Goal: Complete application form: Complete application form

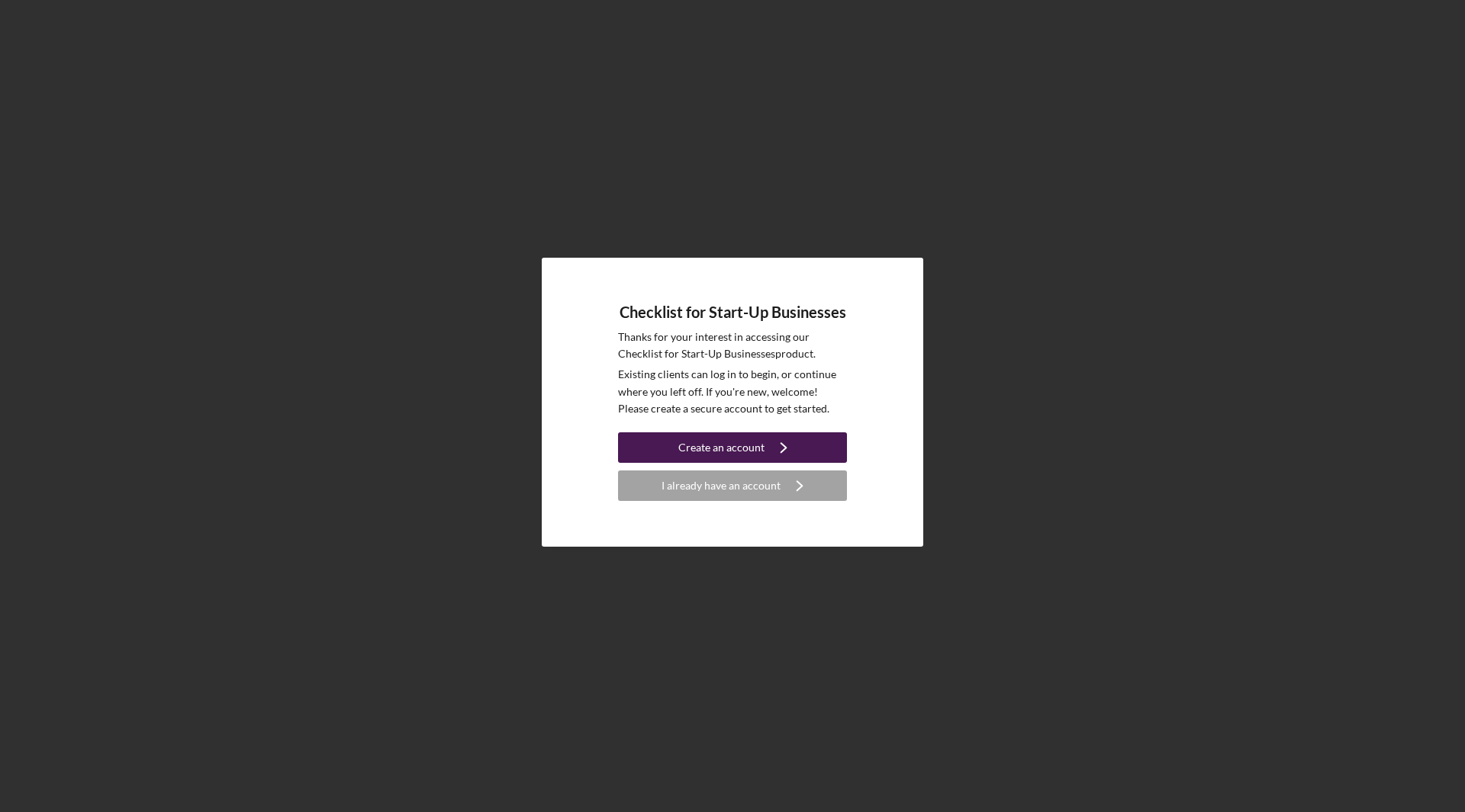
click at [734, 446] on div "Create an account" at bounding box center [721, 447] width 86 height 30
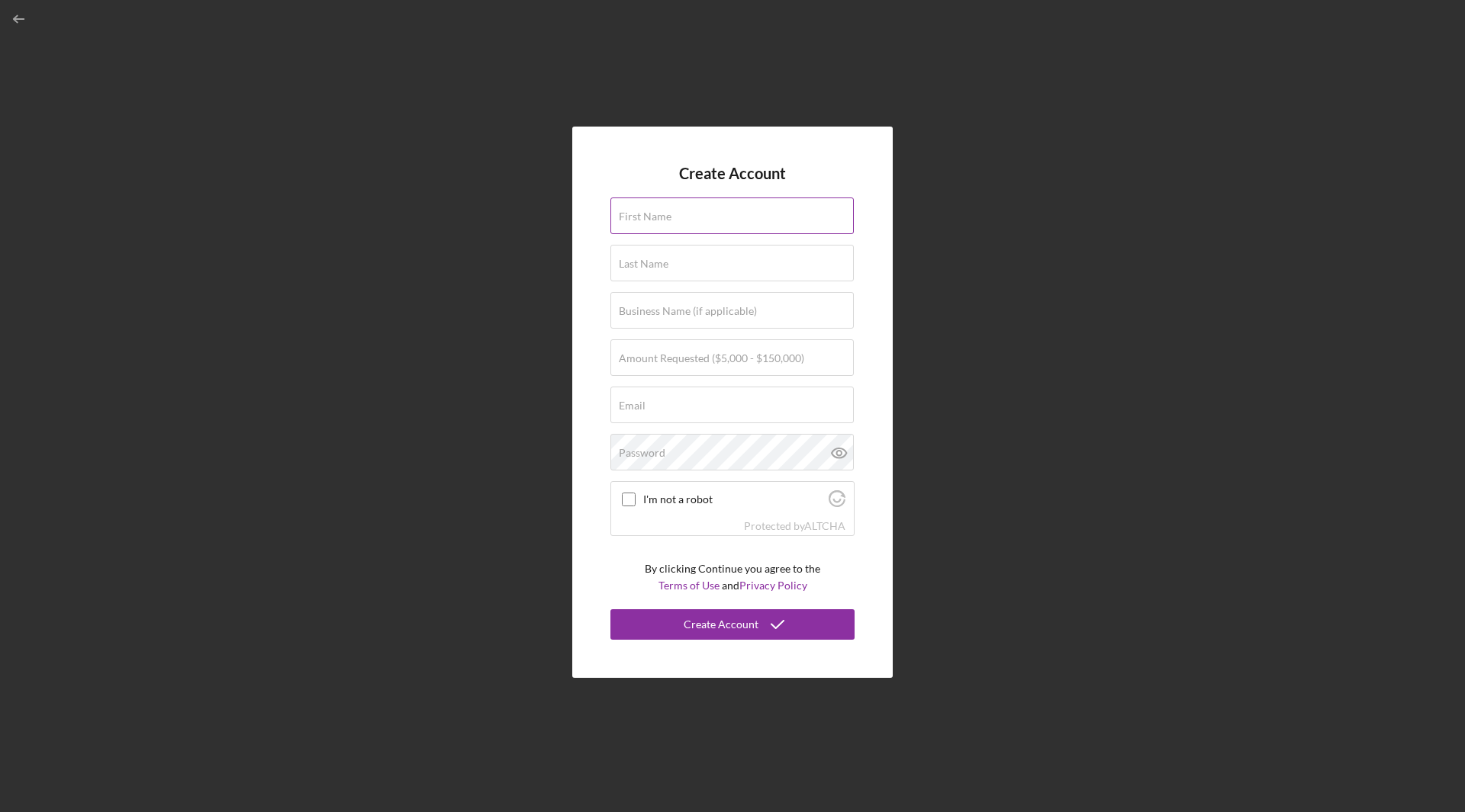
click at [665, 218] on label "First Name" at bounding box center [644, 216] width 52 height 12
click at [665, 218] on input "First Name" at bounding box center [731, 216] width 243 height 36
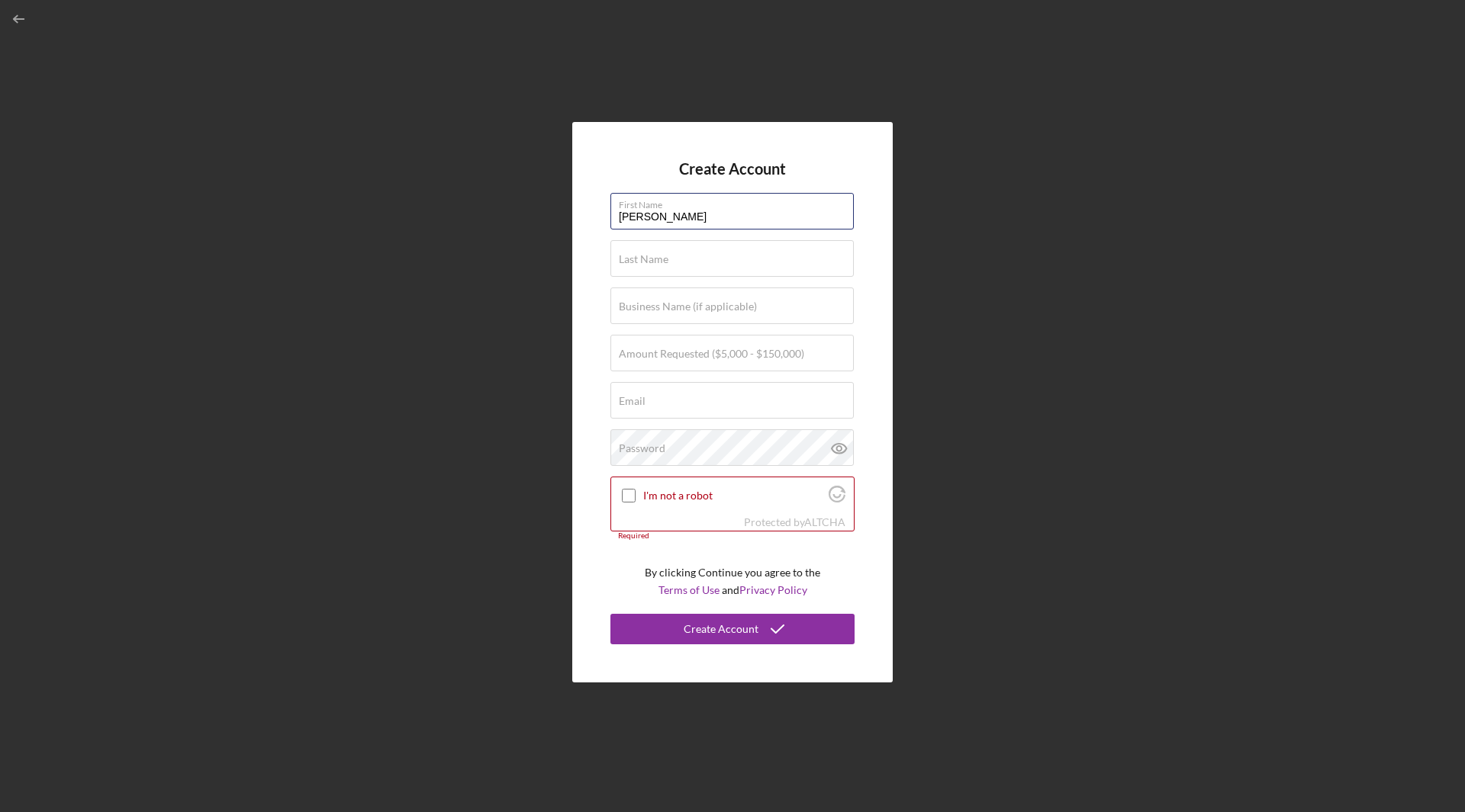
type input "[PERSON_NAME]"
type input "N/A"
type input "$150,000"
type input "[EMAIL_ADDRESS][DOMAIN_NAME]"
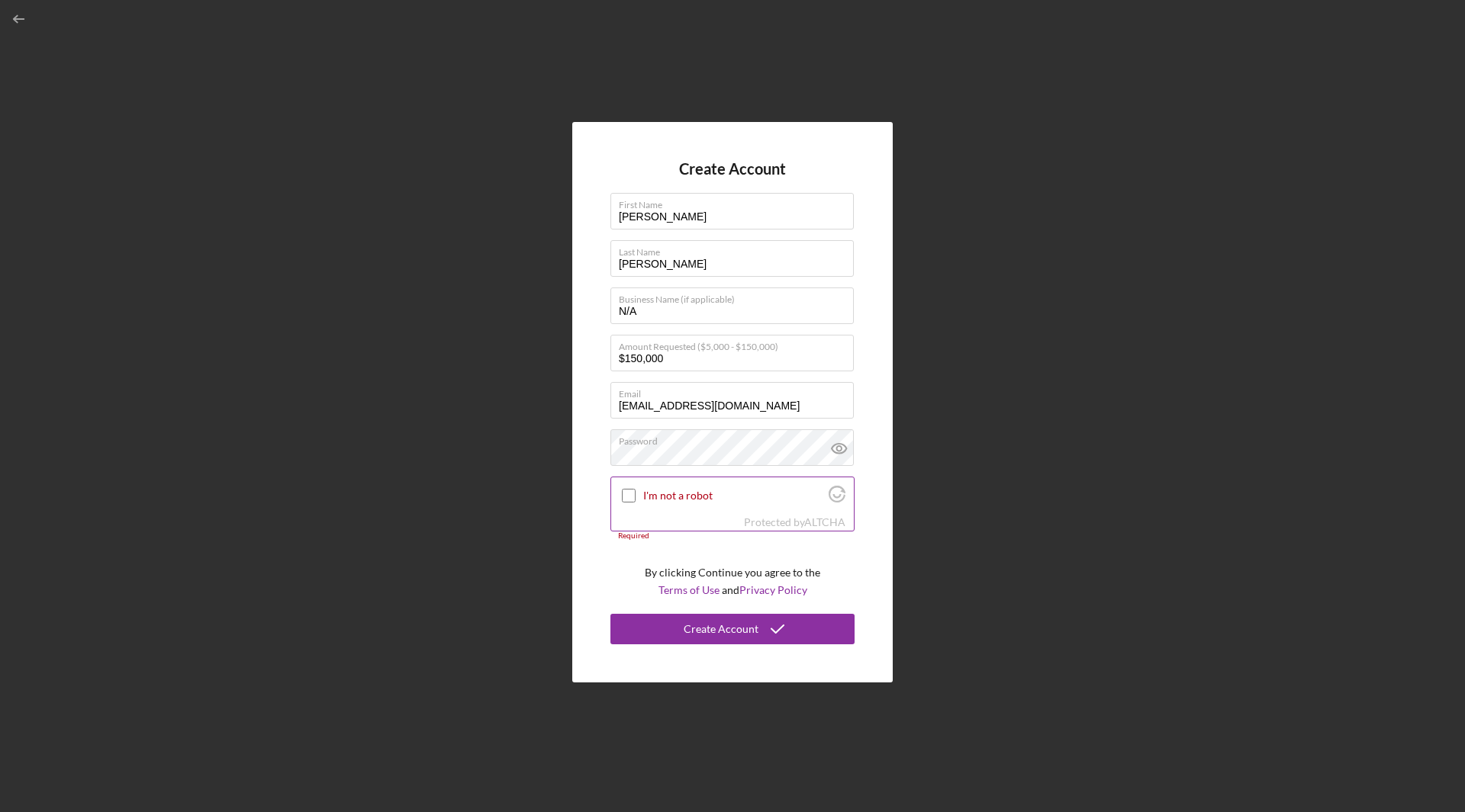
click at [629, 494] on input "I'm not a robot" at bounding box center [628, 495] width 13 height 13
checkbox input "true"
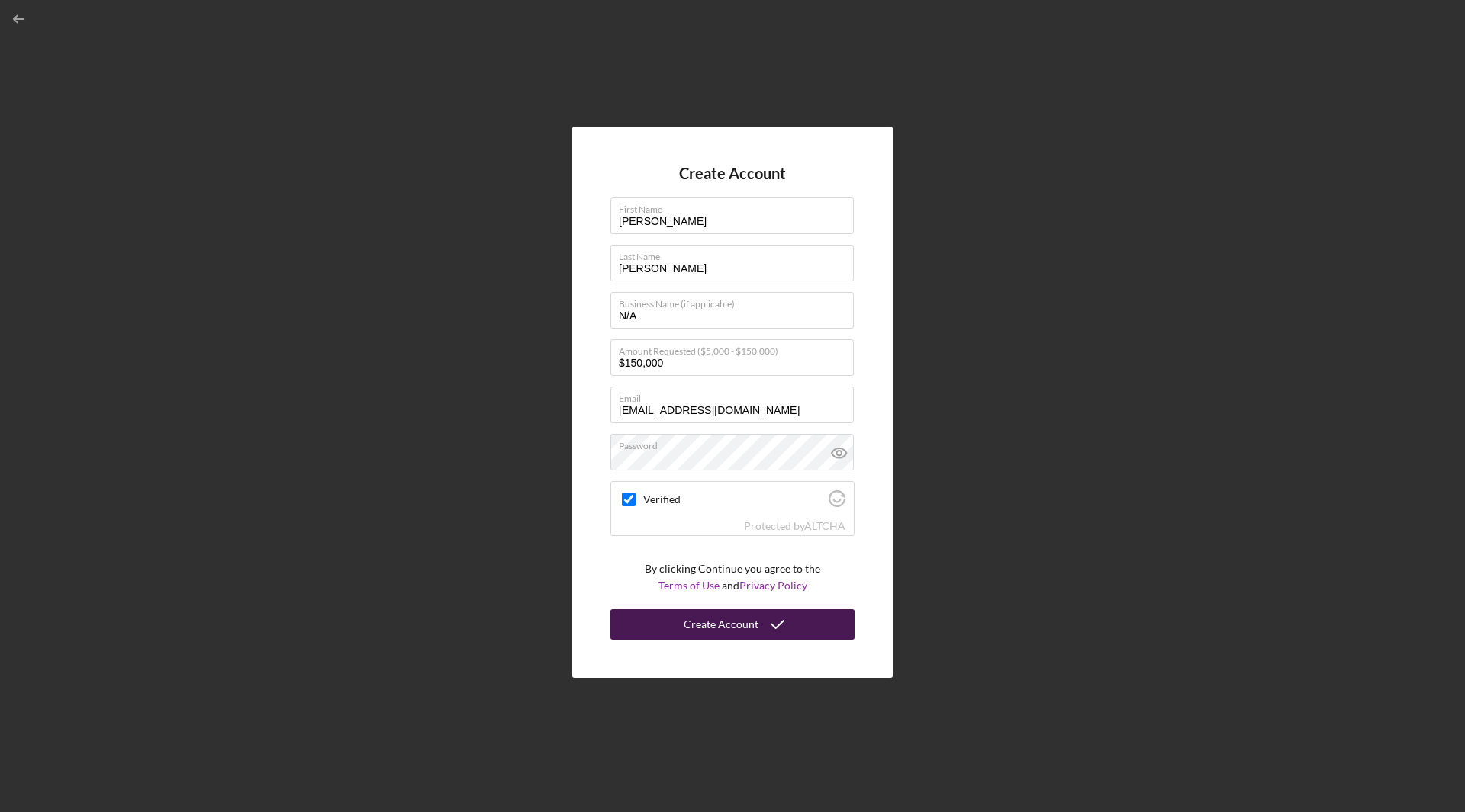
click at [765, 626] on icon "submit" at bounding box center [777, 624] width 38 height 38
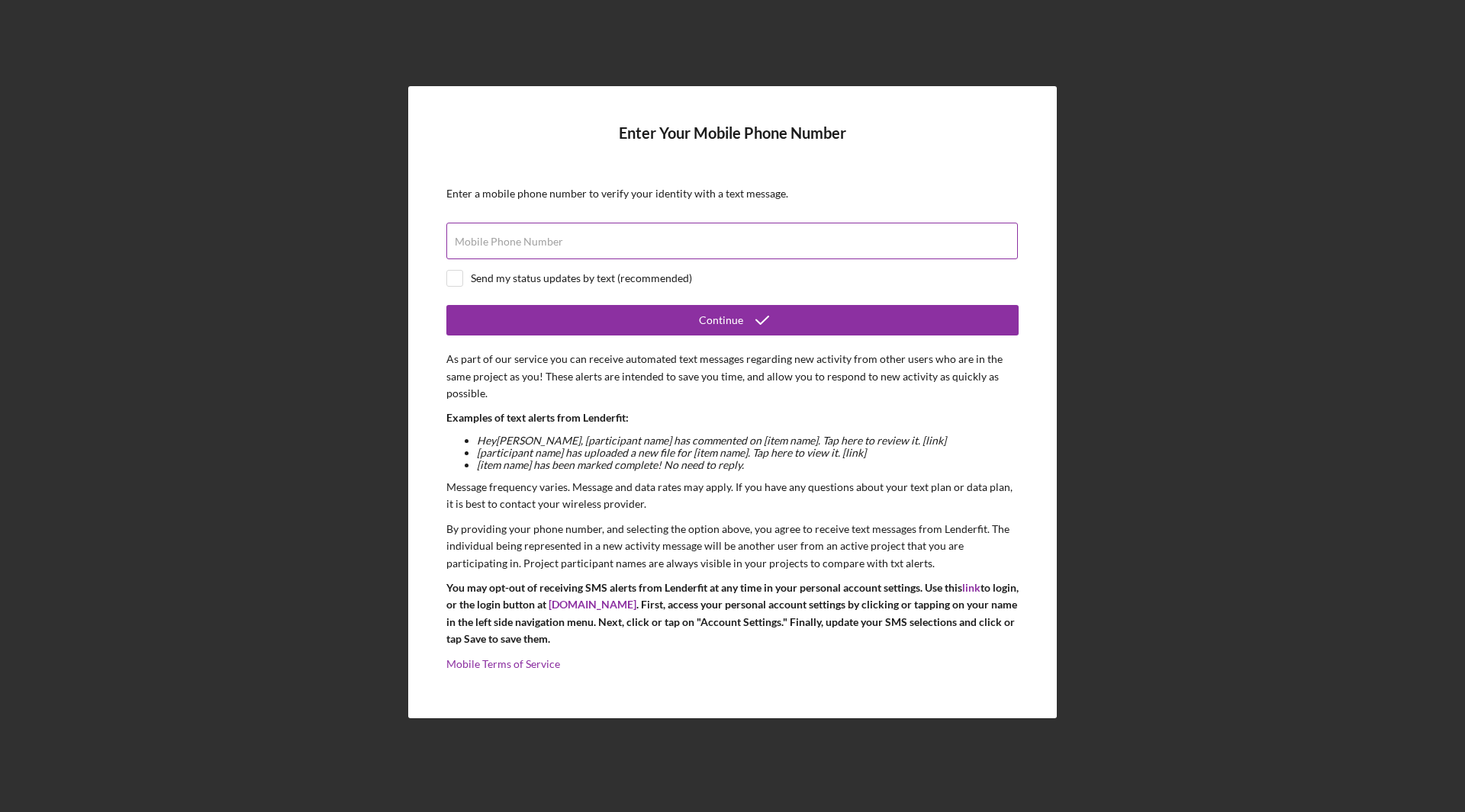
click at [590, 230] on div "Mobile Phone Number" at bounding box center [732, 241] width 572 height 38
type input "[PHONE_NUMBER]"
click at [487, 280] on div "Send my status updates by text (recommended)" at bounding box center [581, 278] width 222 height 12
checkbox input "true"
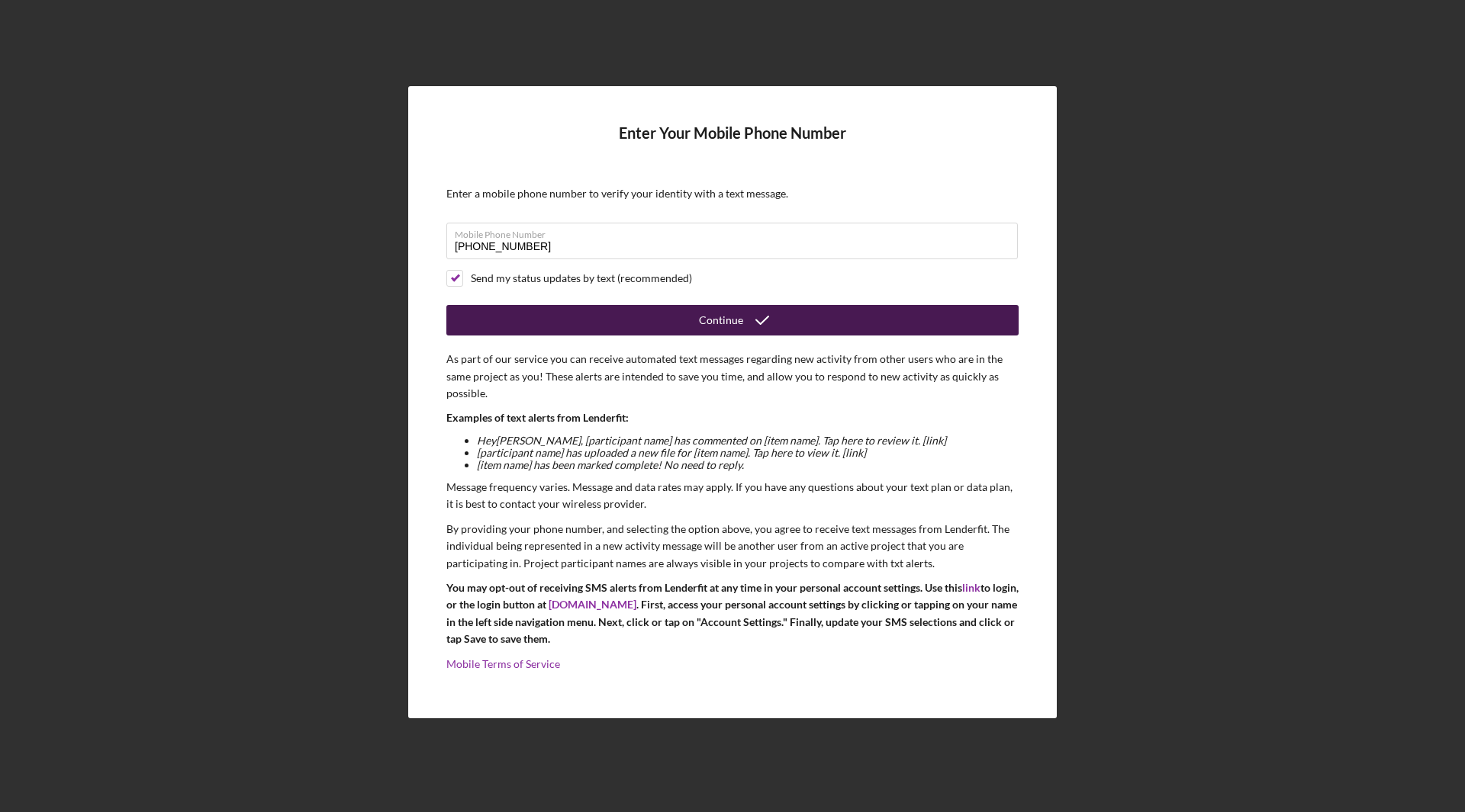
click at [531, 318] on button "Continue" at bounding box center [732, 320] width 572 height 30
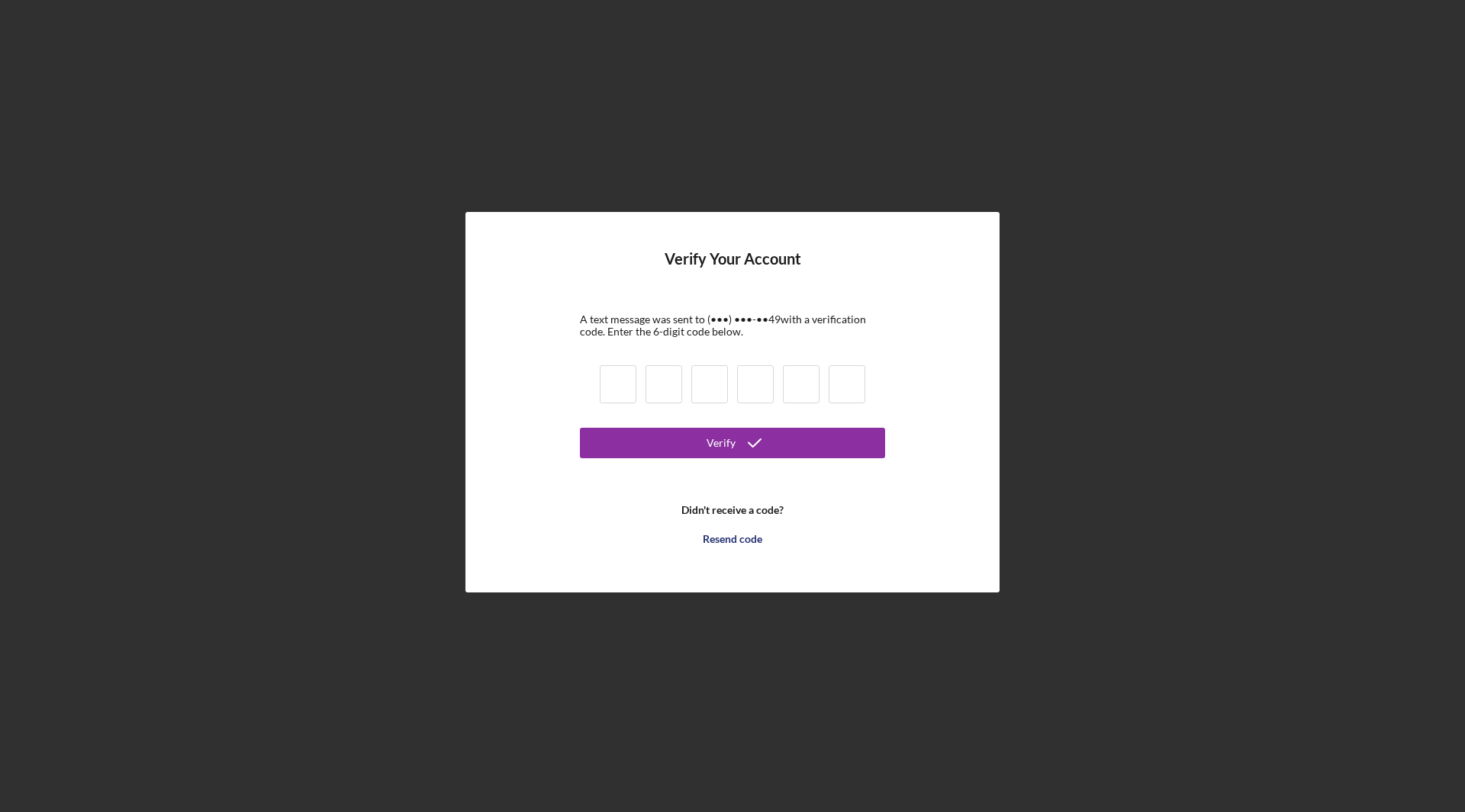
click at [624, 388] on input at bounding box center [618, 384] width 36 height 38
type input "6"
type input "7"
type input "4"
type input "5"
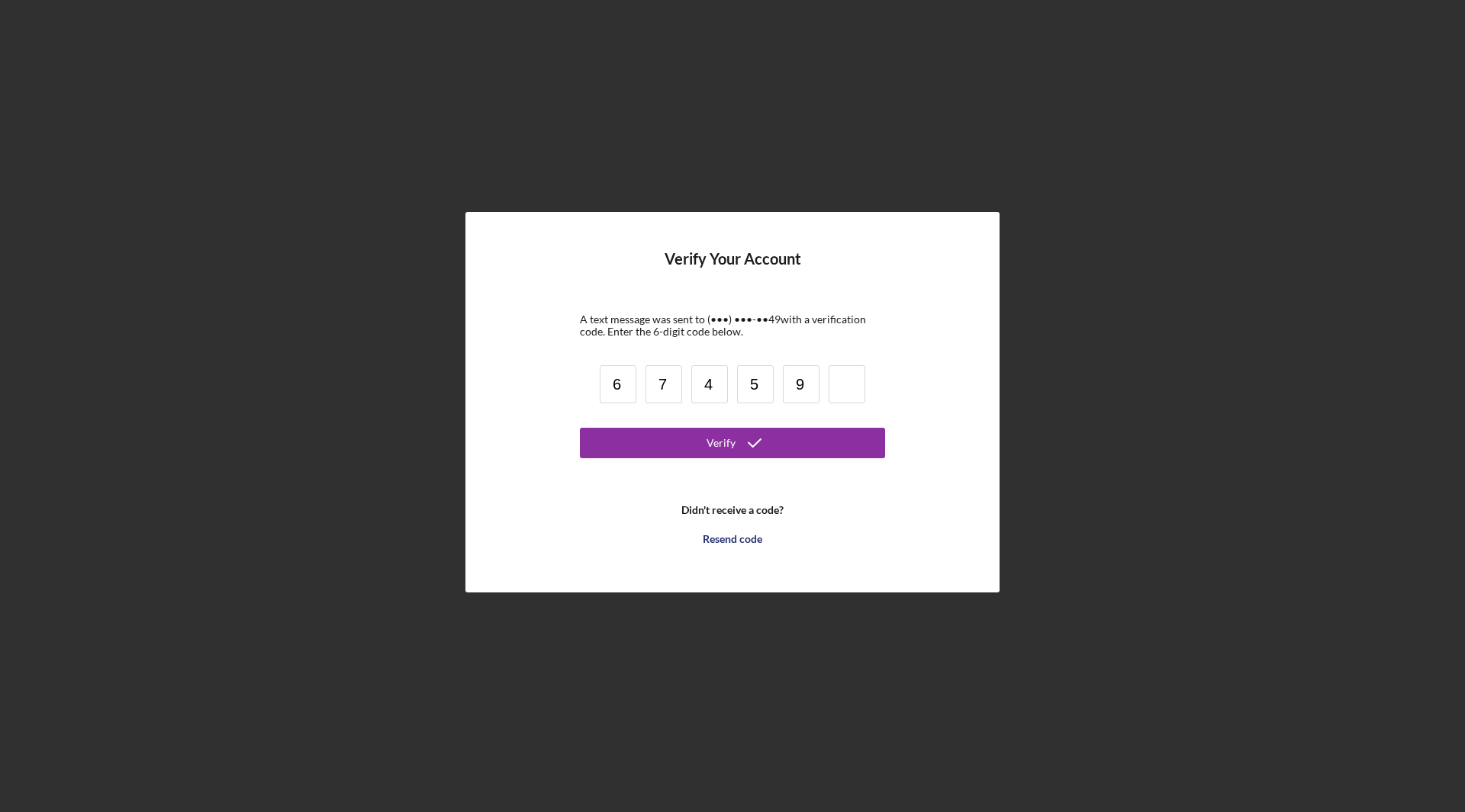
type input "9"
type input "5"
click at [713, 439] on div "Verify" at bounding box center [720, 443] width 29 height 30
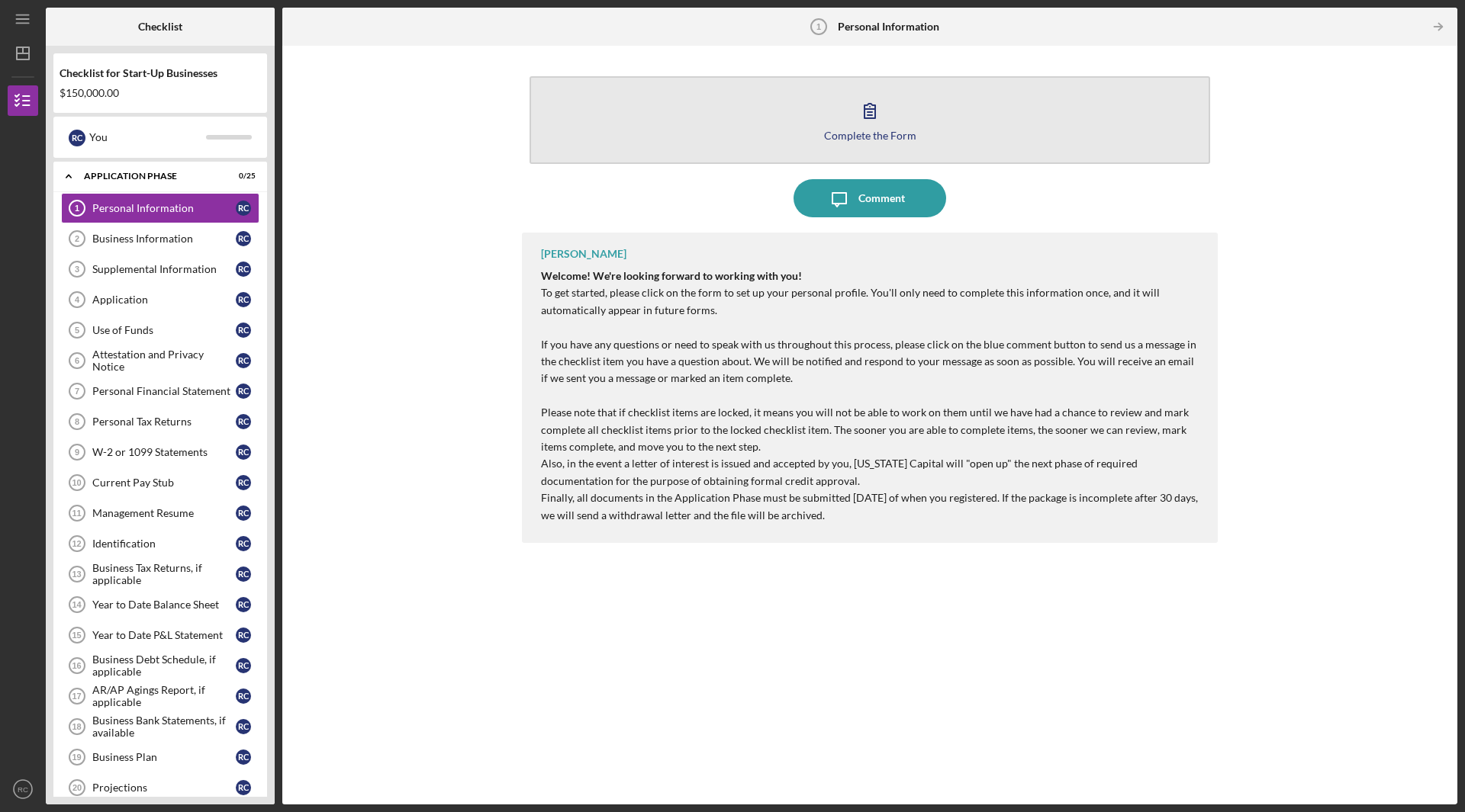
click at [884, 117] on icon "button" at bounding box center [869, 110] width 38 height 38
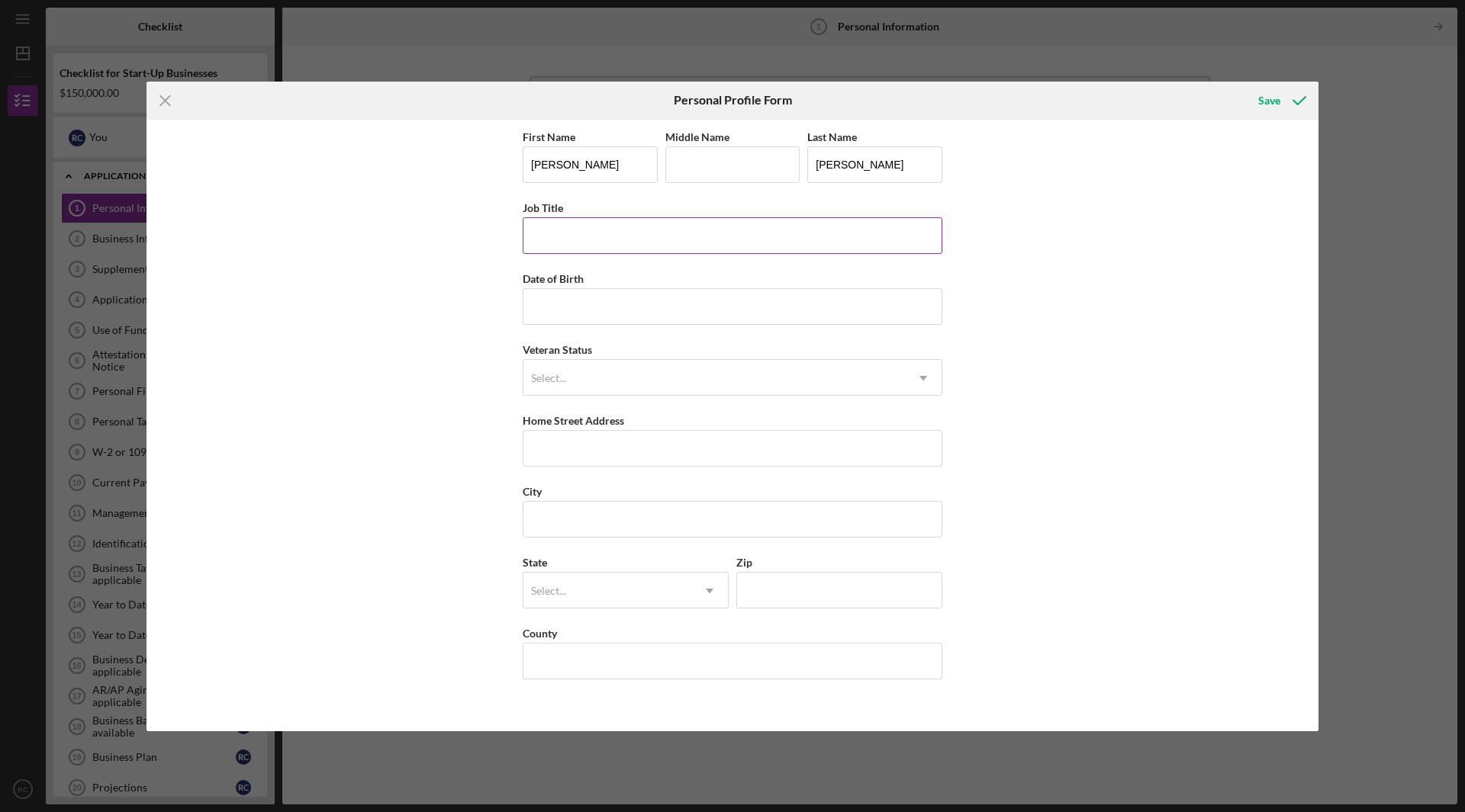
click at [616, 235] on input "Job Title" at bounding box center [732, 235] width 420 height 36
type input "P"
type input "Pricing & Profit Analyst"
type input "[DATE]"
click at [928, 377] on icon "Icon/Dropdown Arrow" at bounding box center [922, 377] width 36 height 36
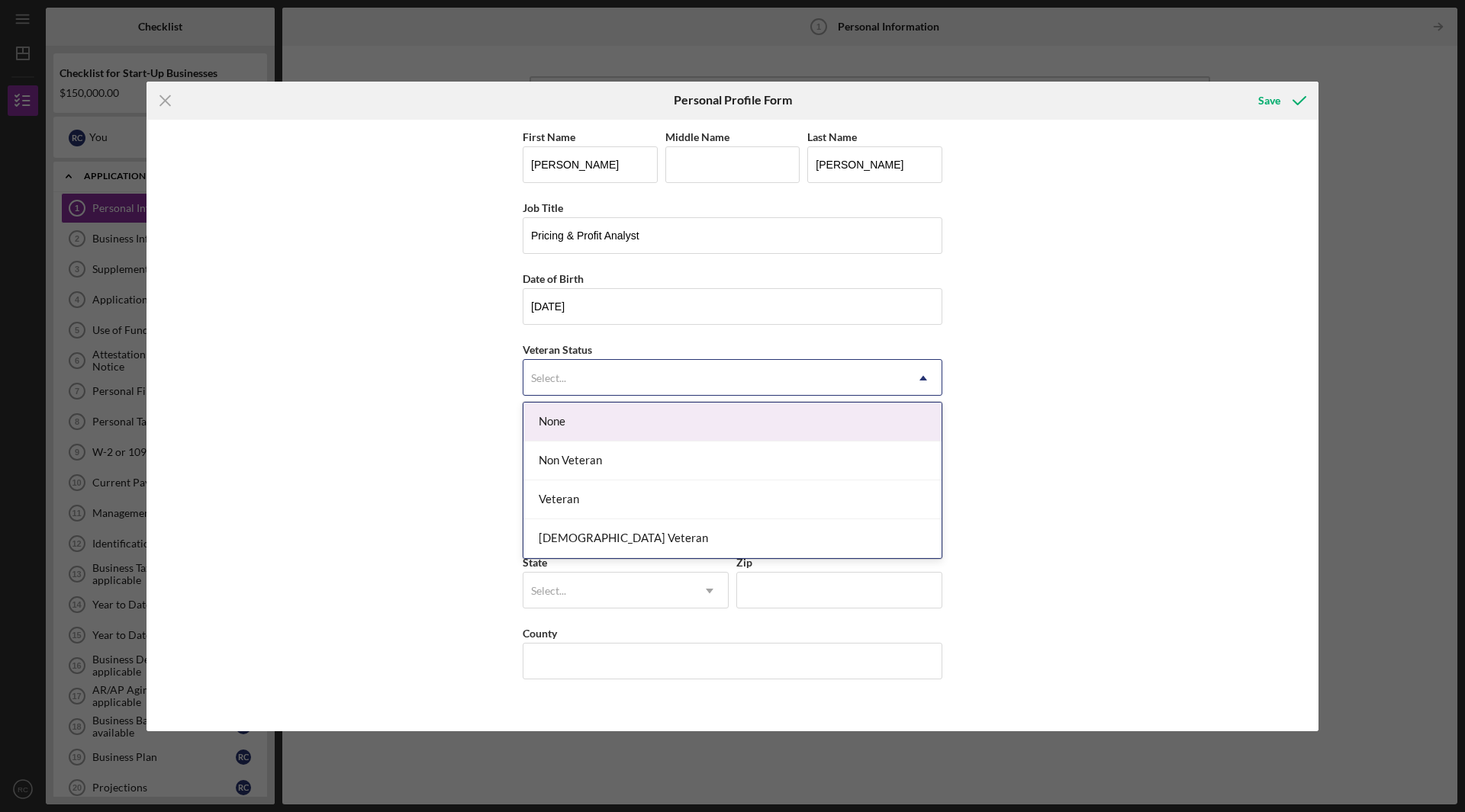
click at [637, 420] on div "None" at bounding box center [732, 422] width 418 height 39
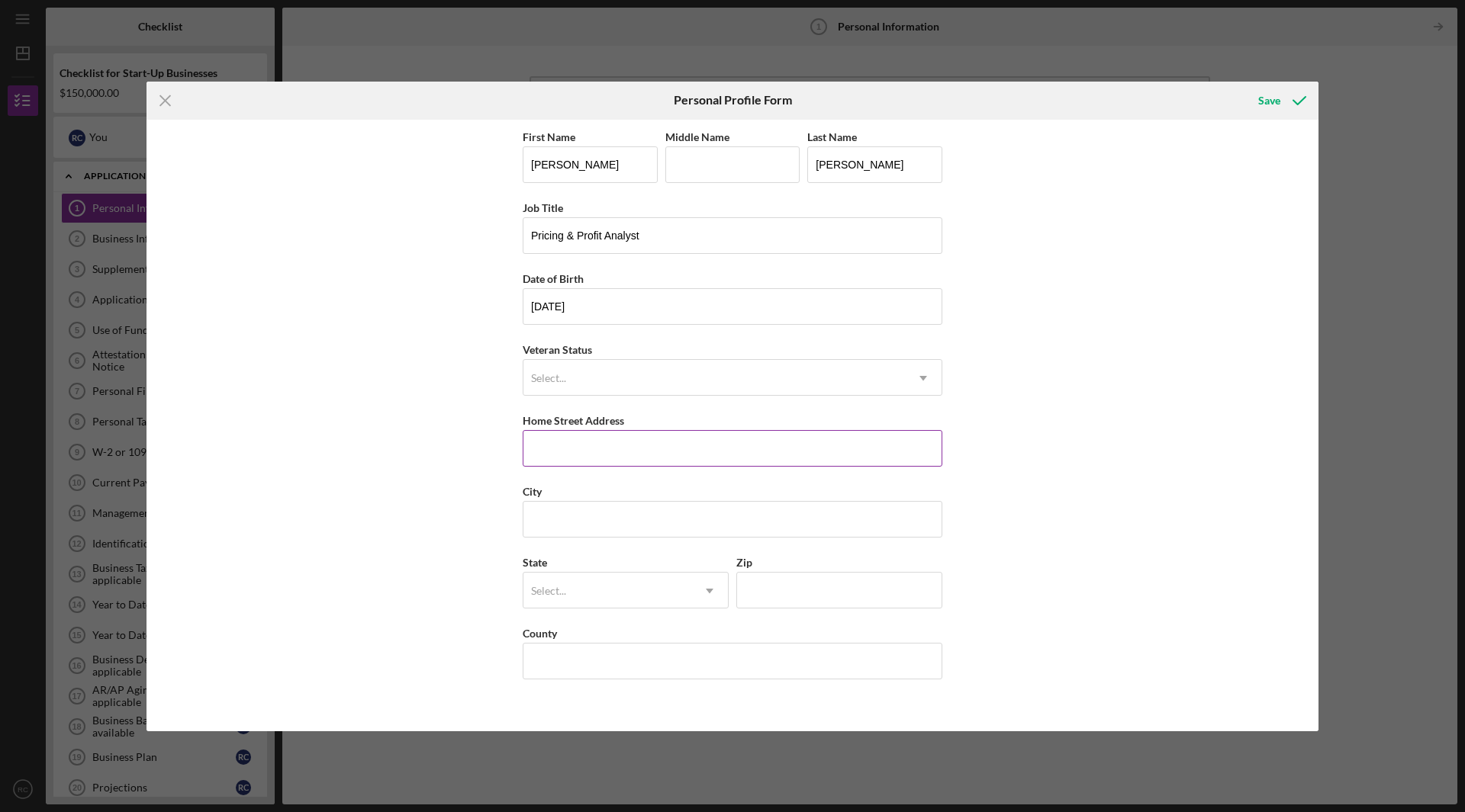
click at [614, 453] on input "Home Street Address" at bounding box center [732, 448] width 420 height 36
type input "[STREET_ADDRESS][DEMOGRAPHIC_DATA]"
type input "Folsom"
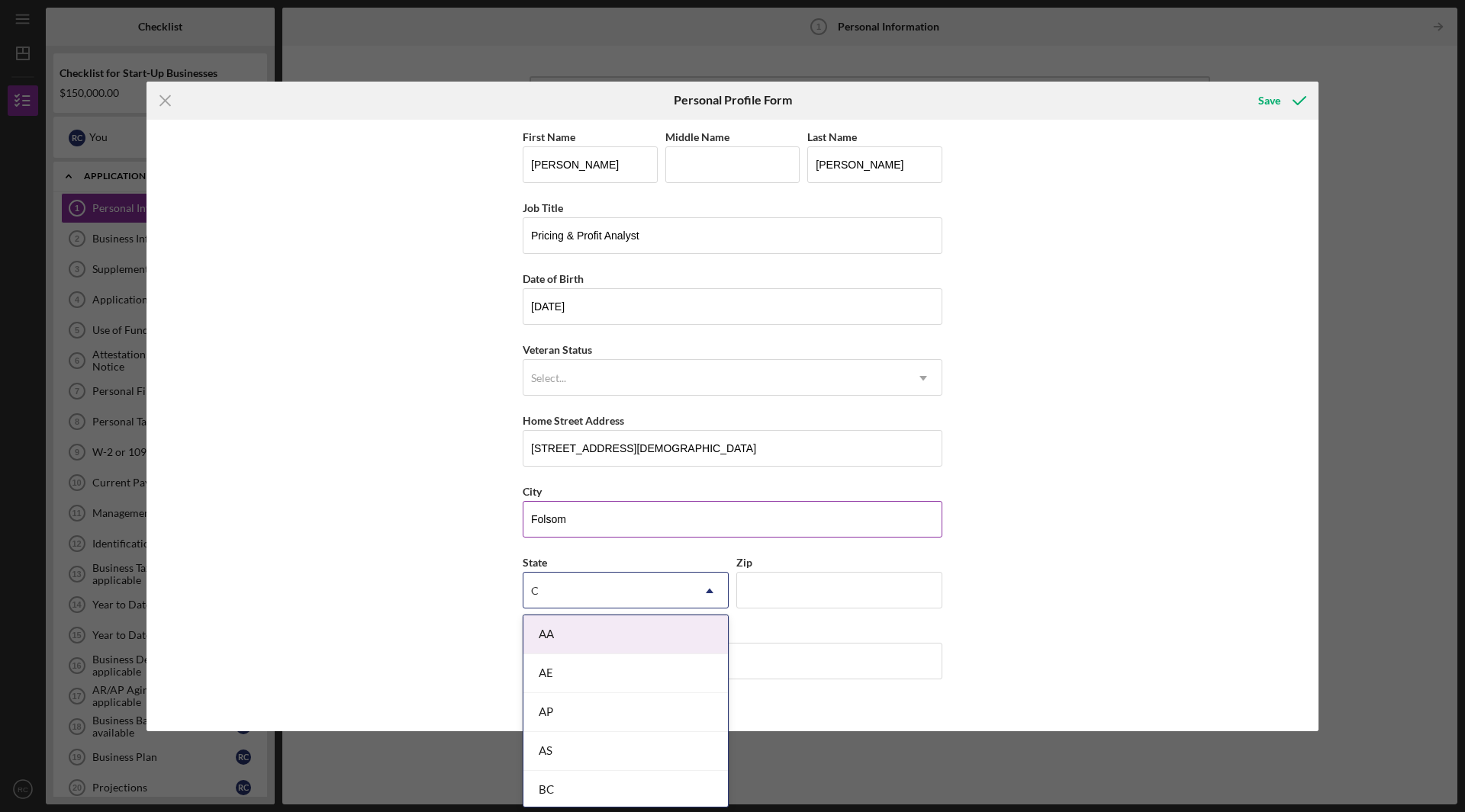
type input "CA"
click at [702, 584] on icon "Icon/Dropdown Arrow" at bounding box center [708, 590] width 36 height 36
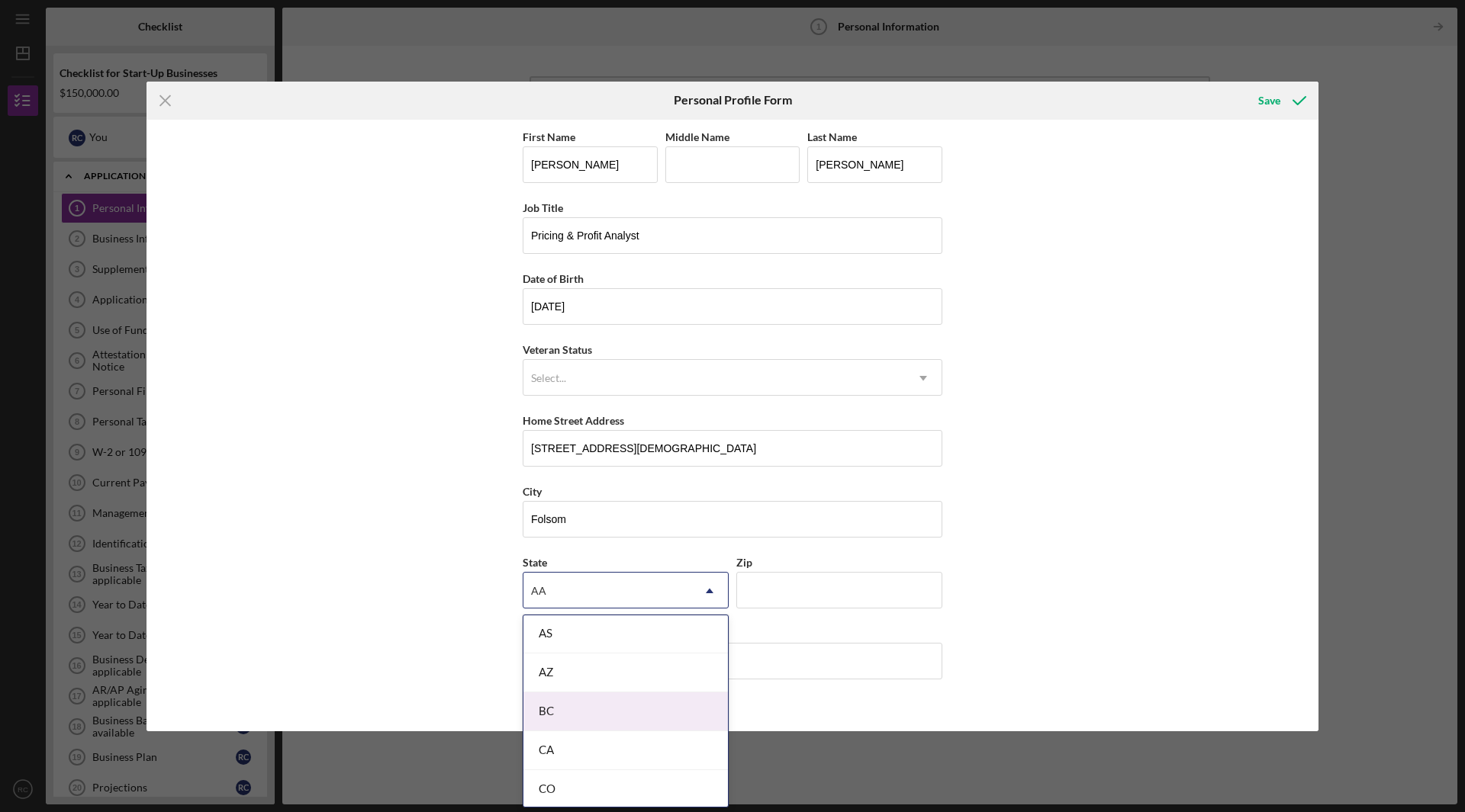
scroll to position [382, 0]
click at [554, 678] on div "CA" at bounding box center [625, 681] width 205 height 39
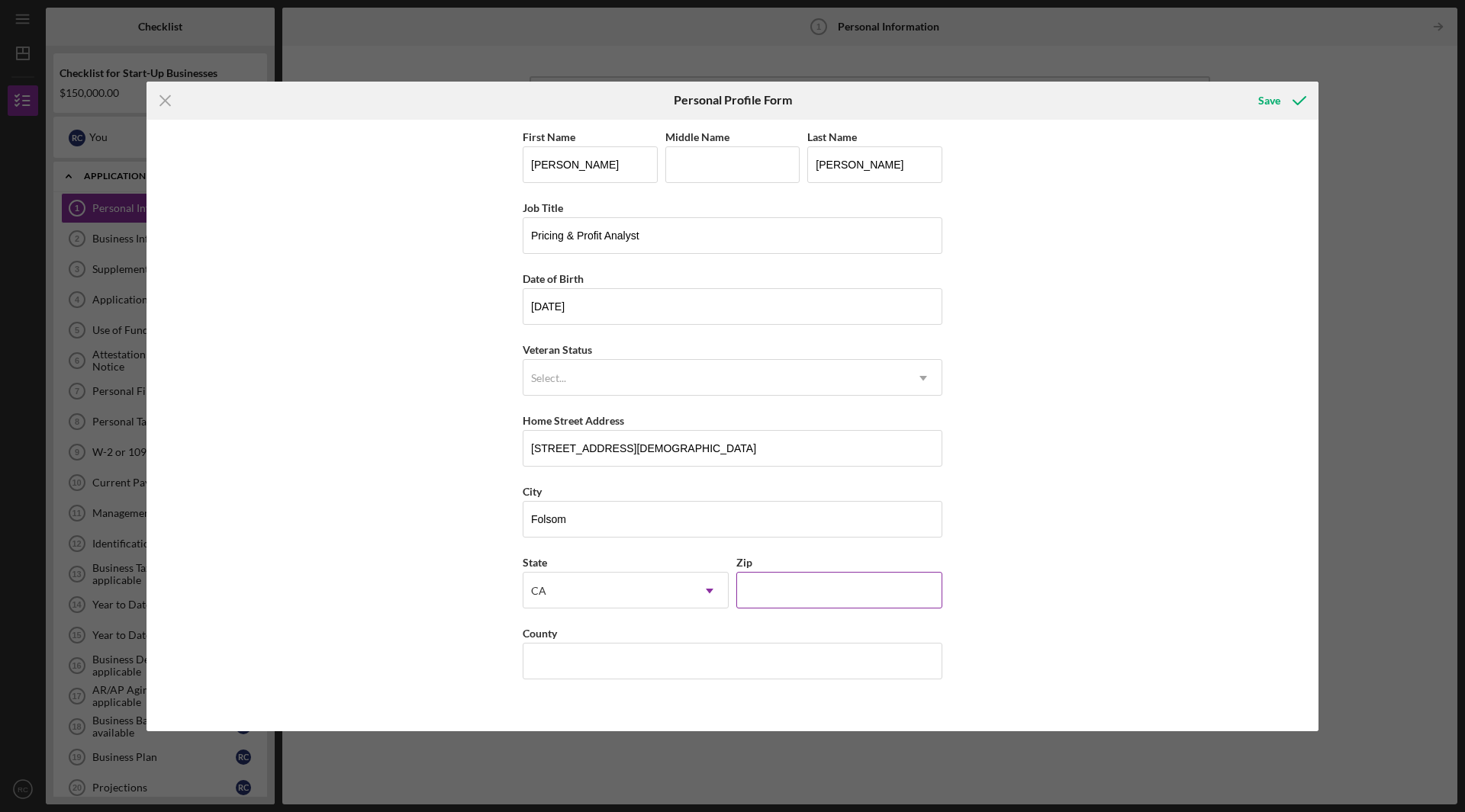
click at [843, 593] on input "Zip" at bounding box center [839, 590] width 206 height 36
type input "95630"
type input "[GEOGRAPHIC_DATA]"
click at [1272, 96] on div "Save" at bounding box center [1269, 100] width 22 height 30
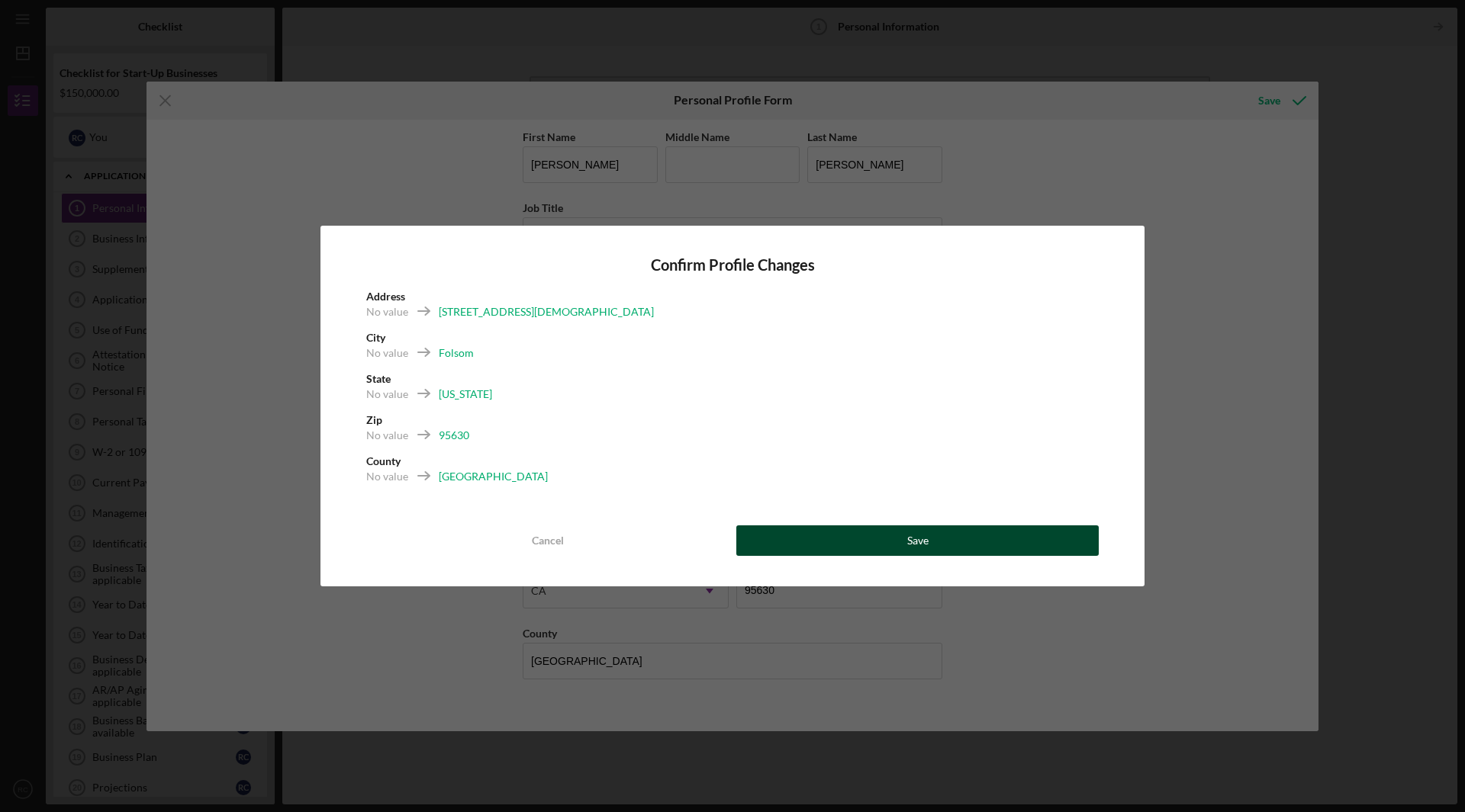
click at [931, 537] on button "Save" at bounding box center [917, 541] width 362 height 30
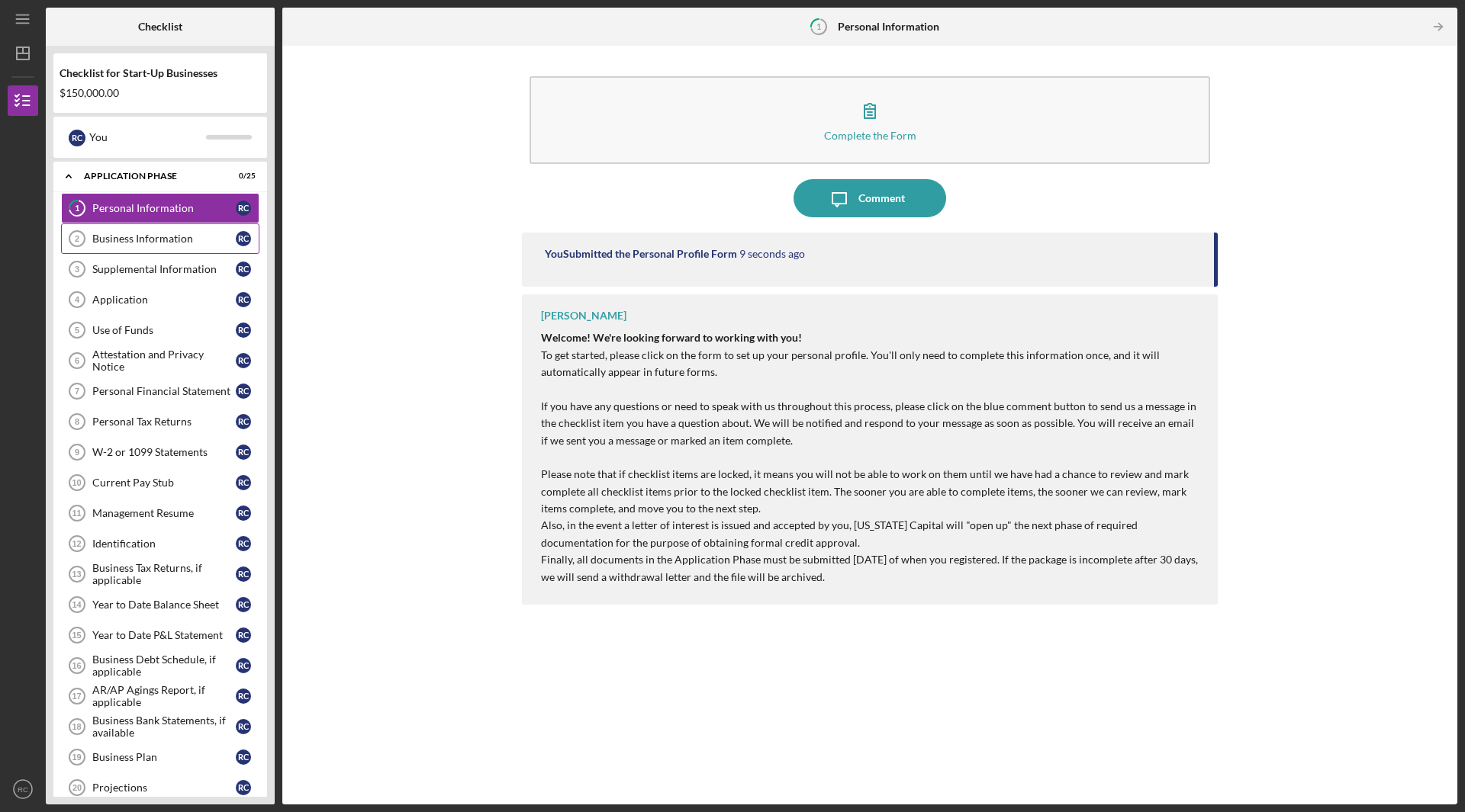
click at [137, 243] on div "Business Information" at bounding box center [164, 238] width 143 height 12
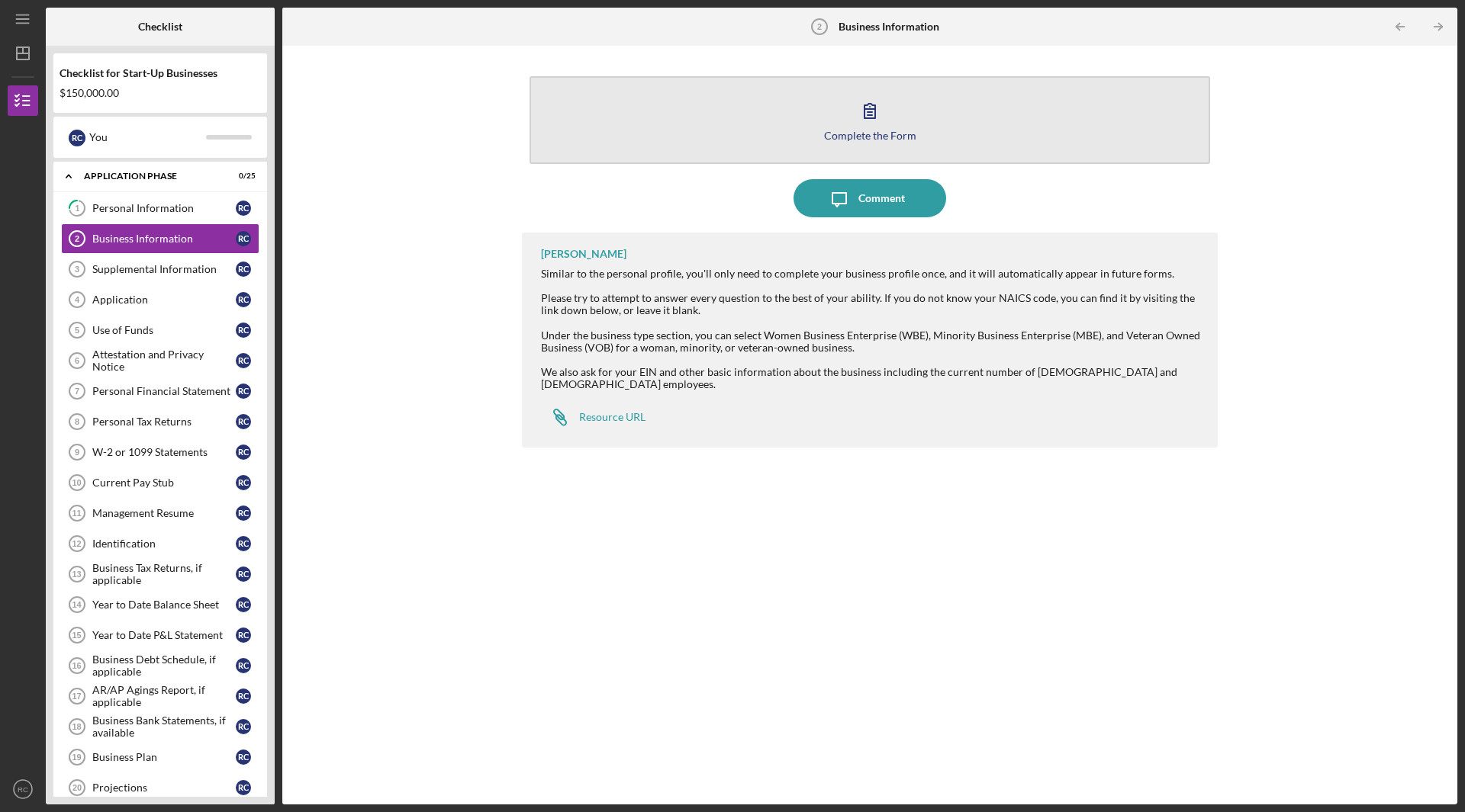
click at [857, 116] on icon "button" at bounding box center [869, 110] width 38 height 38
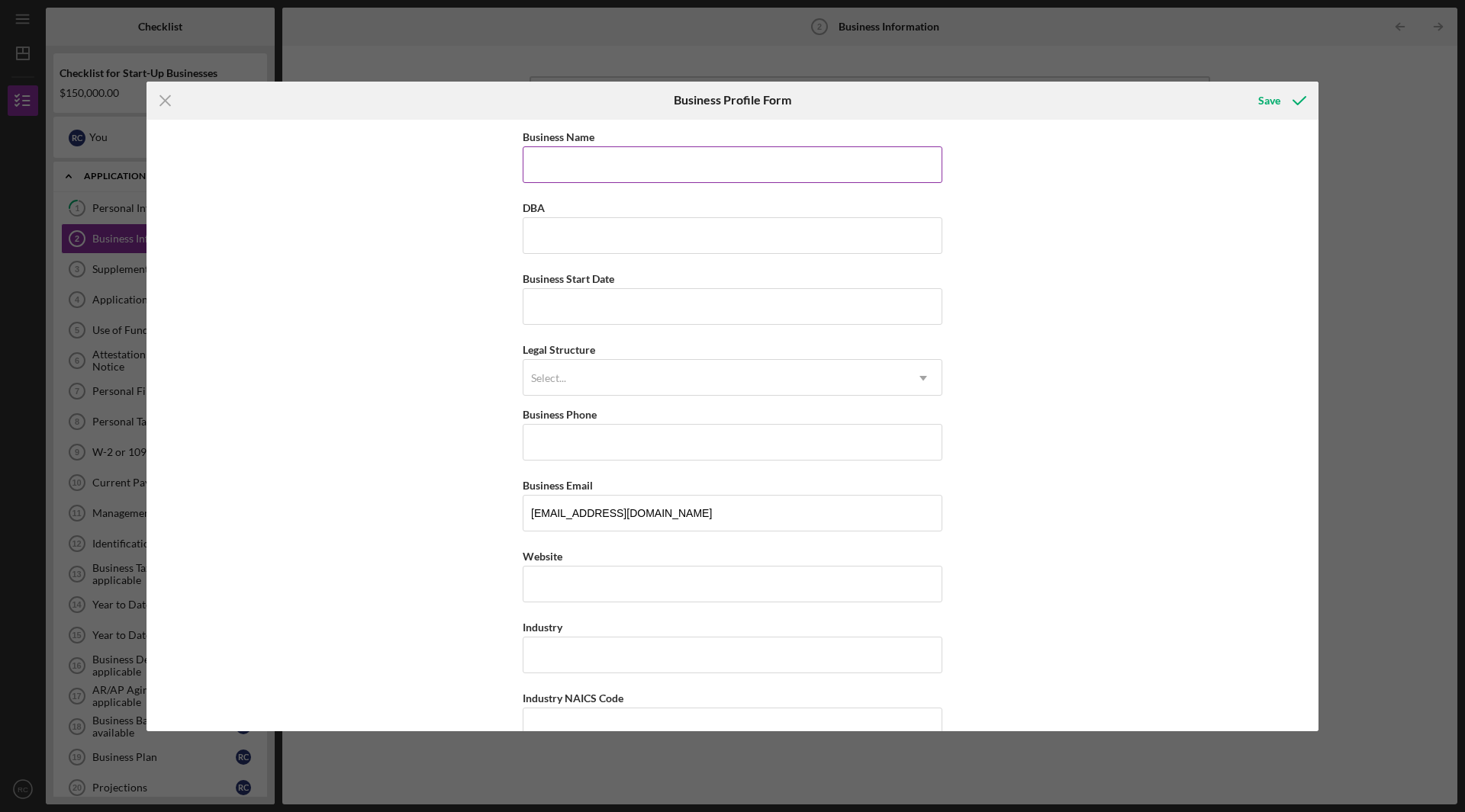
click at [752, 168] on input "Business Name" at bounding box center [732, 164] width 420 height 36
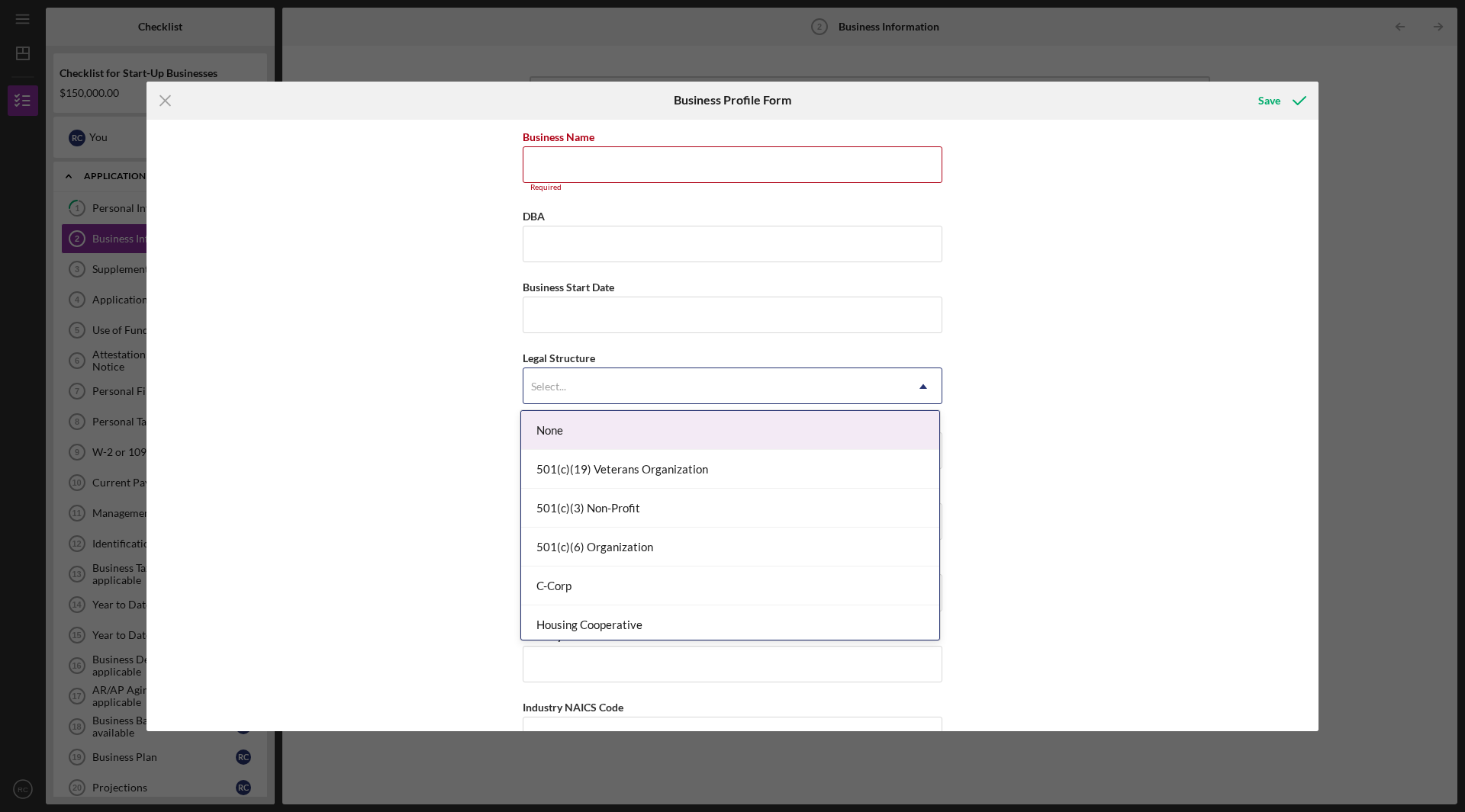
click at [709, 374] on div "Select..." at bounding box center [714, 387] width 382 height 35
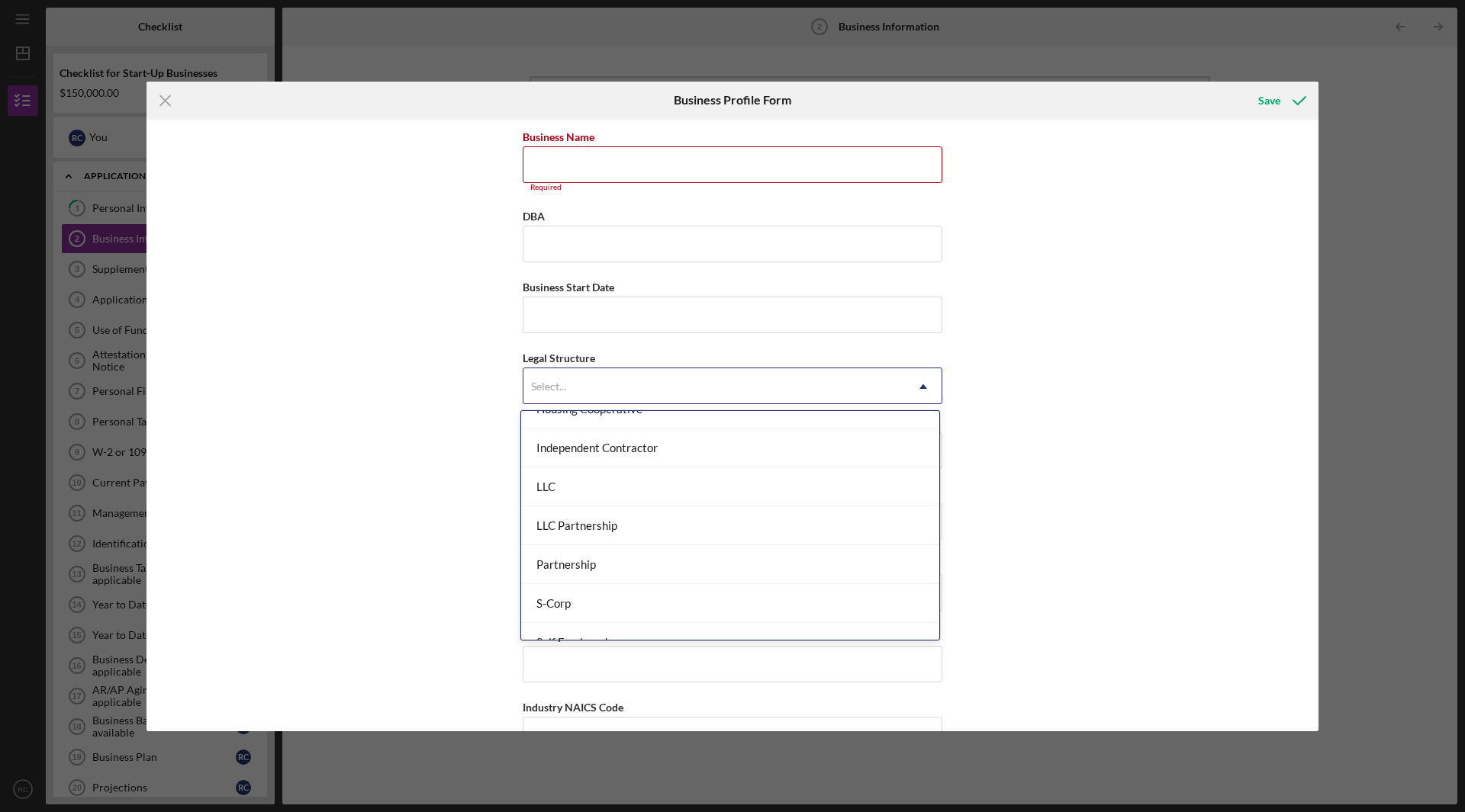
scroll to position [229, 0]
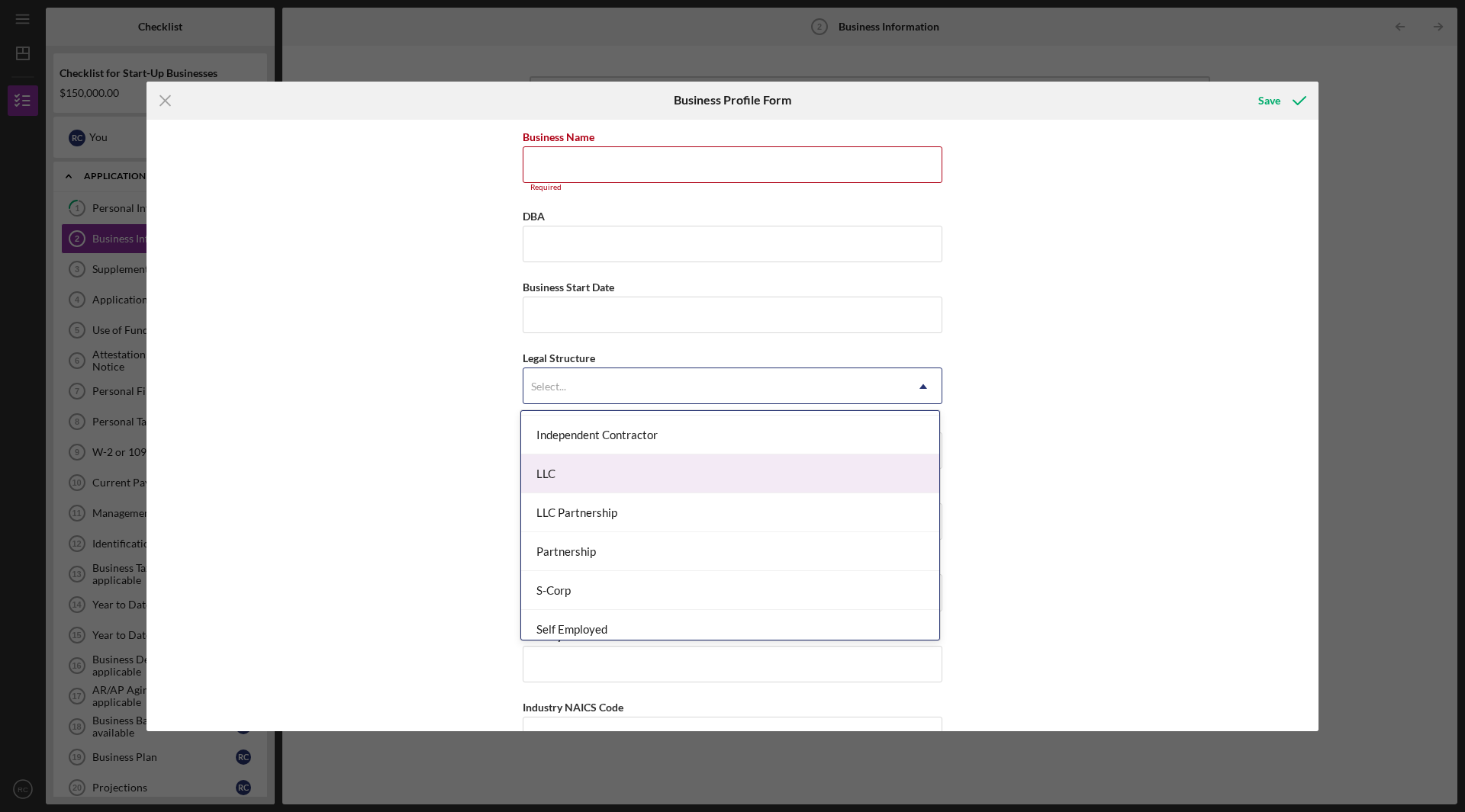
click at [585, 483] on div "LLC" at bounding box center [730, 474] width 418 height 39
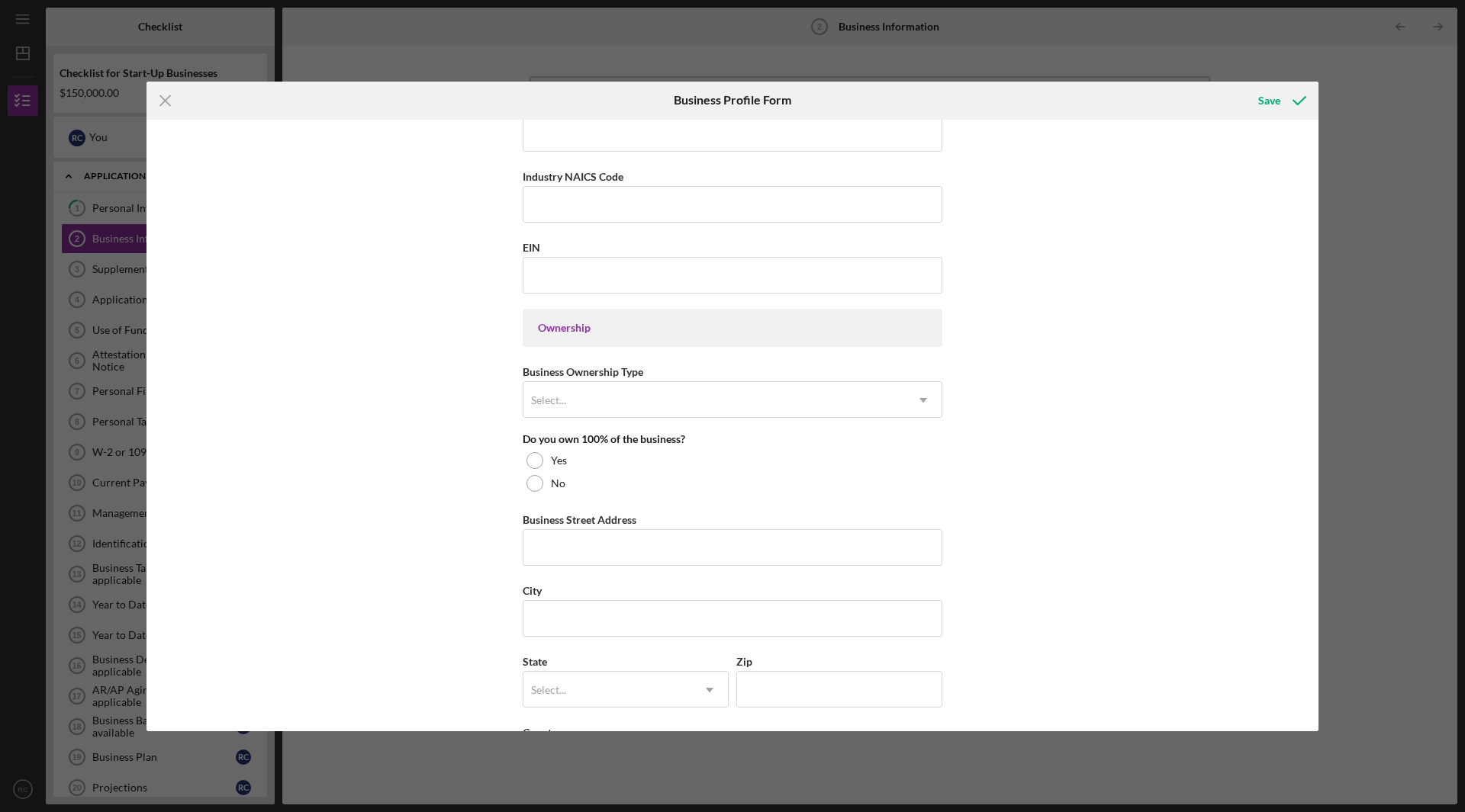
scroll to position [534, 0]
click at [545, 457] on div "Yes" at bounding box center [732, 457] width 420 height 23
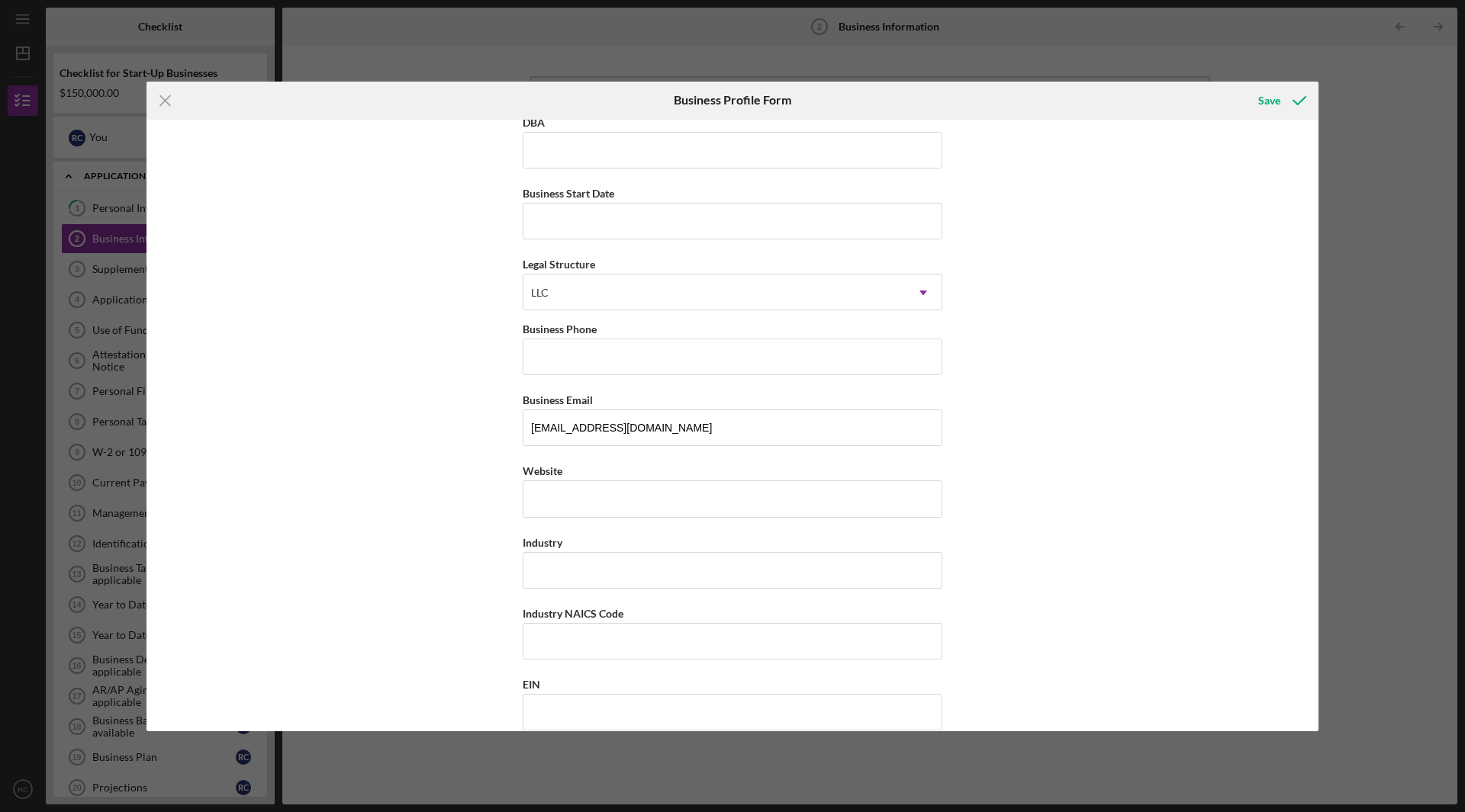
scroll to position [0, 0]
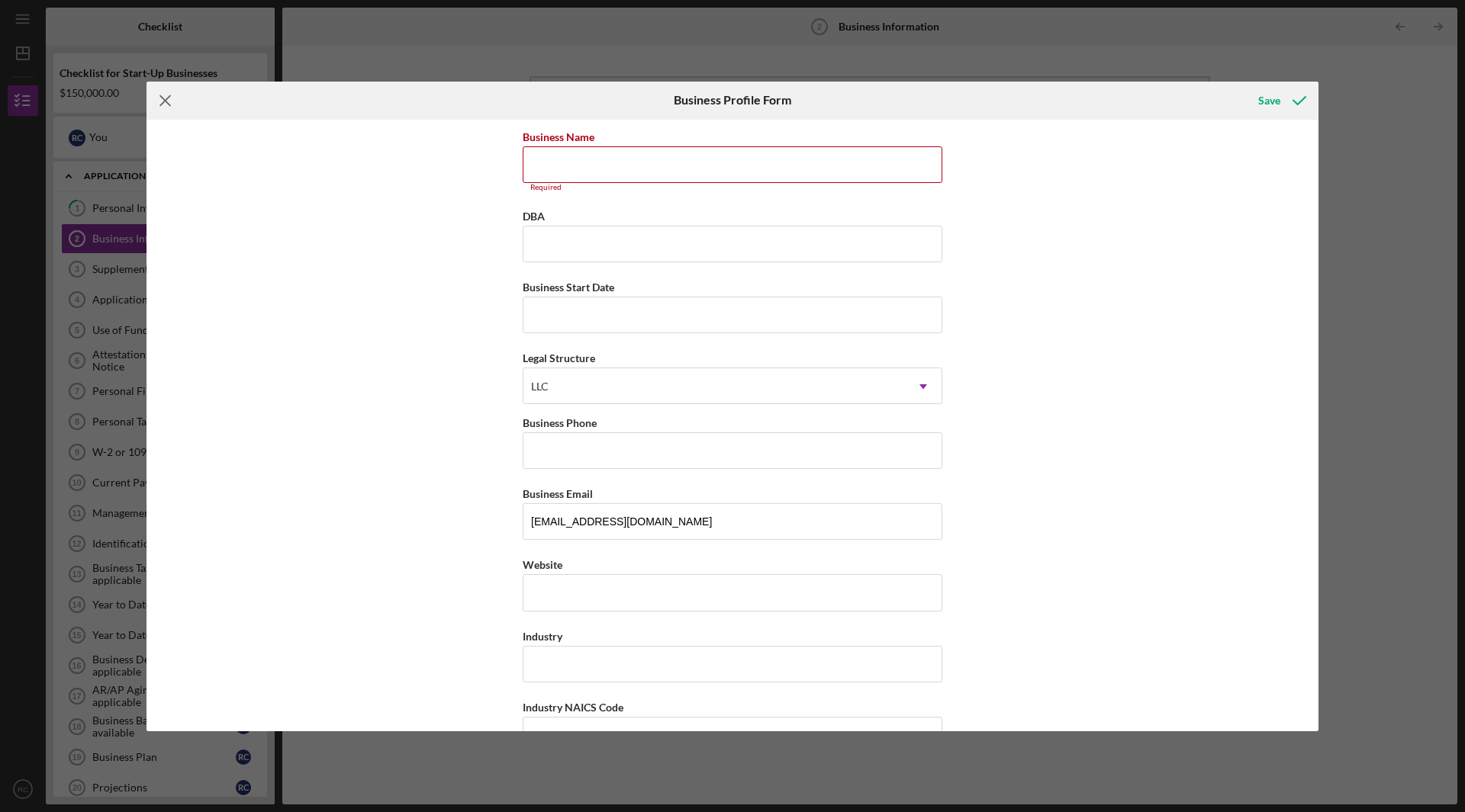
click at [167, 99] on line at bounding box center [165, 100] width 10 height 10
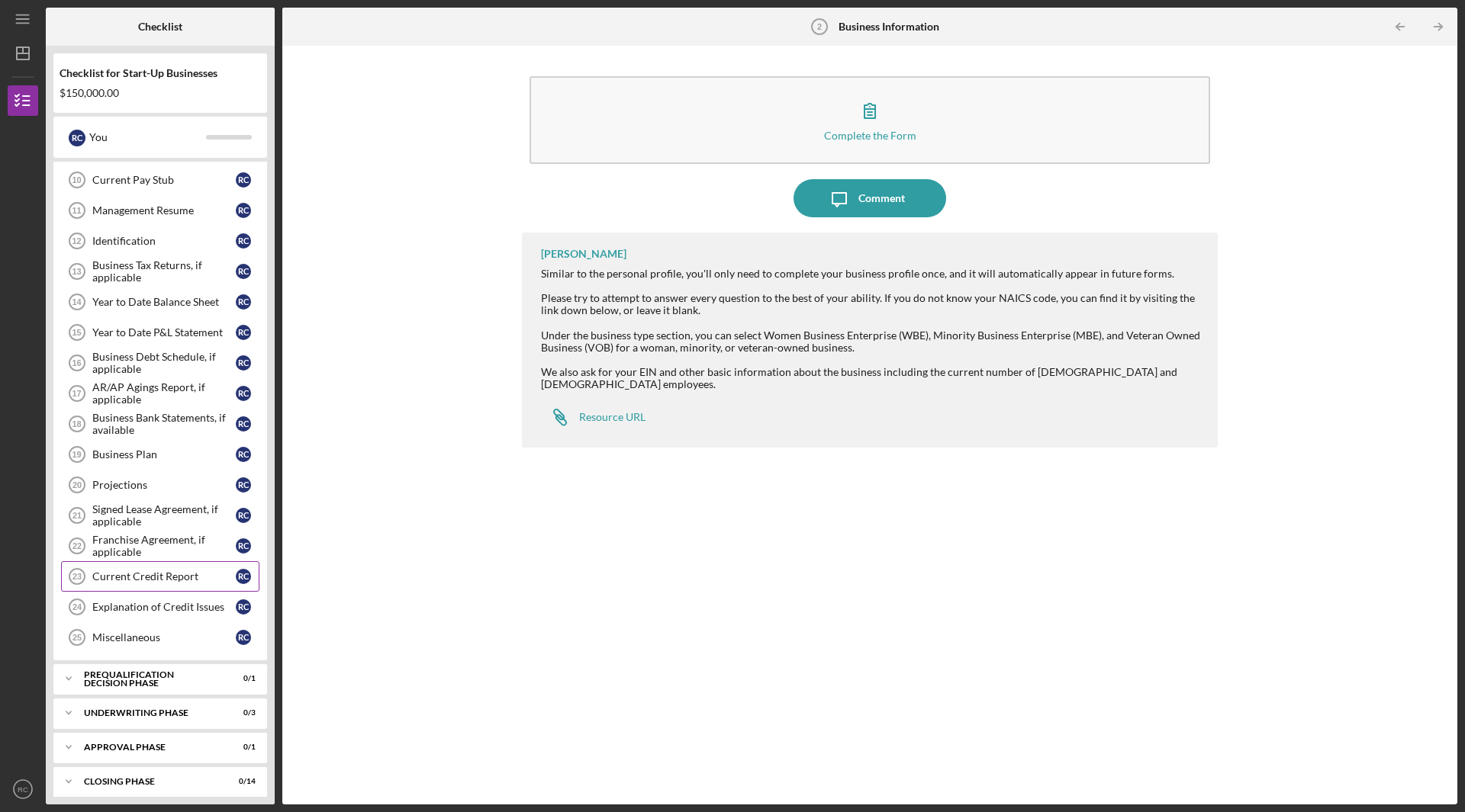
scroll to position [305, 0]
click at [118, 448] on div "Business Plan" at bounding box center [164, 452] width 143 height 12
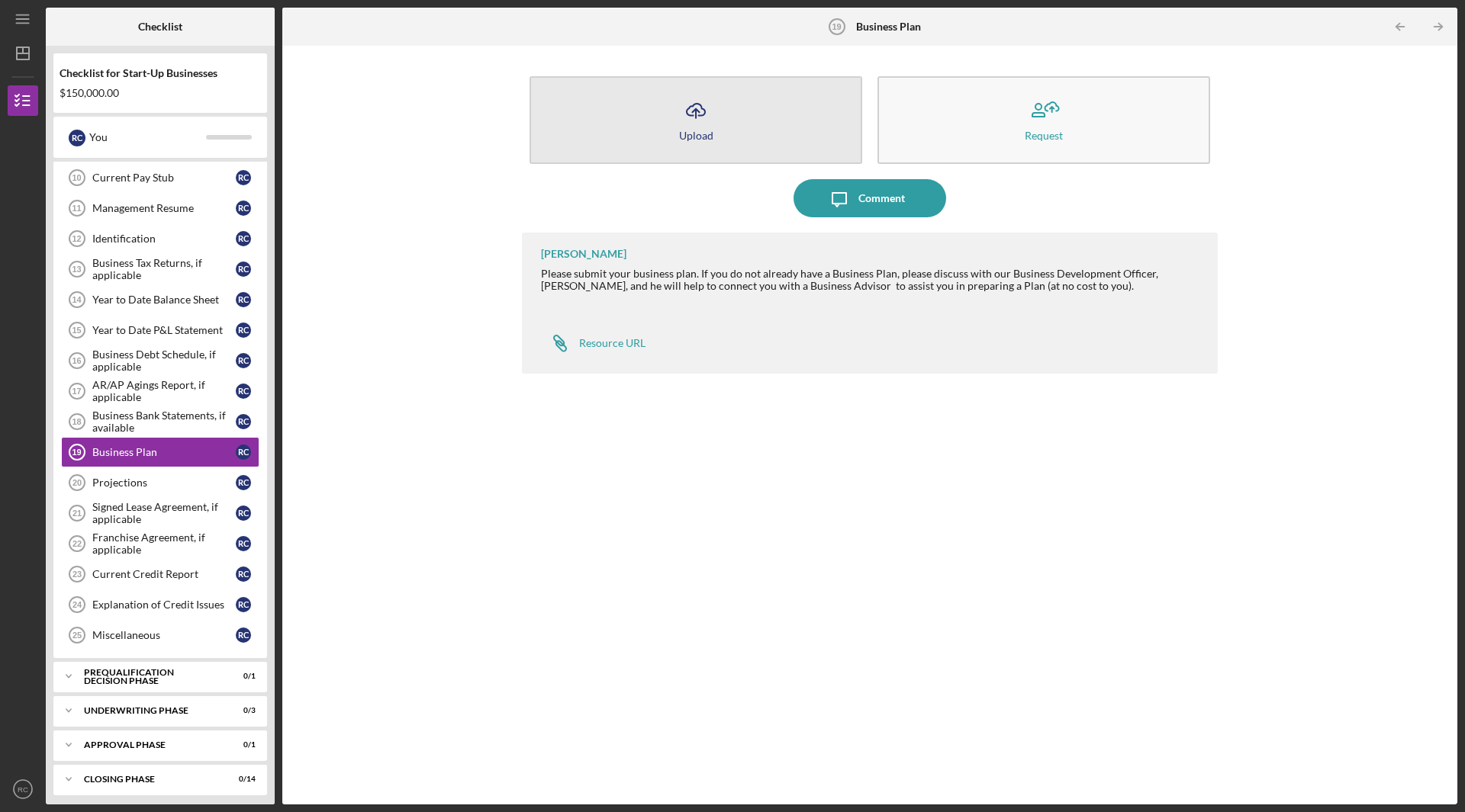
click at [753, 145] on button "Icon/Upload Upload" at bounding box center [695, 120] width 333 height 88
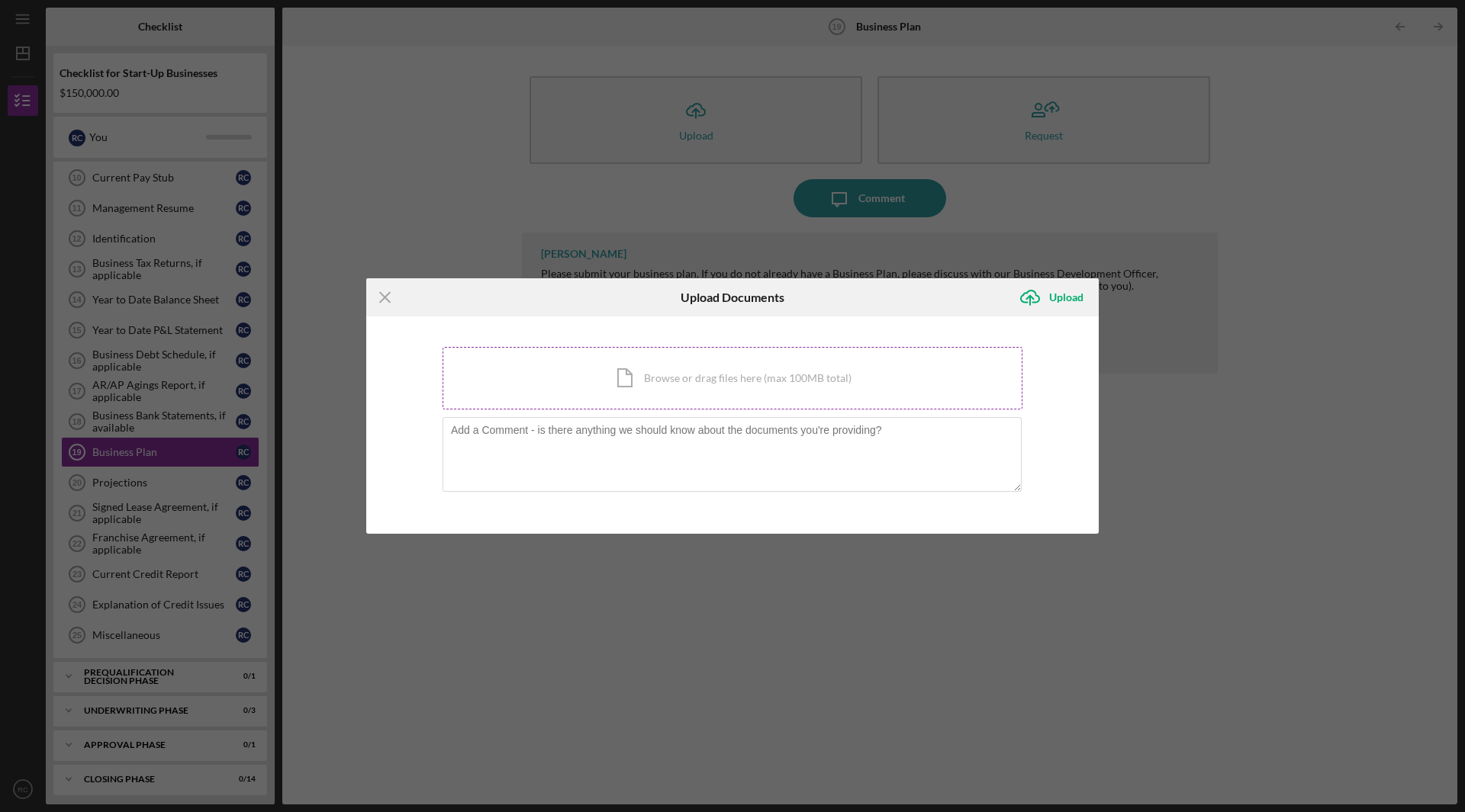
click at [736, 383] on div "Icon/Document Browse or drag files here (max 100MB total) Tap to choose files o…" at bounding box center [732, 378] width 580 height 62
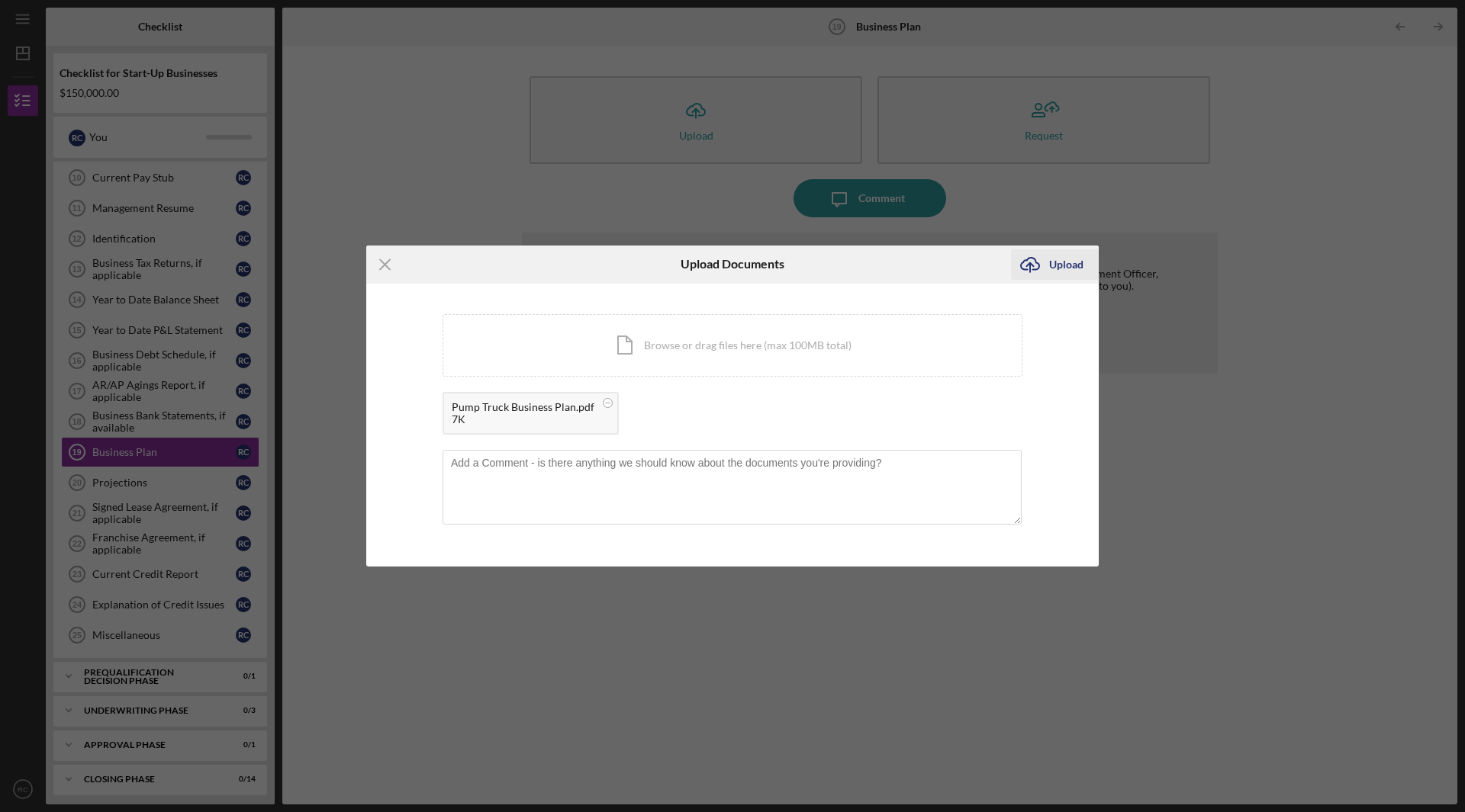
click at [1051, 264] on div "Upload" at bounding box center [1066, 264] width 35 height 30
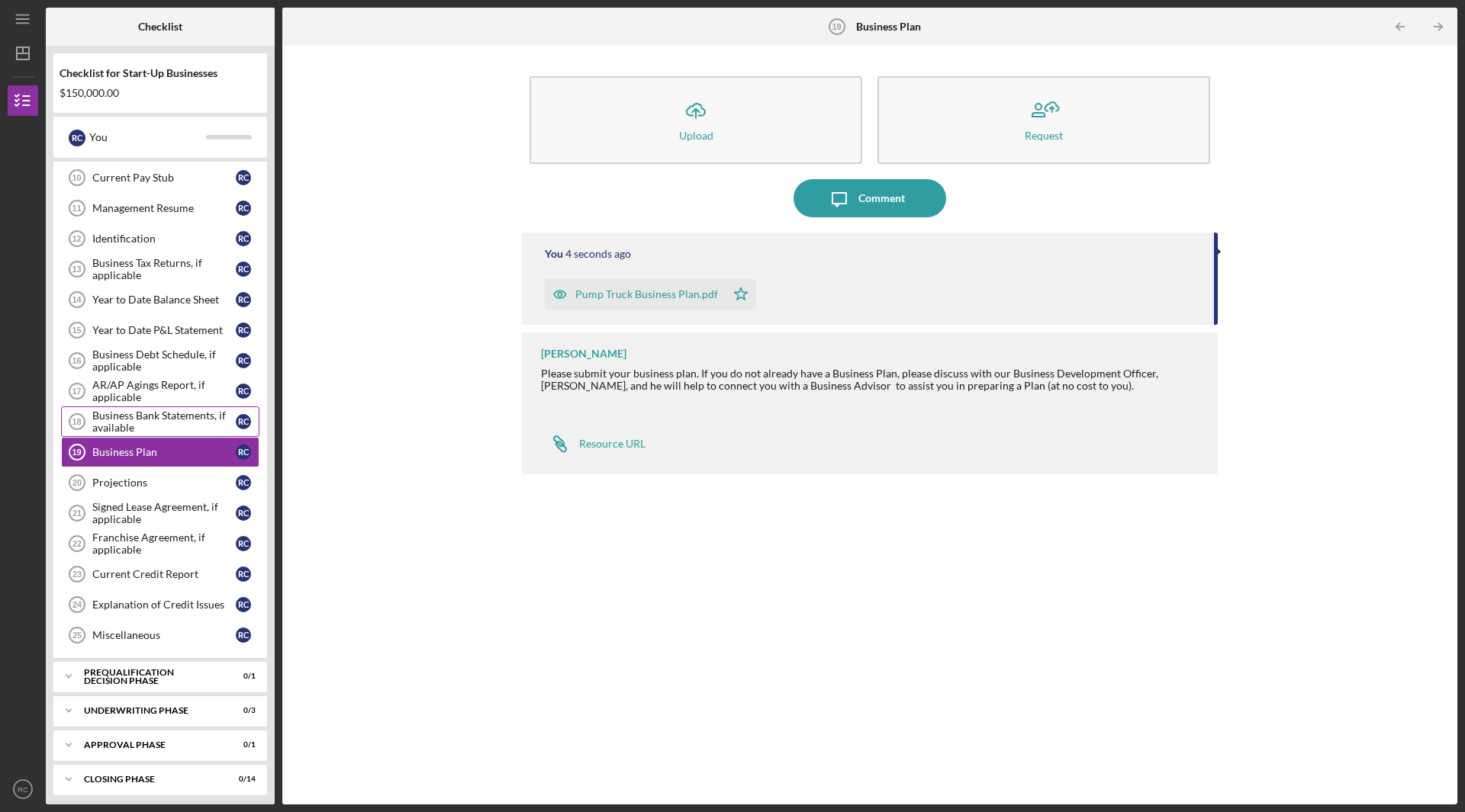
click at [174, 419] on div "Business Bank Statements, if available" at bounding box center [164, 421] width 143 height 24
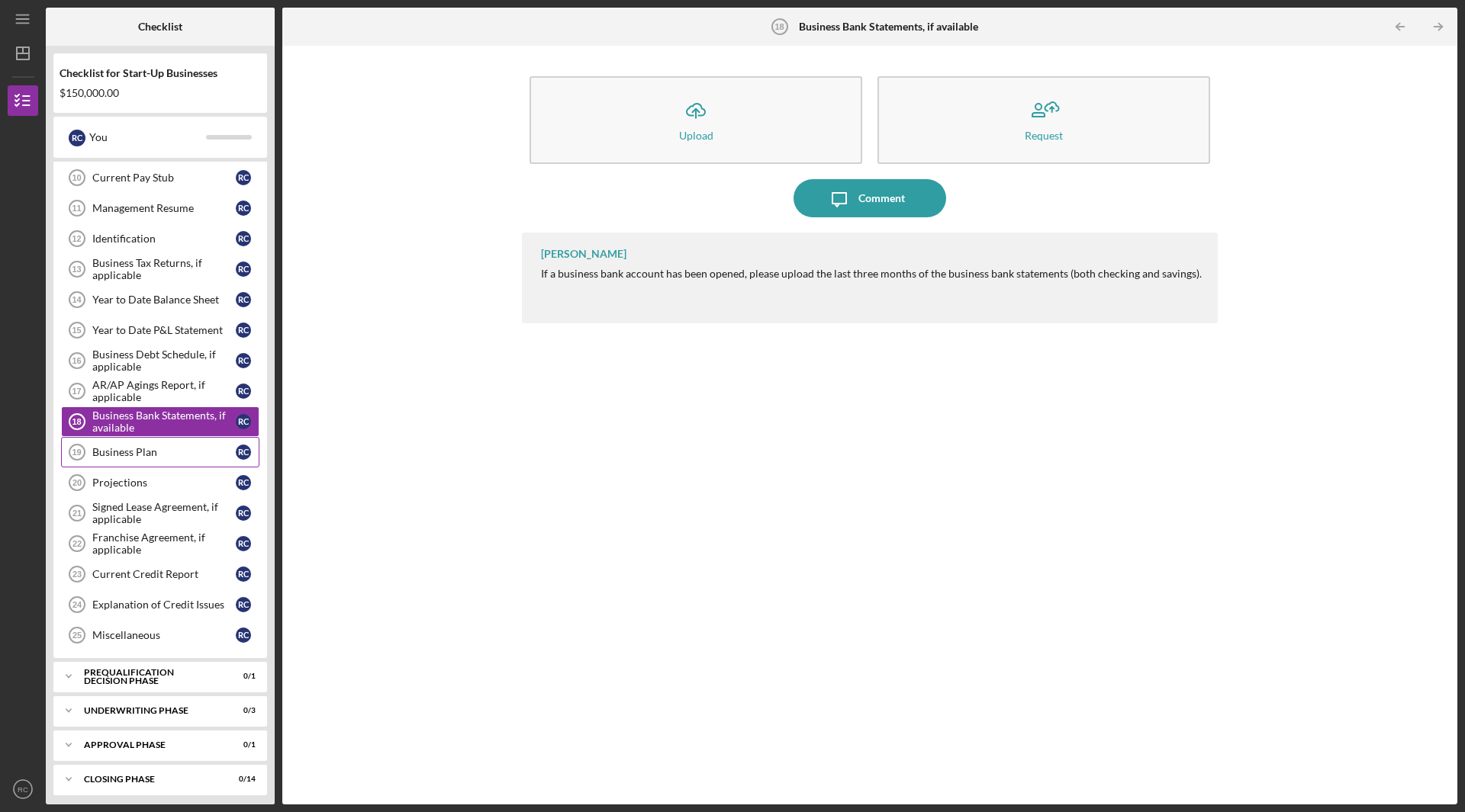
click at [152, 454] on div "Business Plan" at bounding box center [164, 452] width 143 height 12
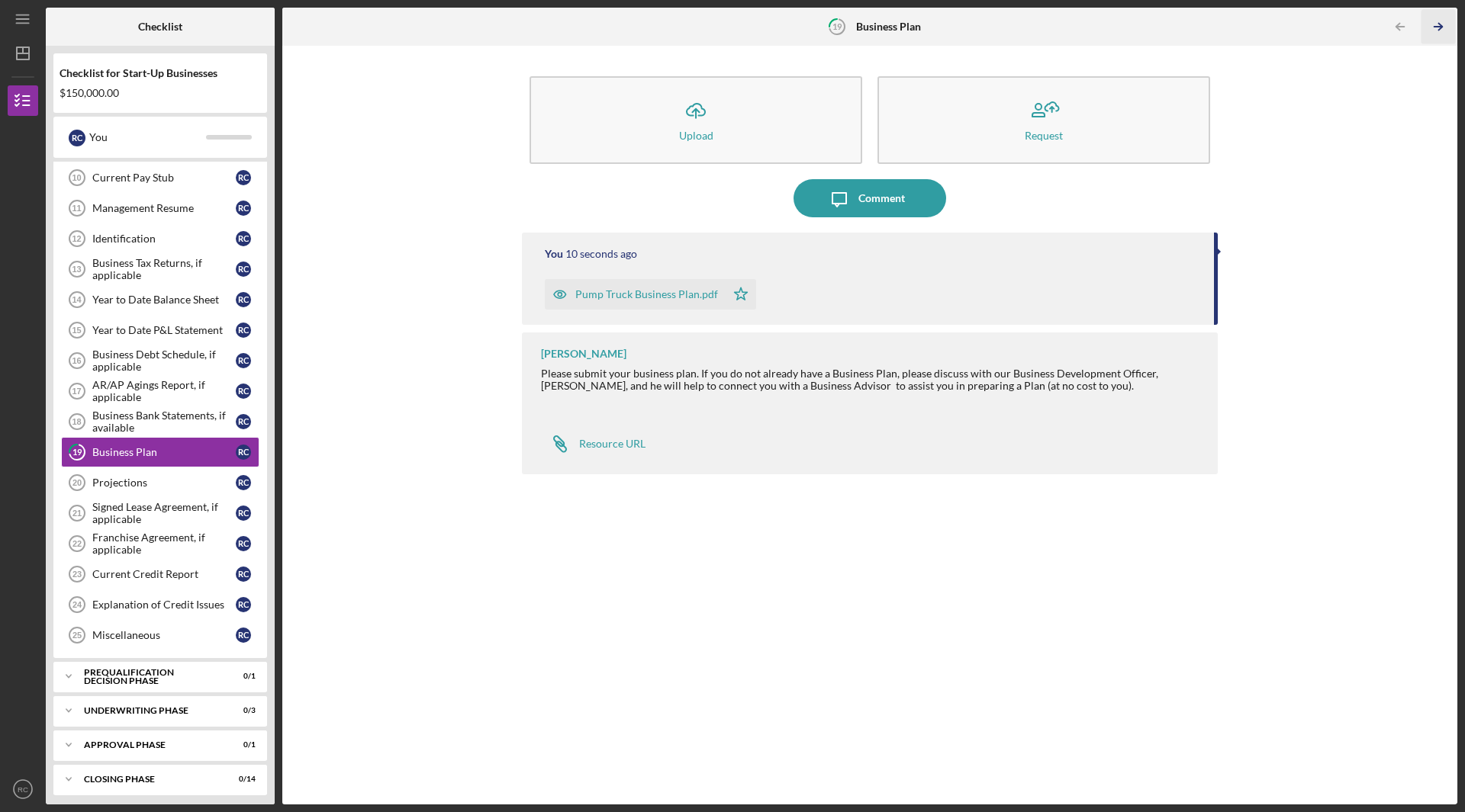
click at [1440, 27] on line "button" at bounding box center [1437, 27] width 8 height 0
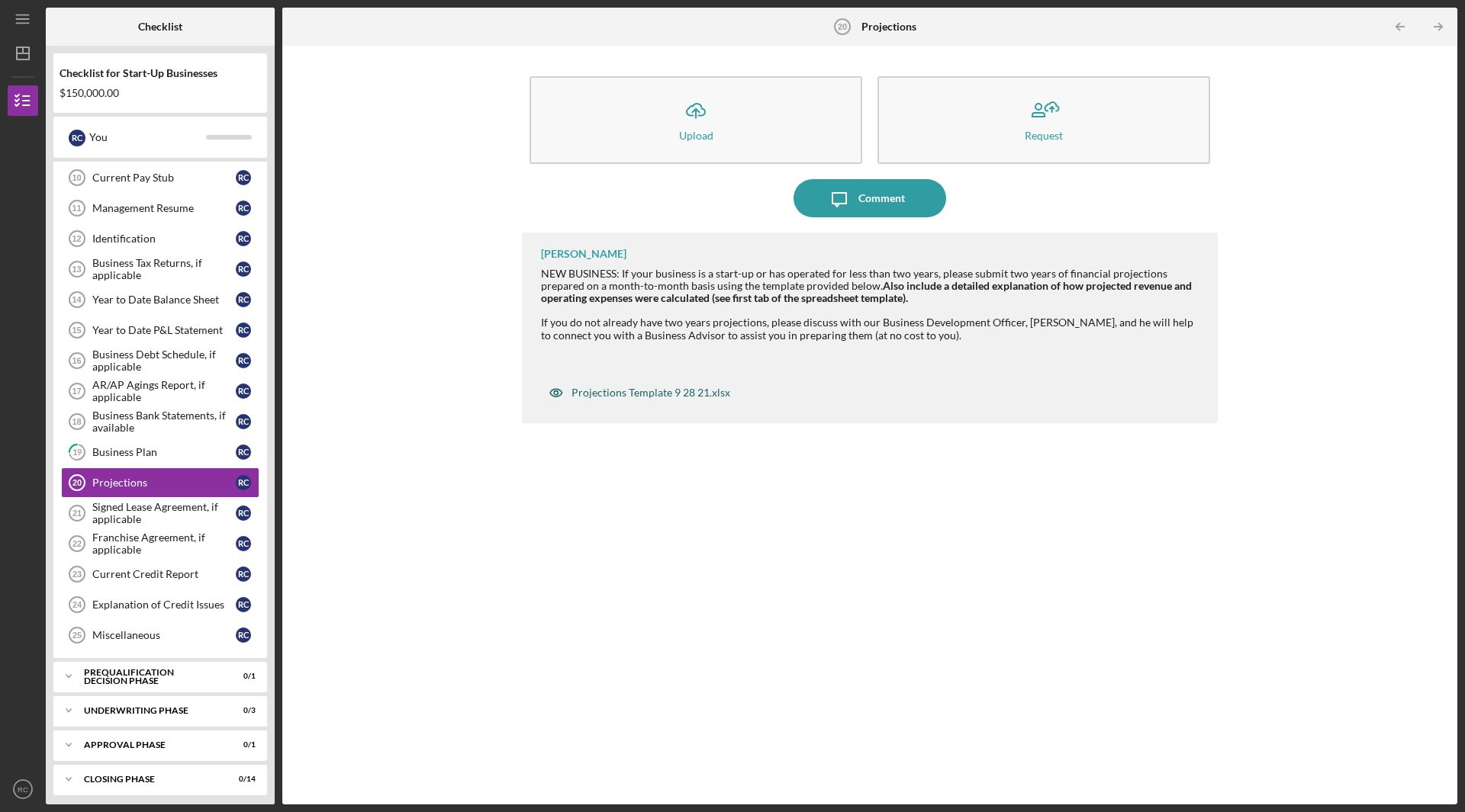
click at [703, 395] on div "Projections Template 9 28 21.xlsx" at bounding box center [650, 393] width 158 height 12
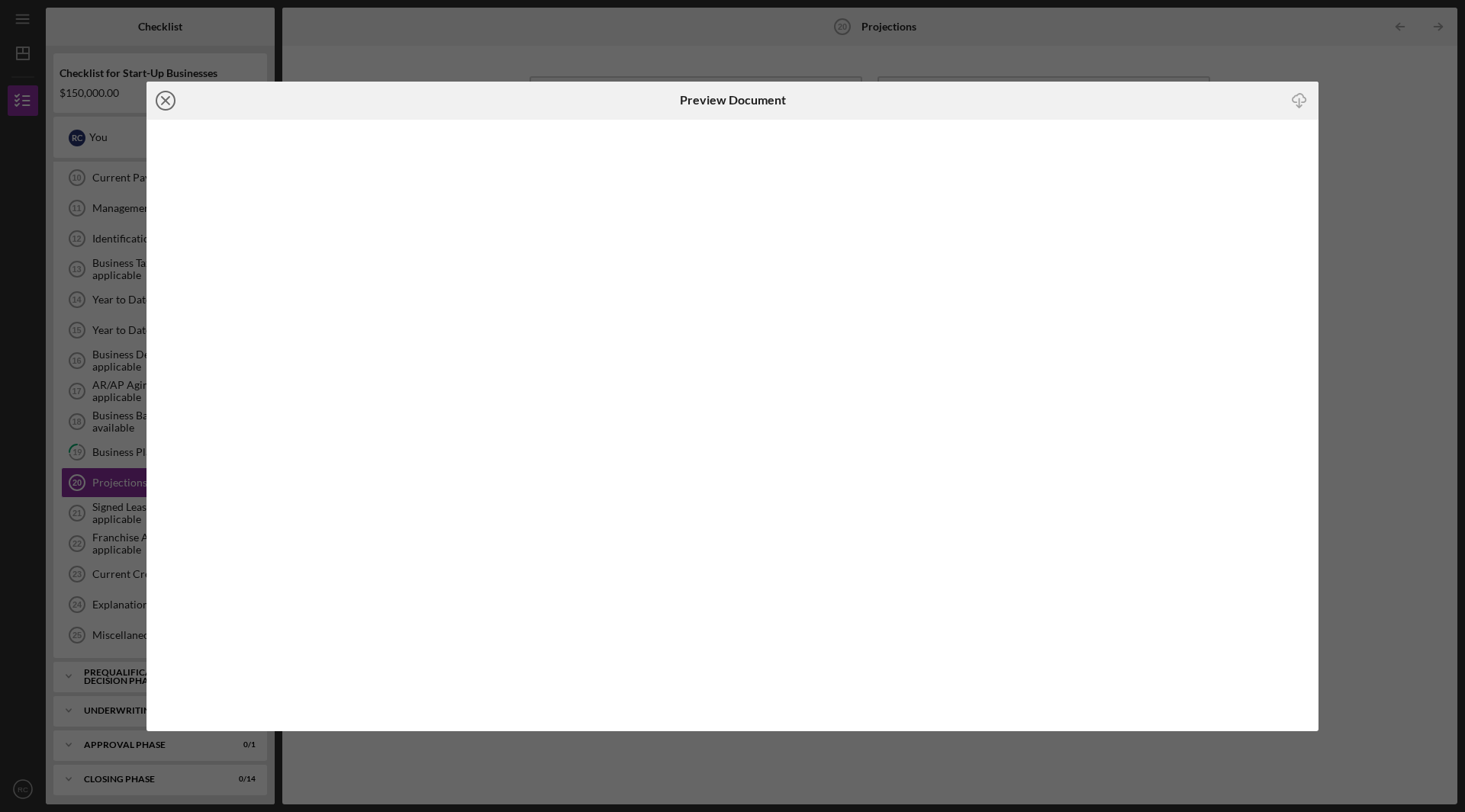
click at [164, 98] on icon "Icon/Close" at bounding box center [165, 100] width 38 height 38
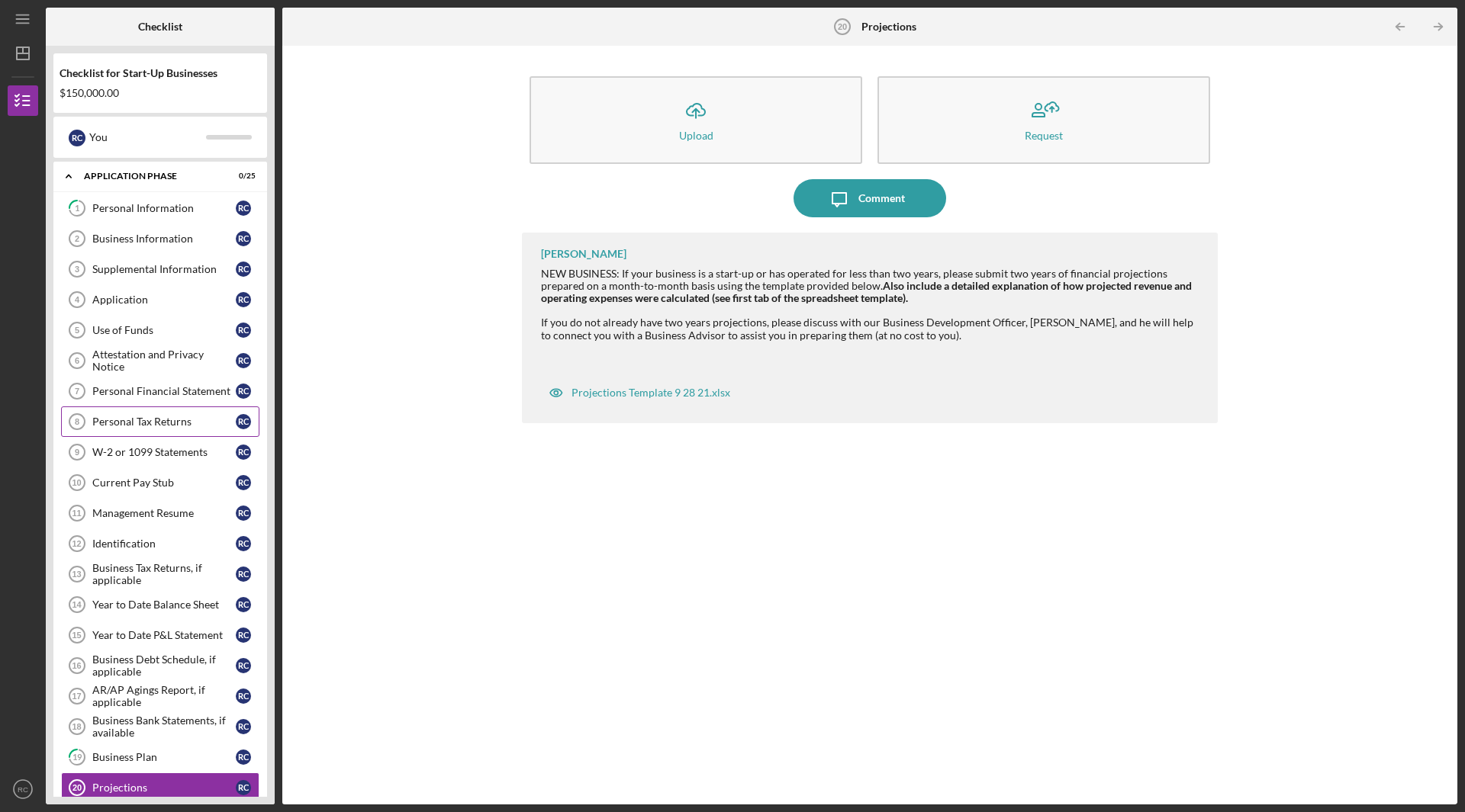
click at [120, 415] on div "Personal Tax Returns" at bounding box center [164, 421] width 143 height 12
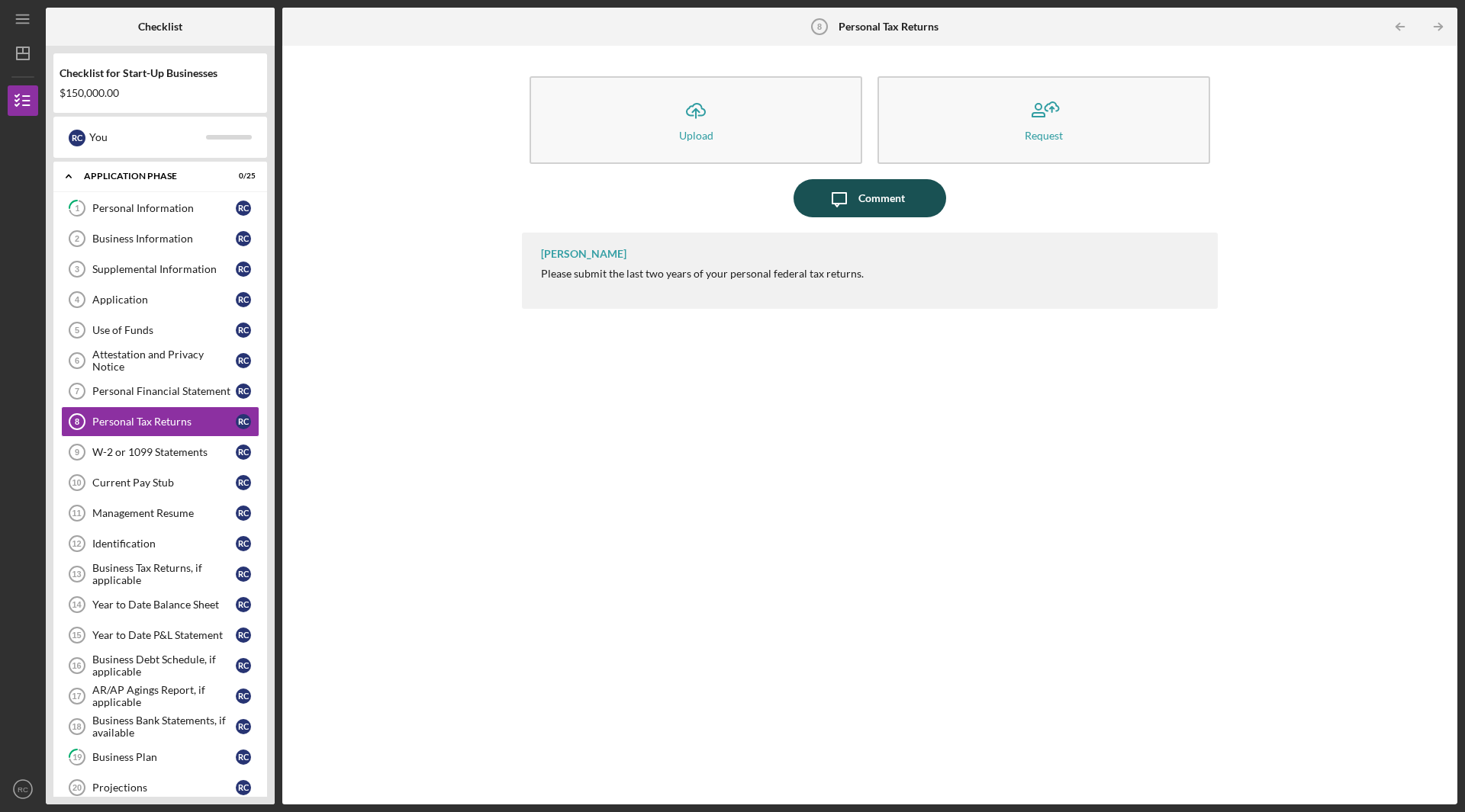
click at [924, 198] on button "Icon/Message Comment" at bounding box center [869, 198] width 152 height 38
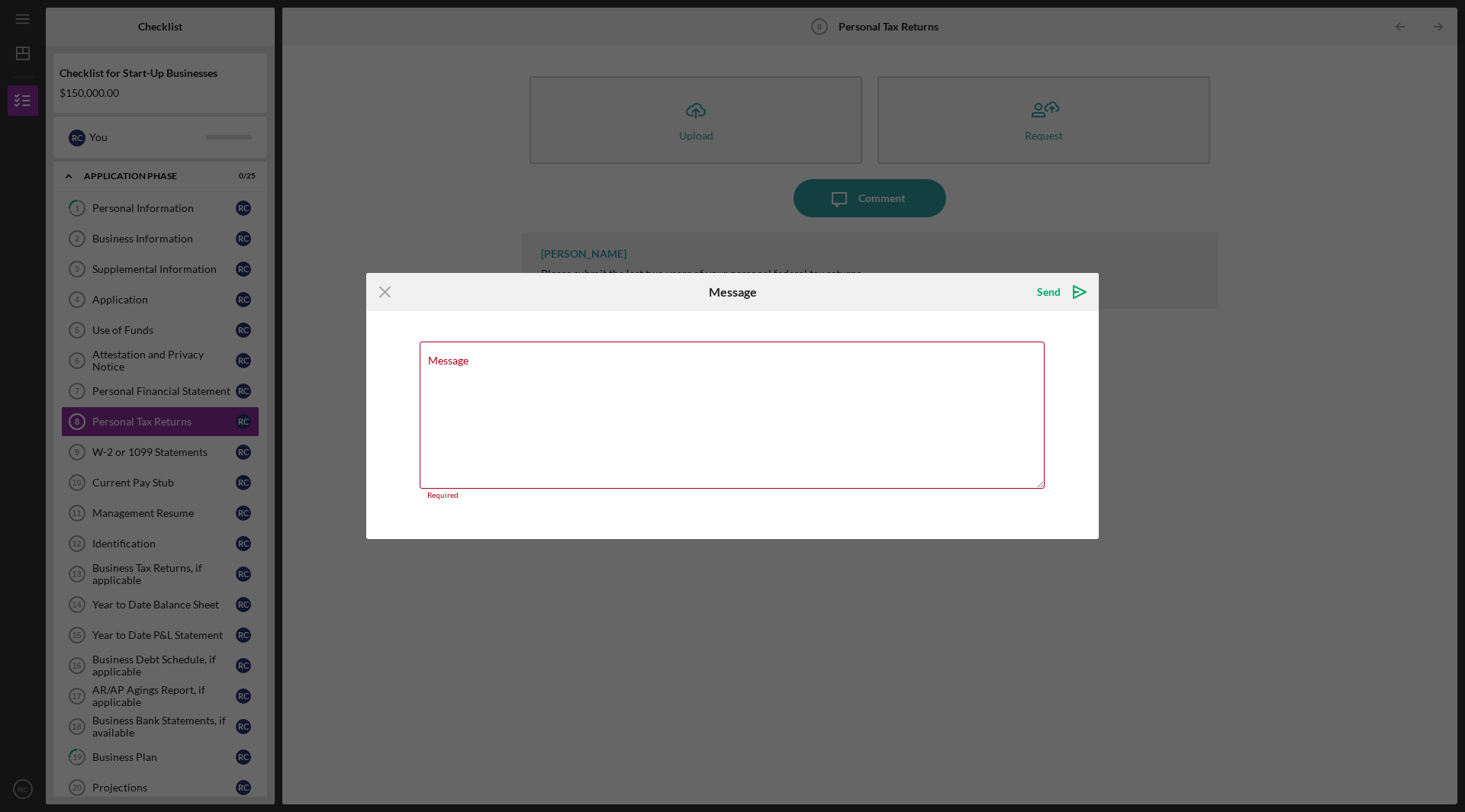
click at [795, 497] on div "Message Required" at bounding box center [732, 425] width 732 height 229
click at [796, 435] on textarea "Message" at bounding box center [732, 415] width 625 height 147
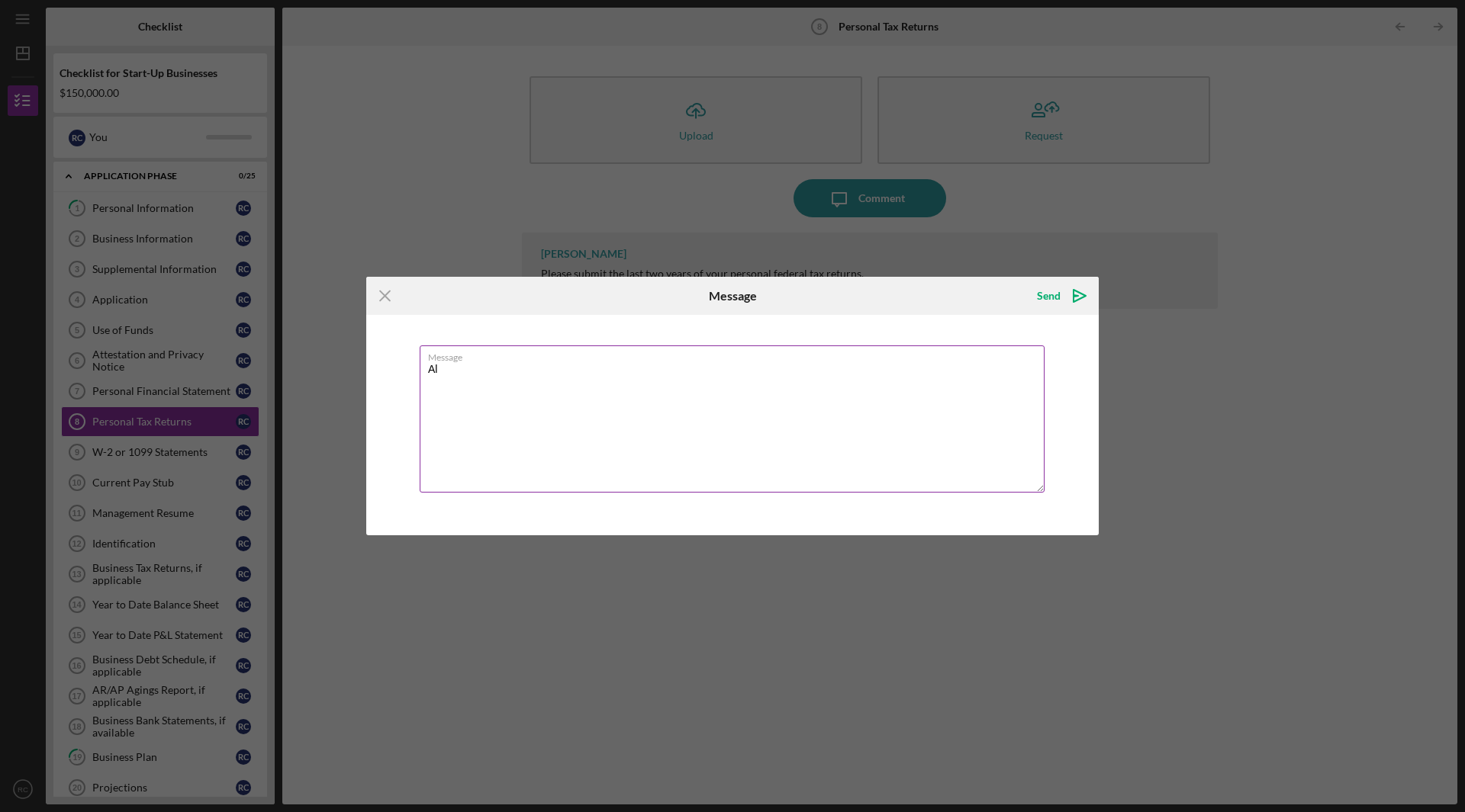
type textarea "A"
type textarea "Provided to [PERSON_NAME]."
click at [1060, 294] on button "Send Icon/icon-invite-send" at bounding box center [1059, 296] width 77 height 30
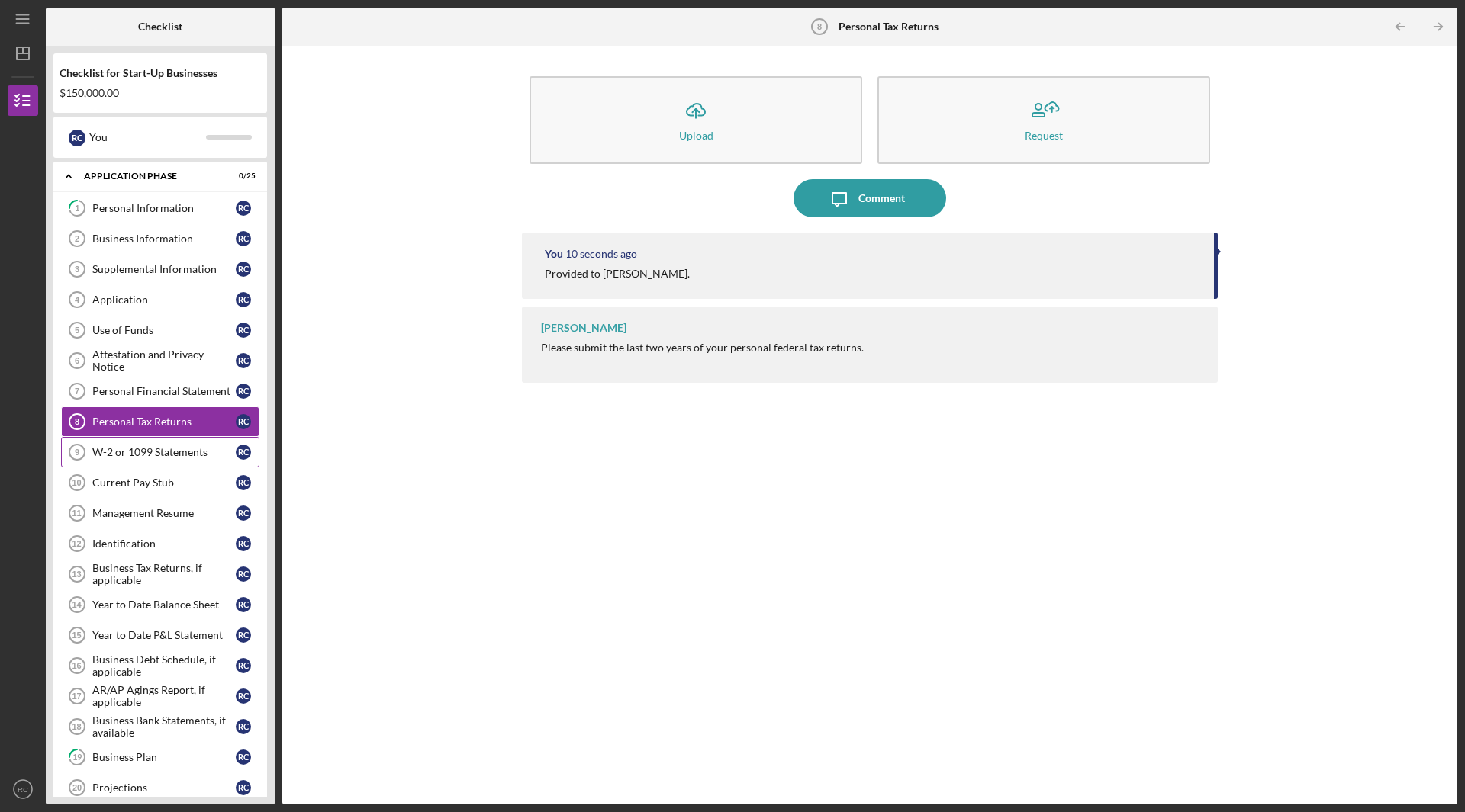
click at [133, 451] on div "W-2 or 1099 Statements" at bounding box center [164, 452] width 143 height 12
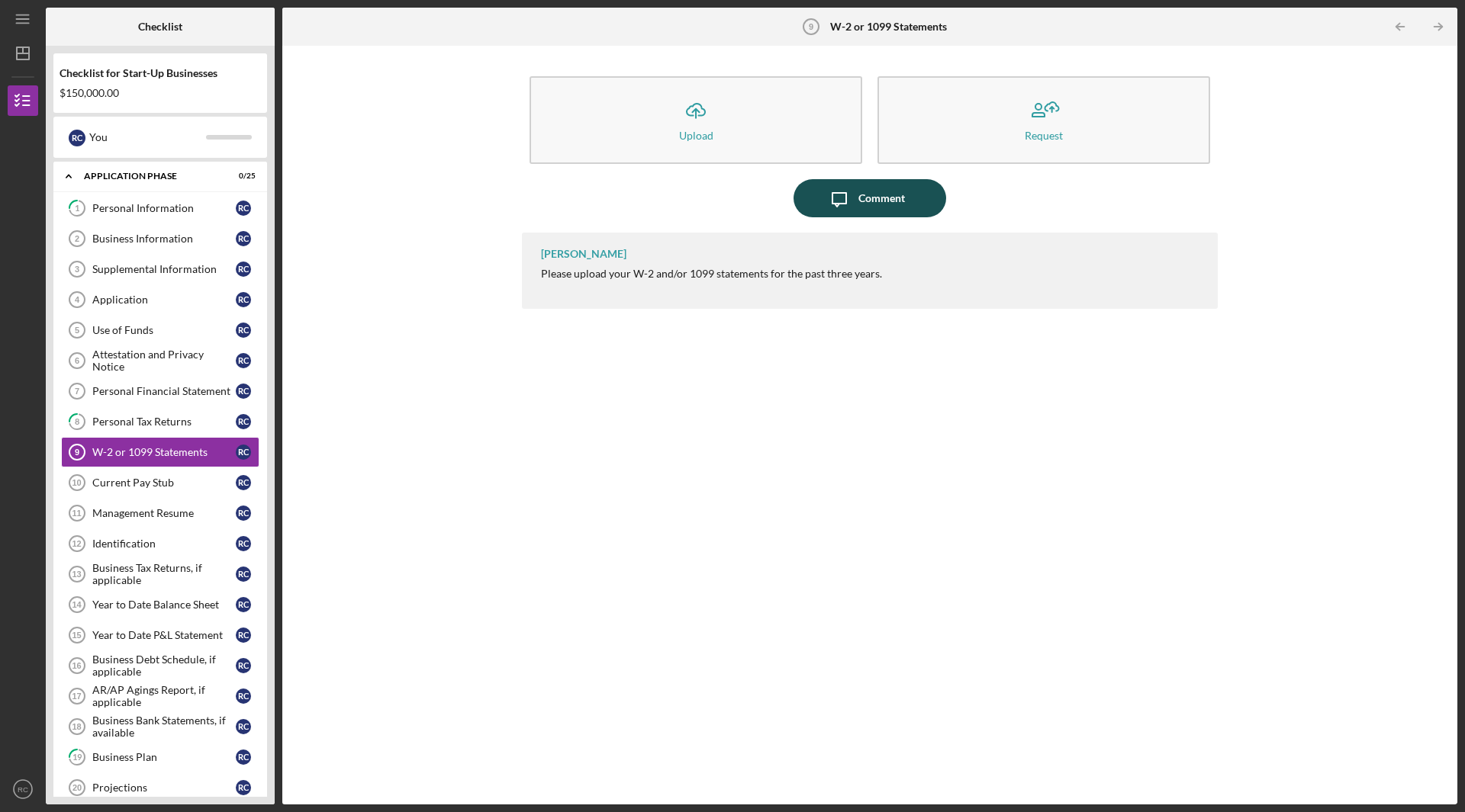
click at [863, 190] on div "Comment" at bounding box center [881, 198] width 46 height 38
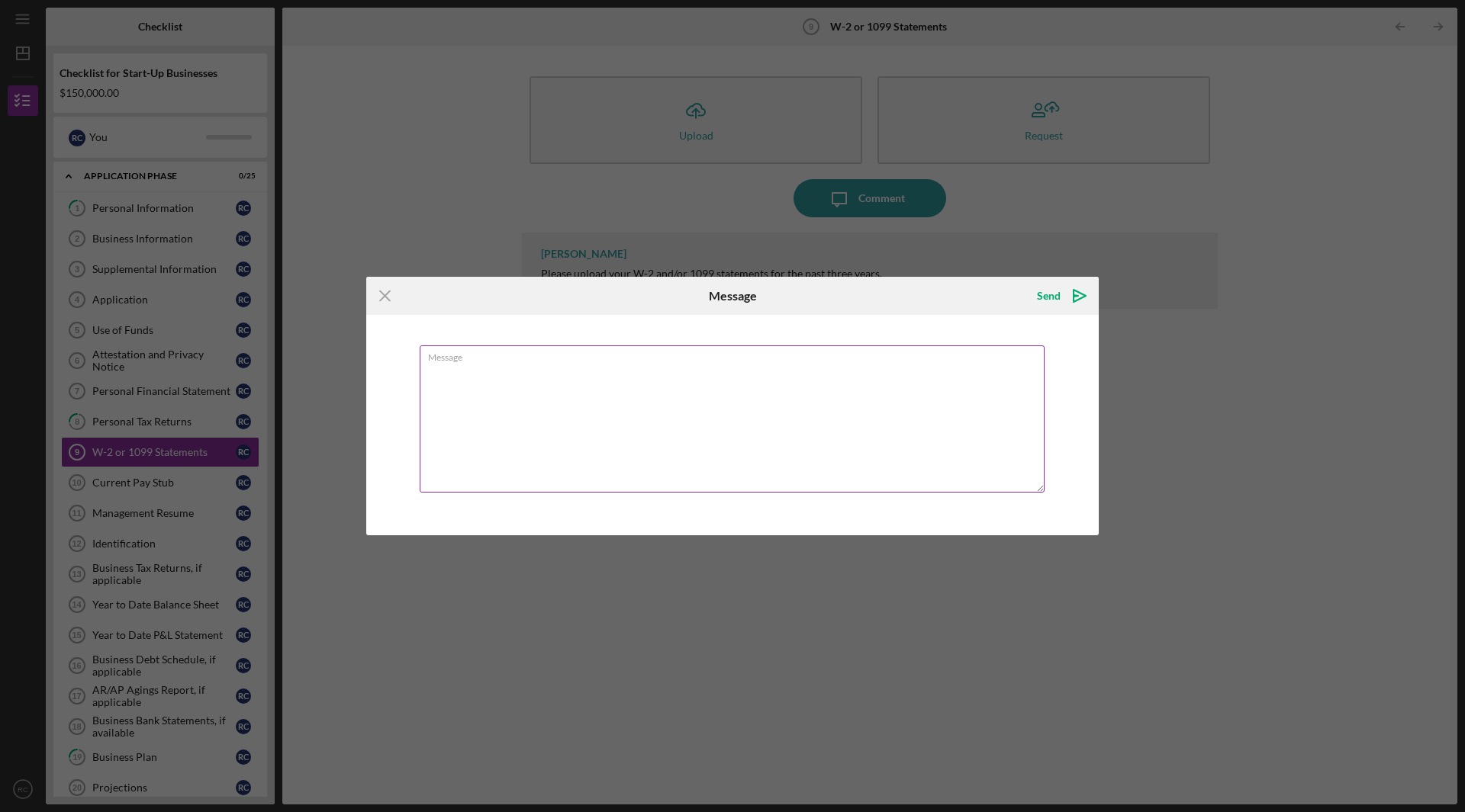
click at [590, 355] on div "Message" at bounding box center [732, 419] width 625 height 149
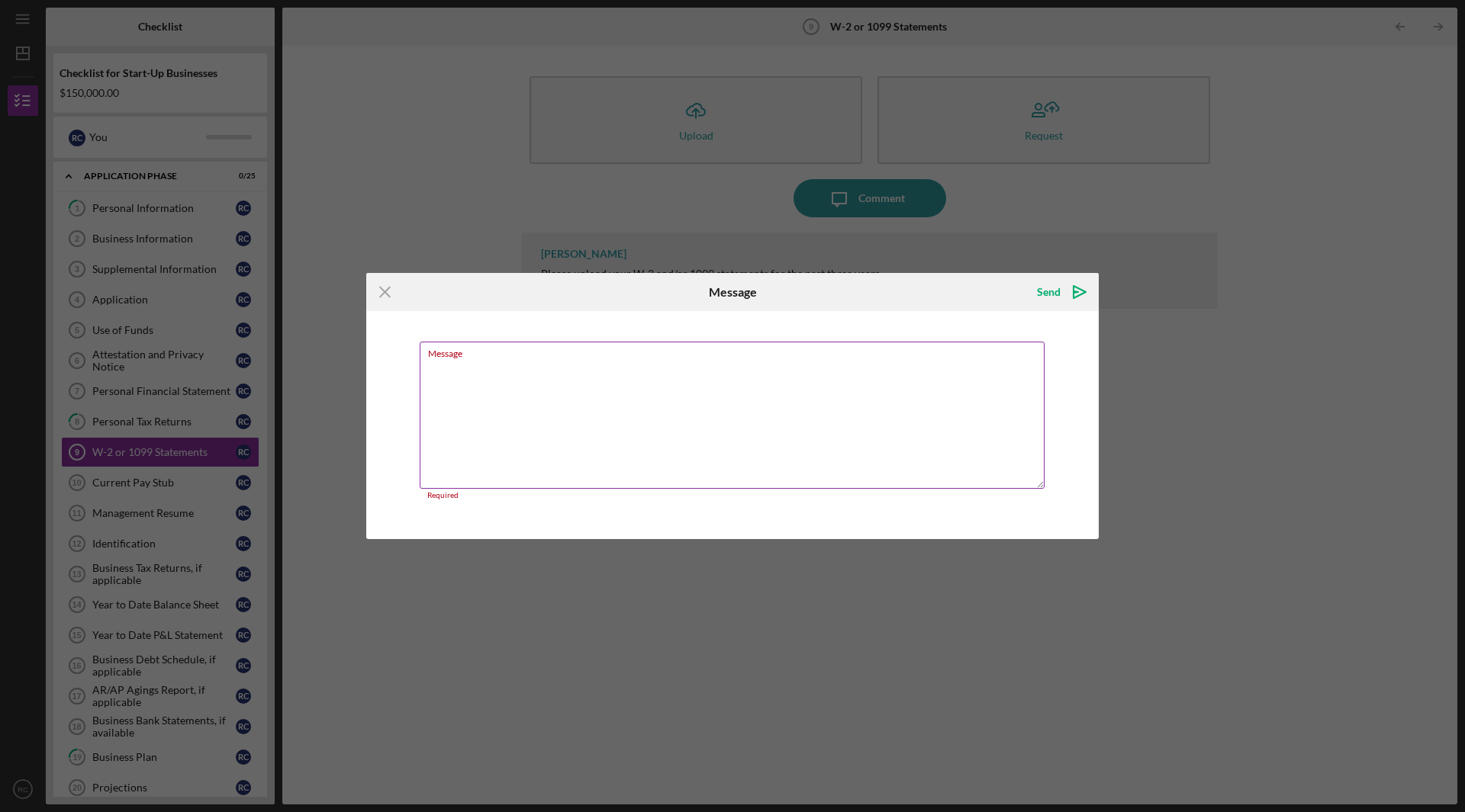
click at [588, 355] on div "Message Required" at bounding box center [732, 421] width 625 height 158
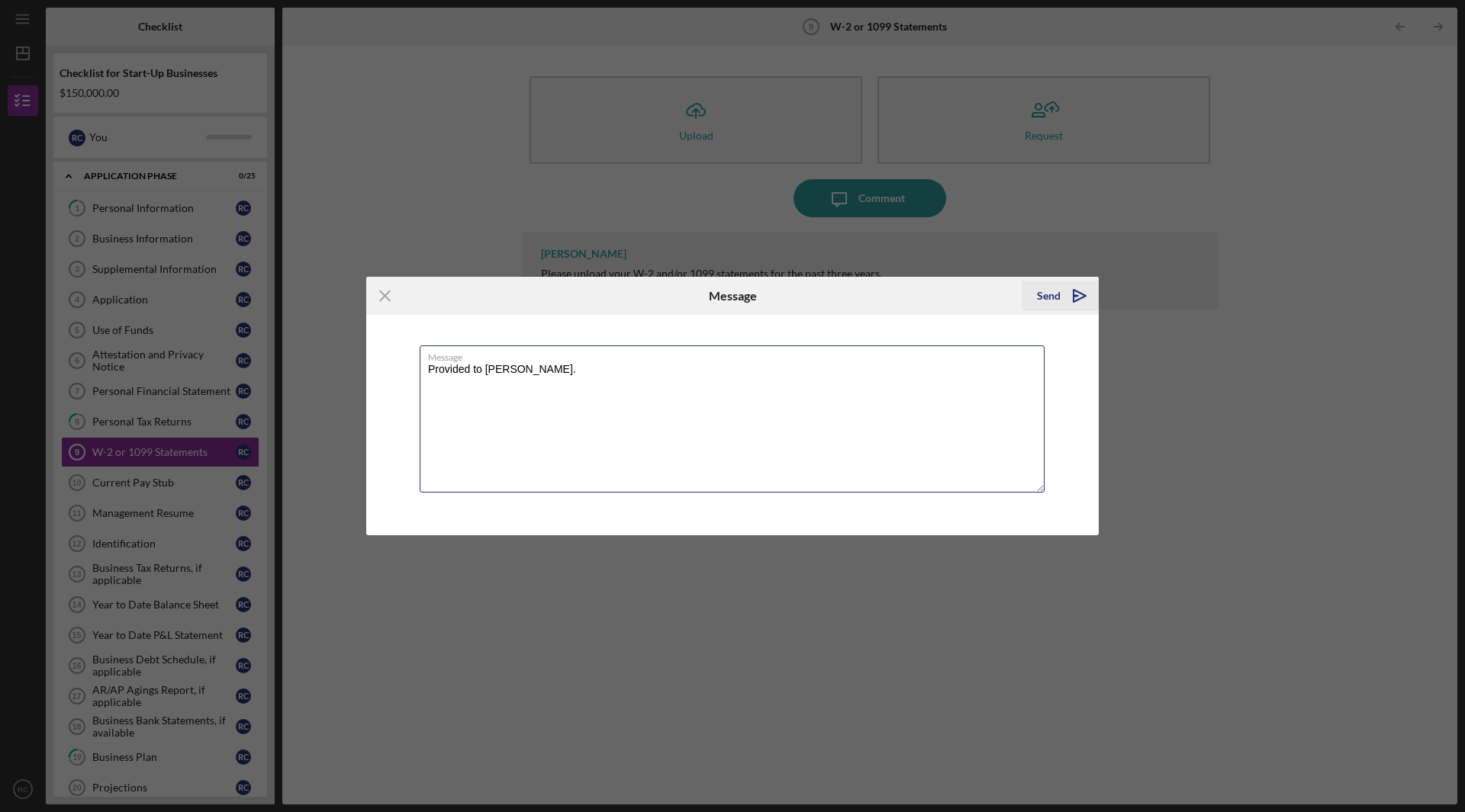
type textarea "Provided to [PERSON_NAME]."
click at [1068, 296] on icon "Icon/icon-invite-send" at bounding box center [1079, 296] width 38 height 38
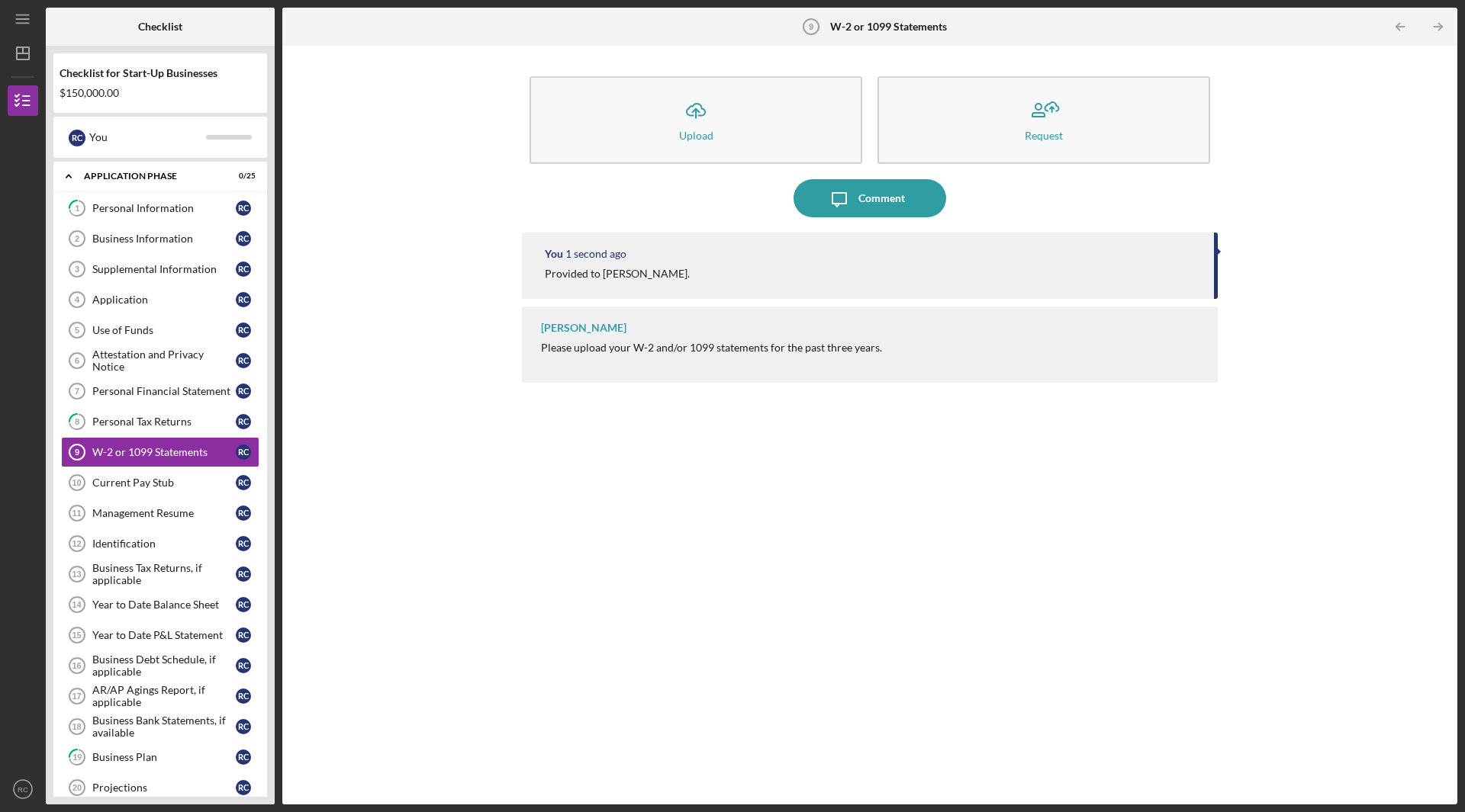
click at [684, 620] on div "You 1 second ago Provided to [PERSON_NAME]. [PERSON_NAME] Please upload your W-…" at bounding box center [869, 507] width 696 height 549
click at [139, 485] on div "Current Pay Stub" at bounding box center [164, 483] width 143 height 12
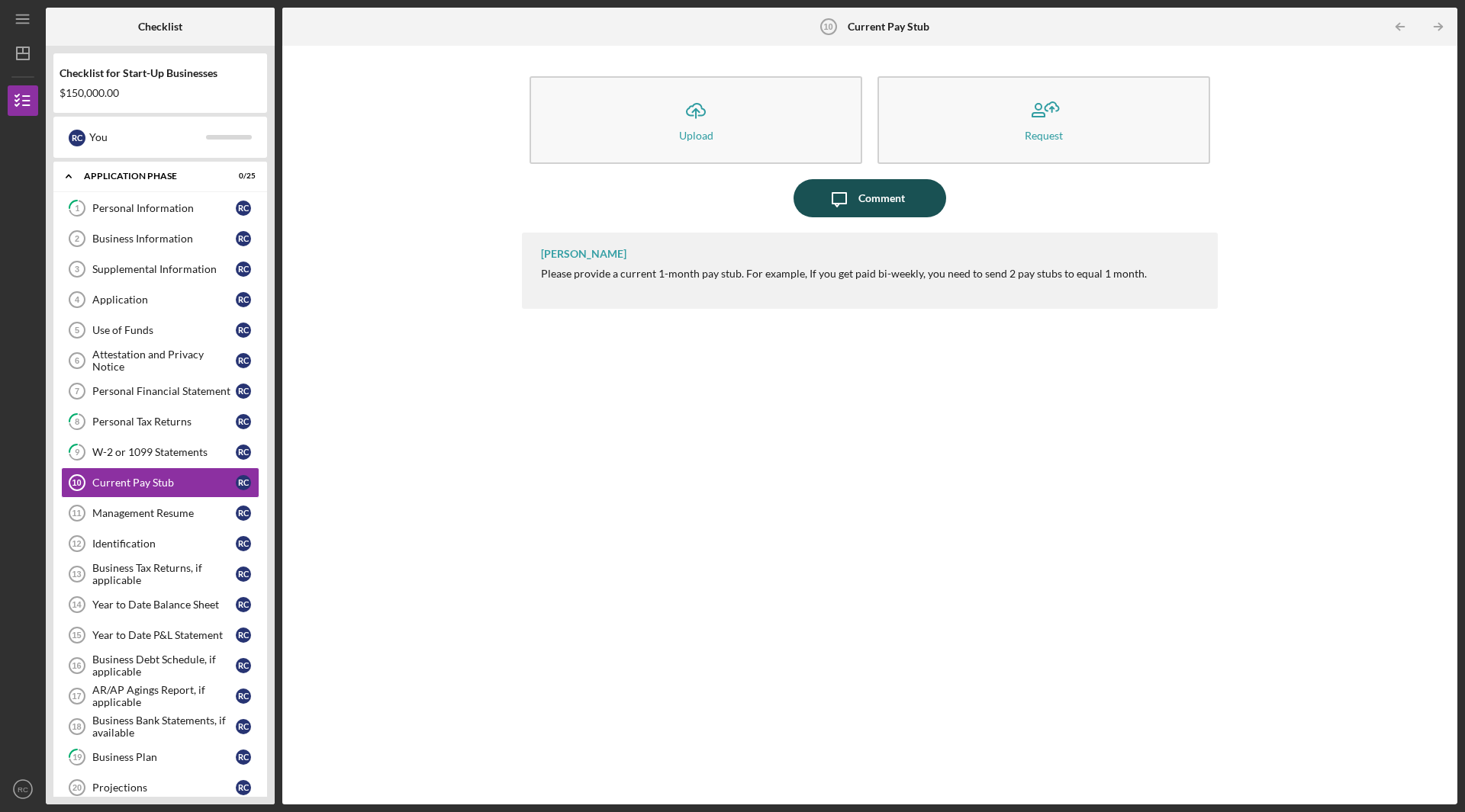
click at [857, 183] on icon "Icon/Message" at bounding box center [838, 198] width 38 height 38
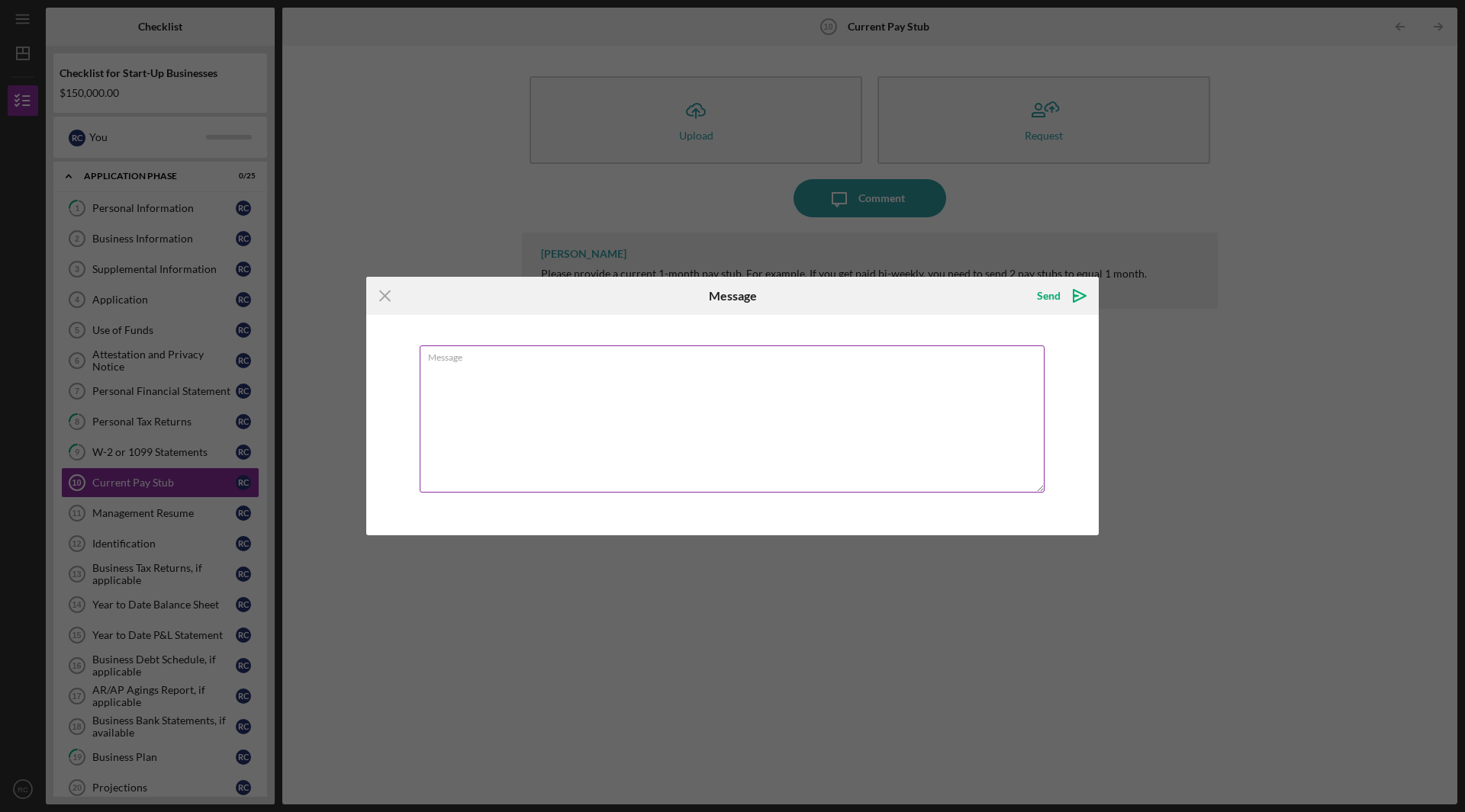
click at [613, 384] on textarea "Message" at bounding box center [732, 419] width 625 height 147
type textarea "Provided to [PERSON_NAME]."
click at [1051, 295] on div "Send" at bounding box center [1049, 296] width 24 height 30
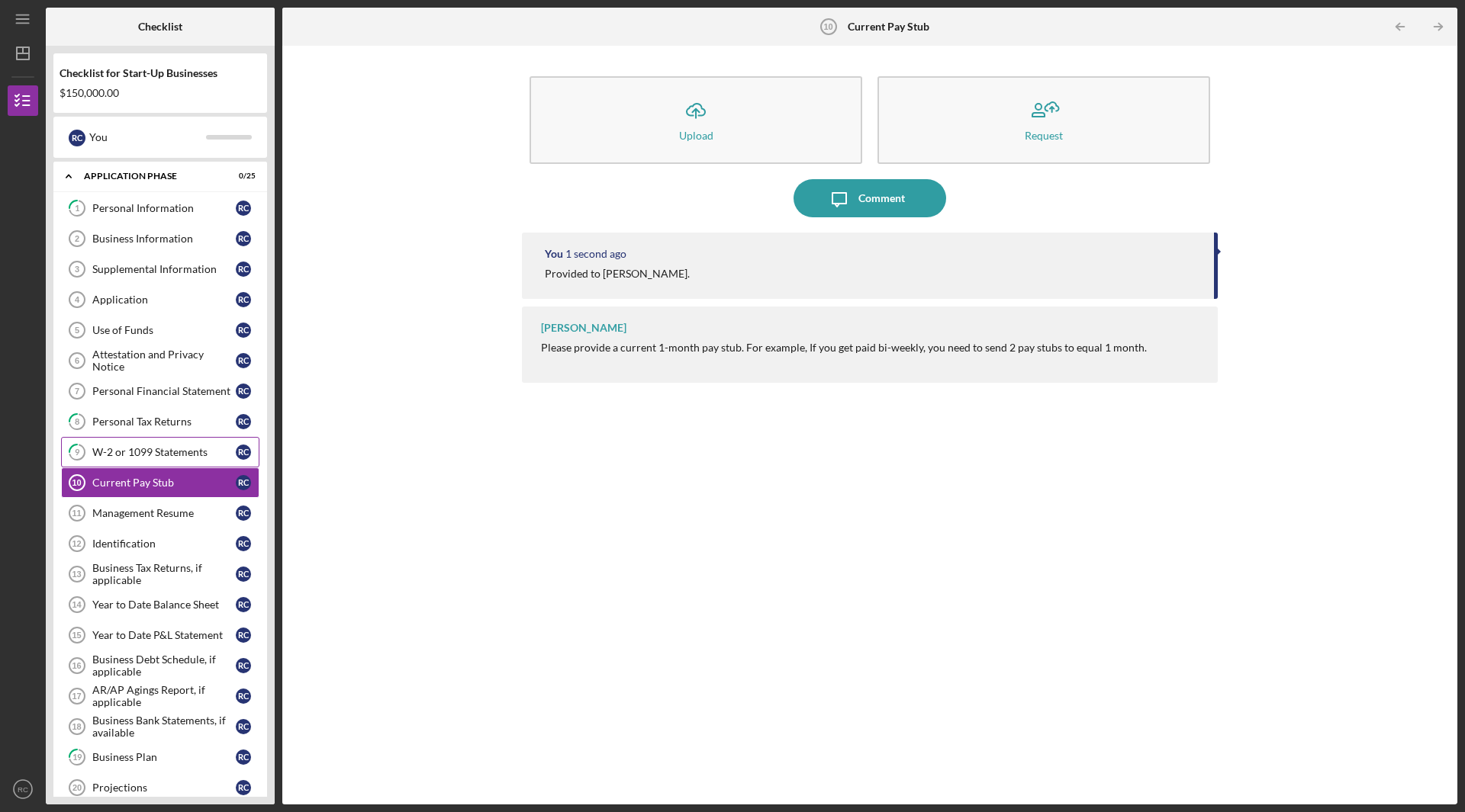
click at [155, 445] on link "9 W-2 or 1099 Statements R C" at bounding box center [159, 452] width 198 height 30
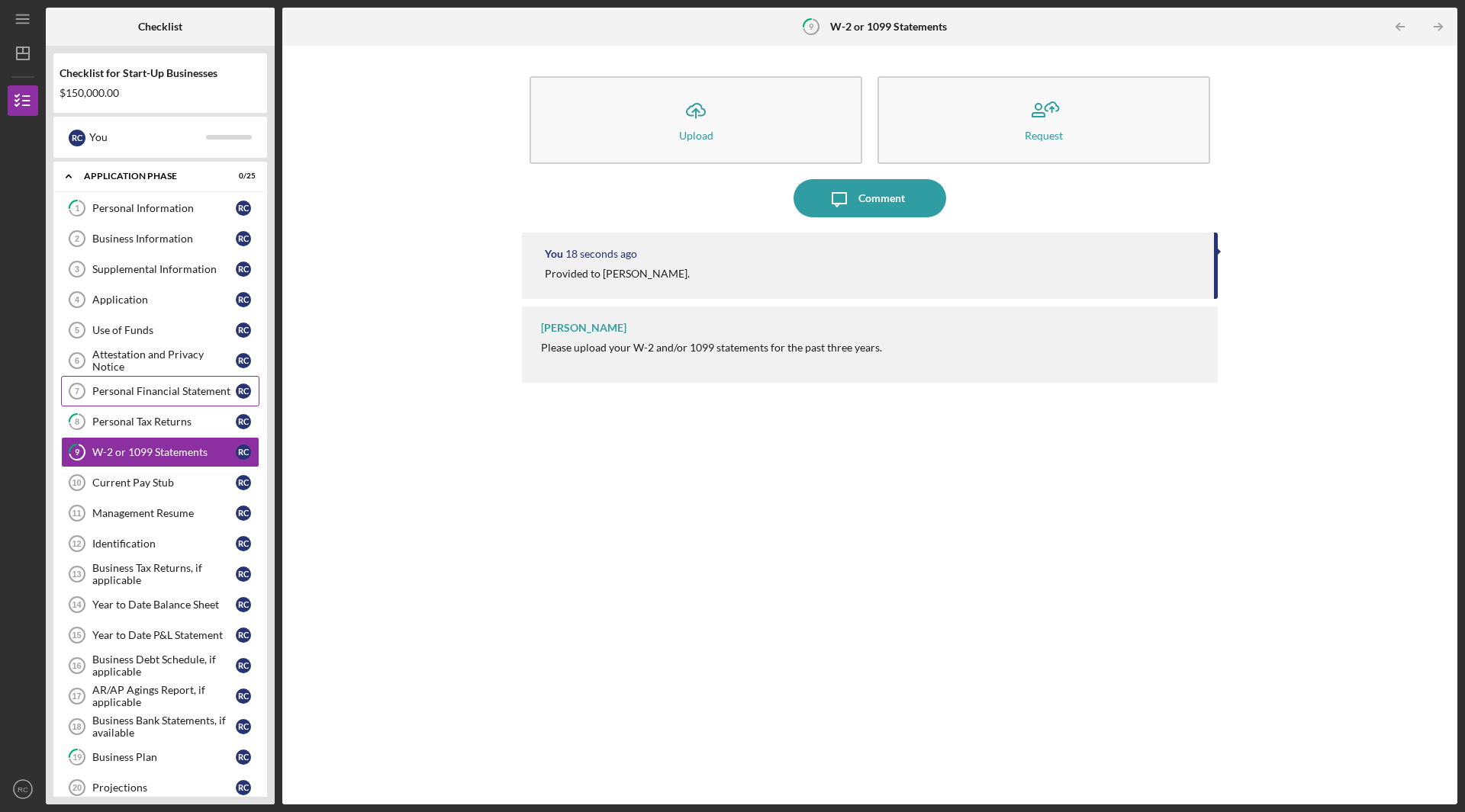
click at [154, 398] on div "Personal Financial Statement" at bounding box center [164, 391] width 143 height 12
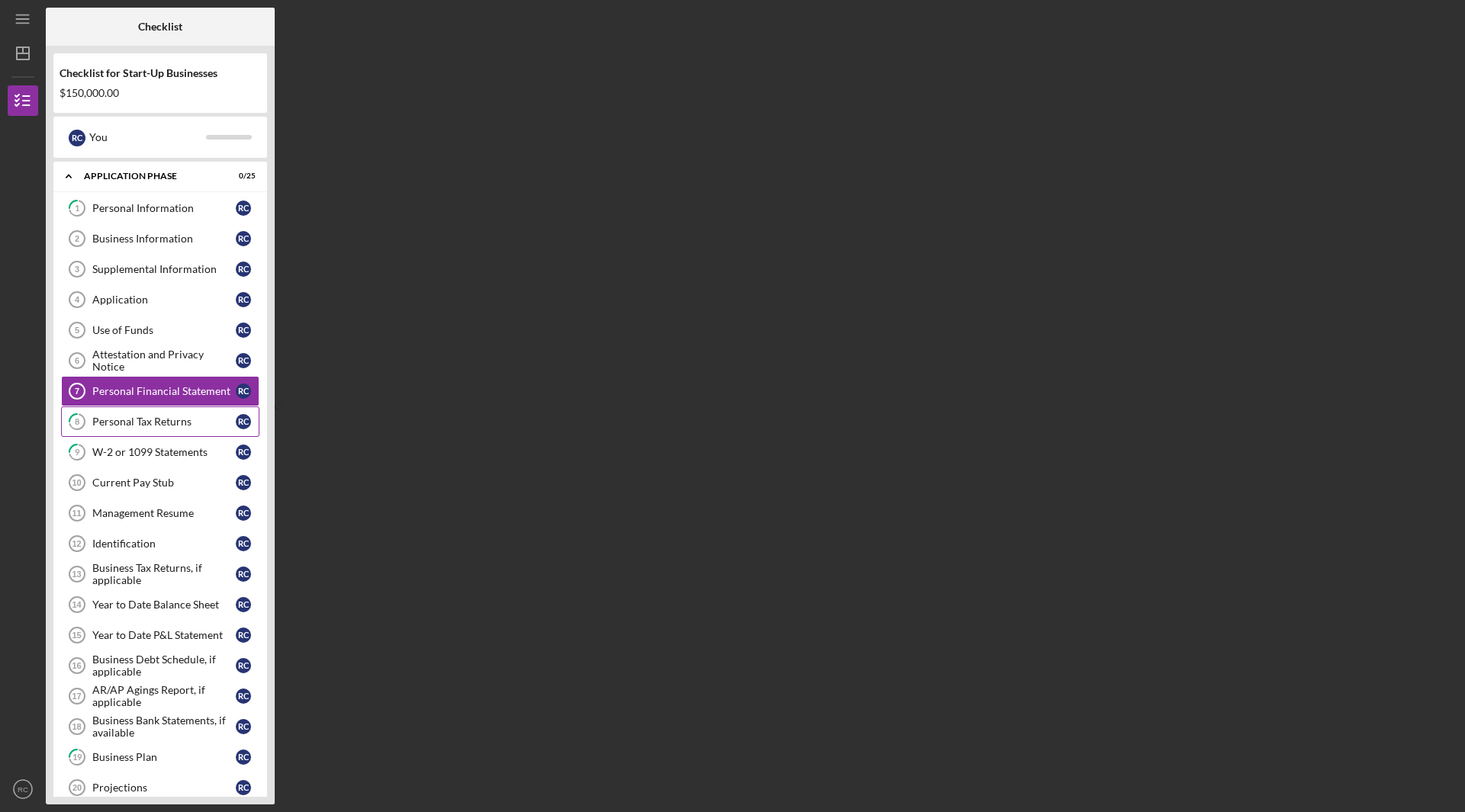
click at [139, 426] on div "Personal Tax Returns" at bounding box center [164, 421] width 143 height 12
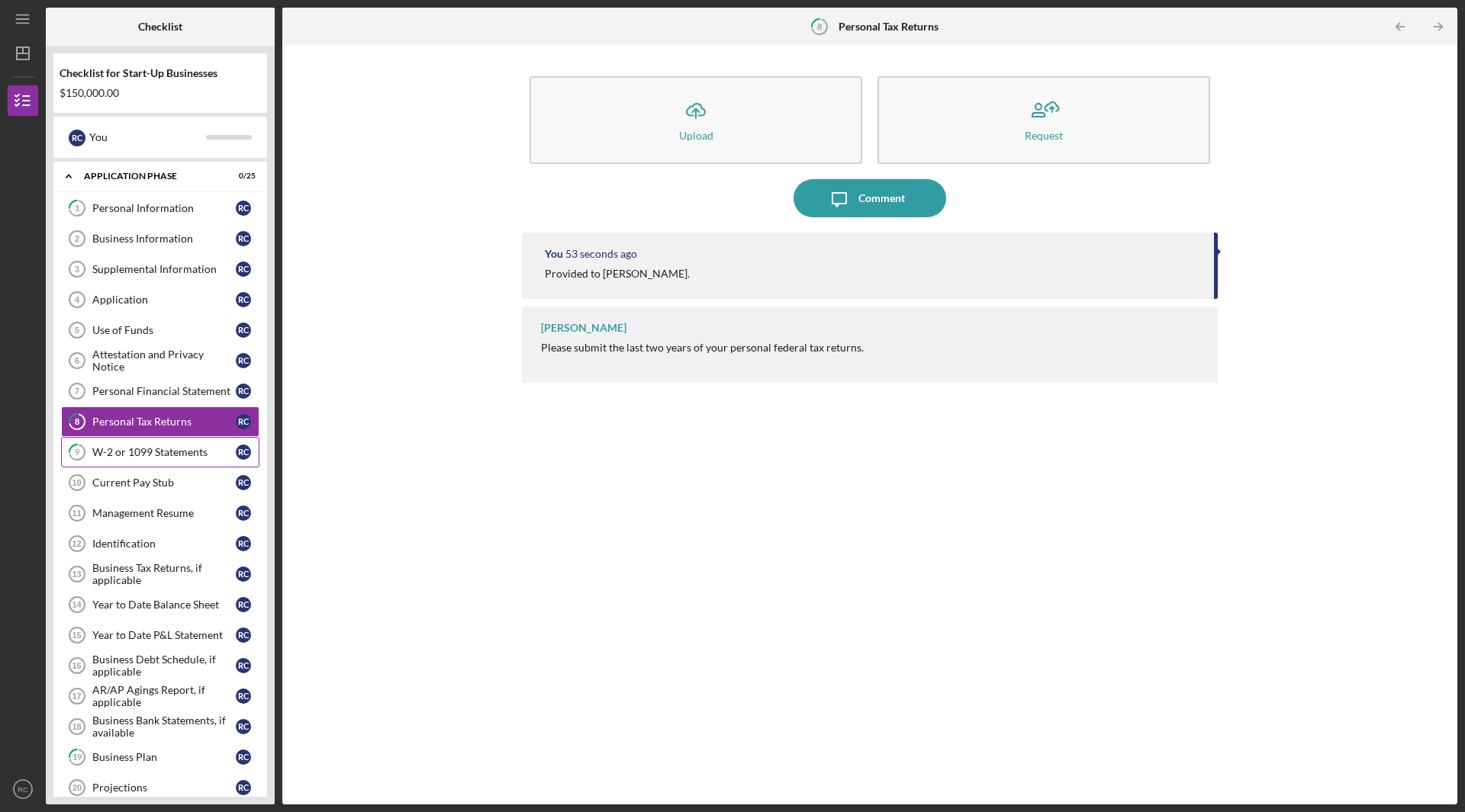
click at [137, 447] on div "W-2 or 1099 Statements" at bounding box center [164, 452] width 143 height 12
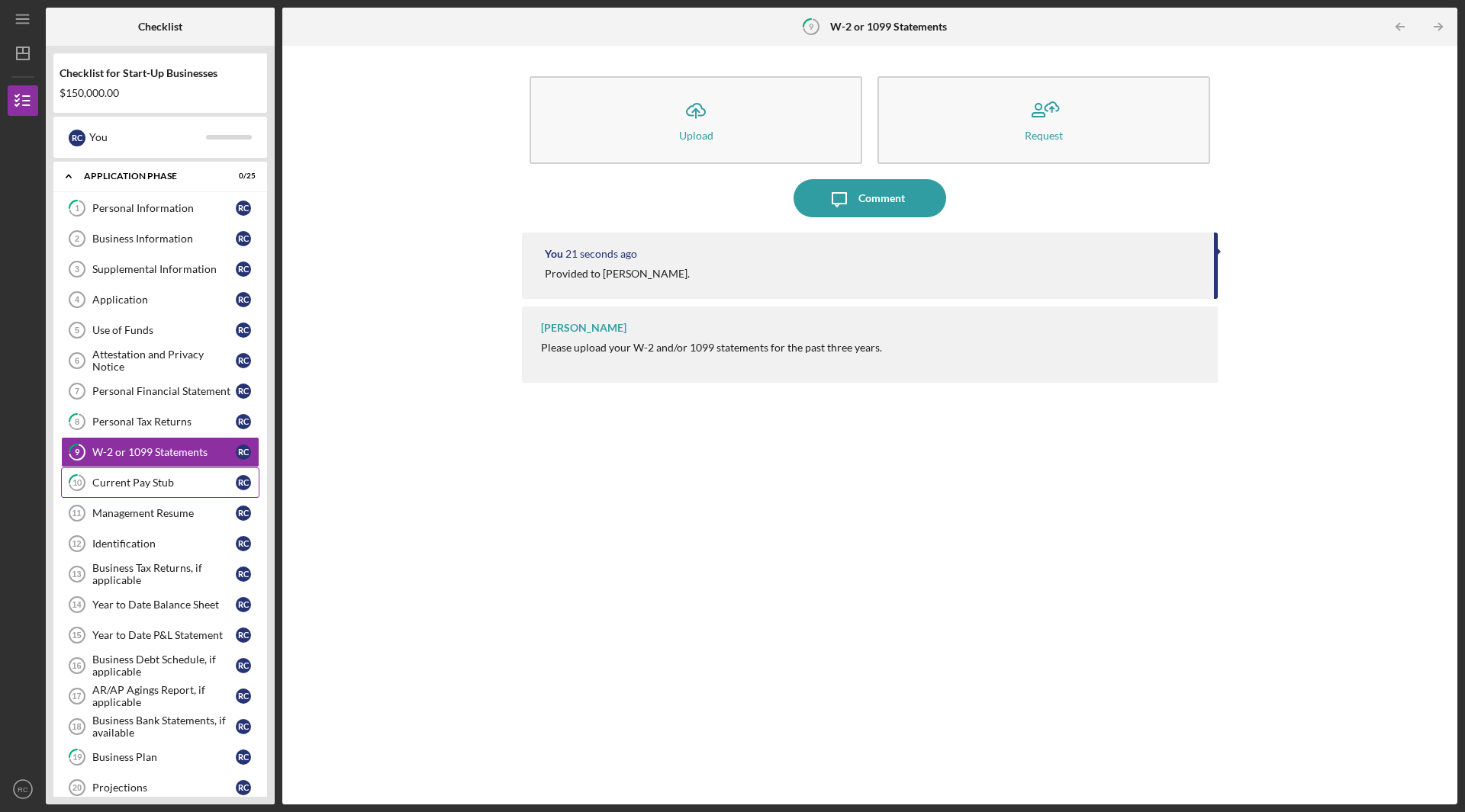
click at [126, 489] on div "Current Pay Stub" at bounding box center [164, 483] width 143 height 12
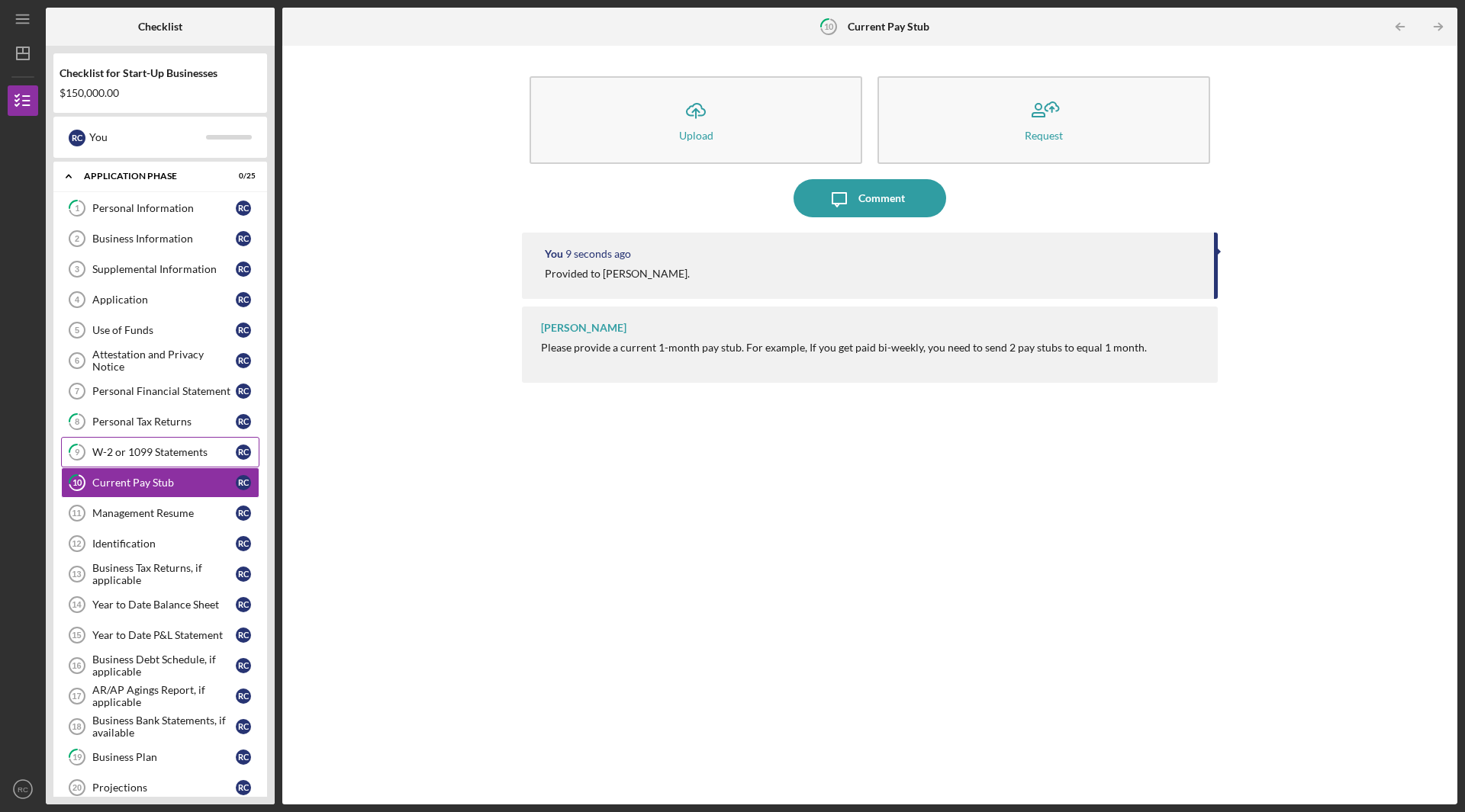
click at [129, 456] on div "W-2 or 1099 Statements" at bounding box center [164, 452] width 143 height 12
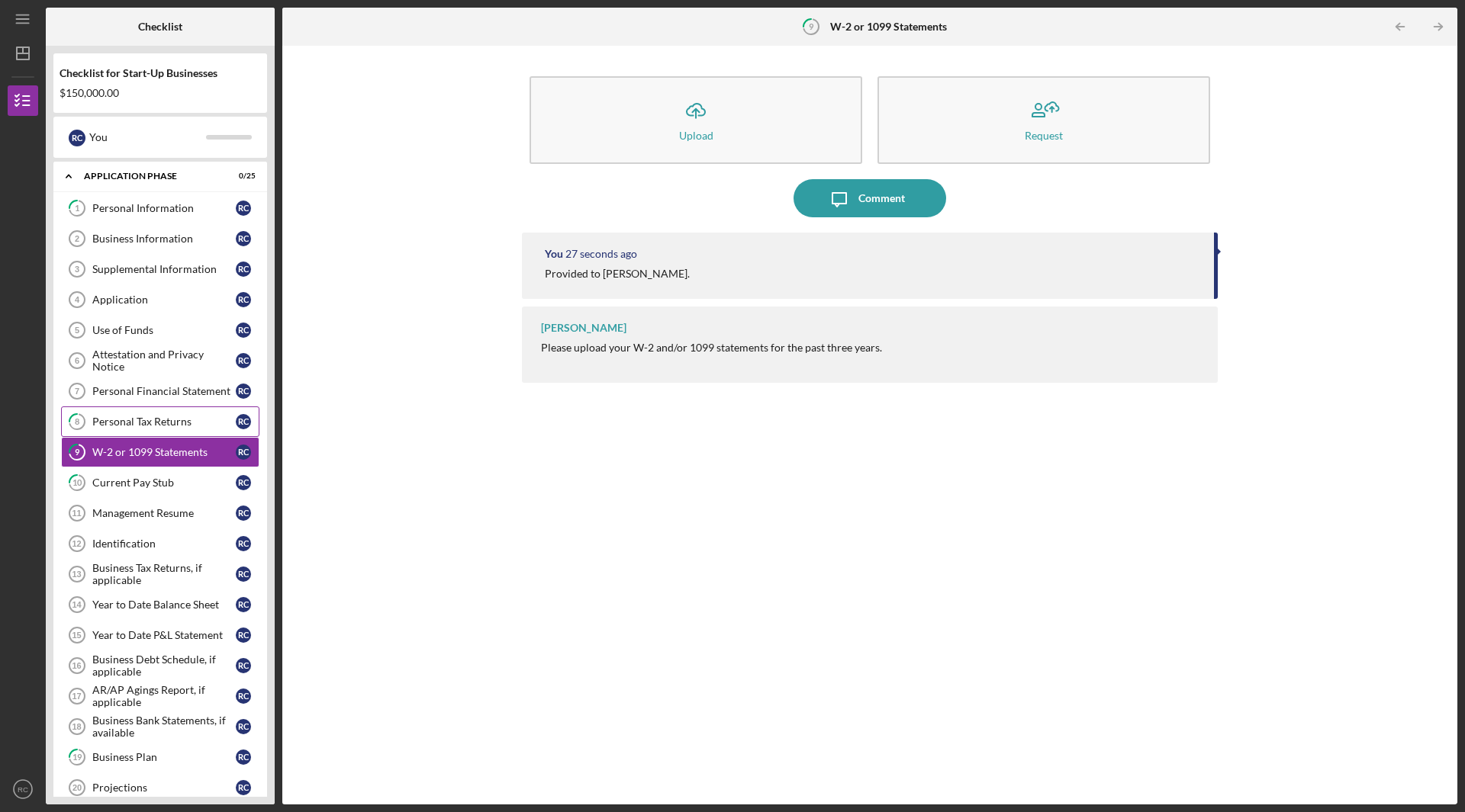
click at [136, 422] on div "Personal Tax Returns" at bounding box center [164, 421] width 143 height 12
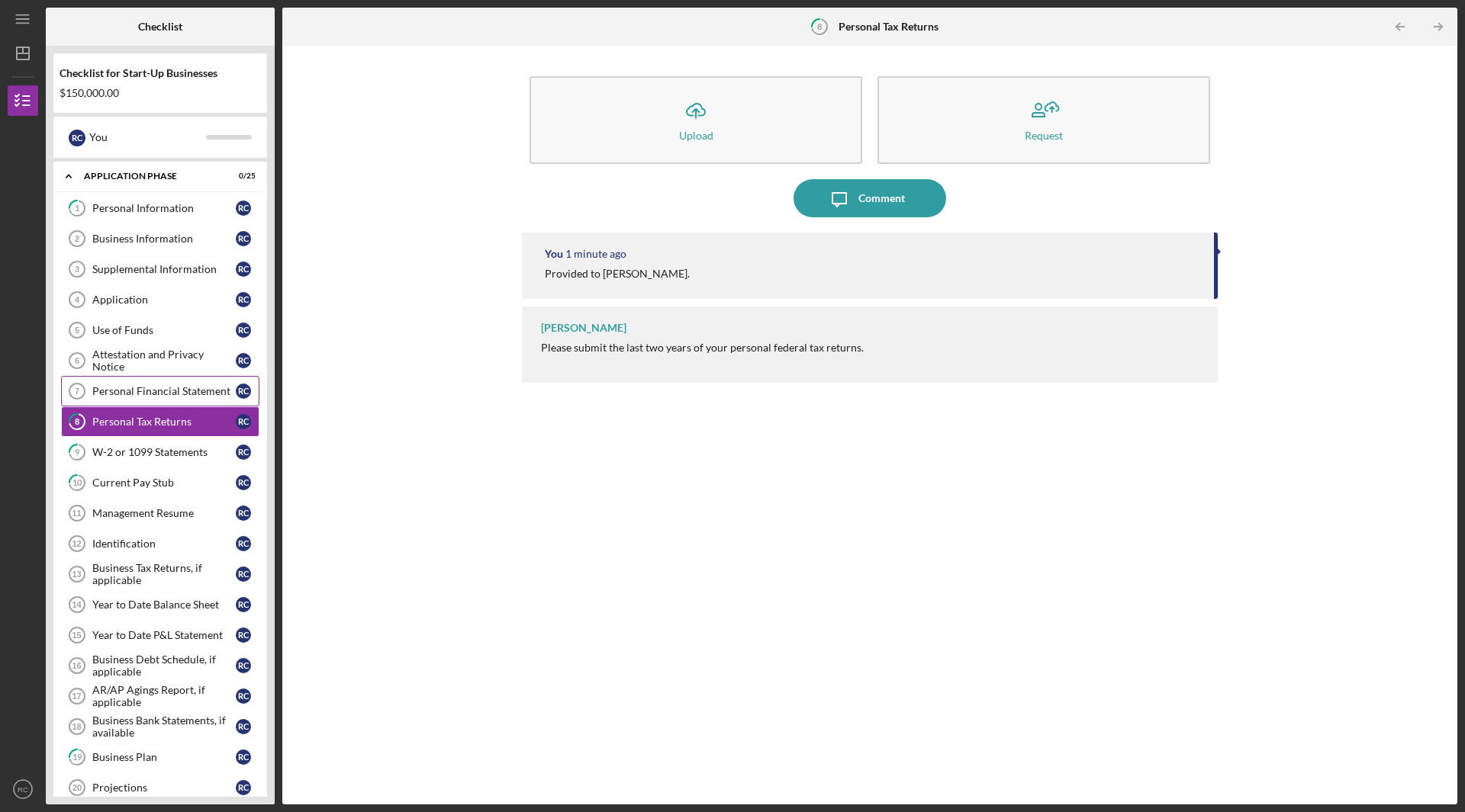
click at [133, 388] on div "Personal Financial Statement" at bounding box center [164, 391] width 143 height 12
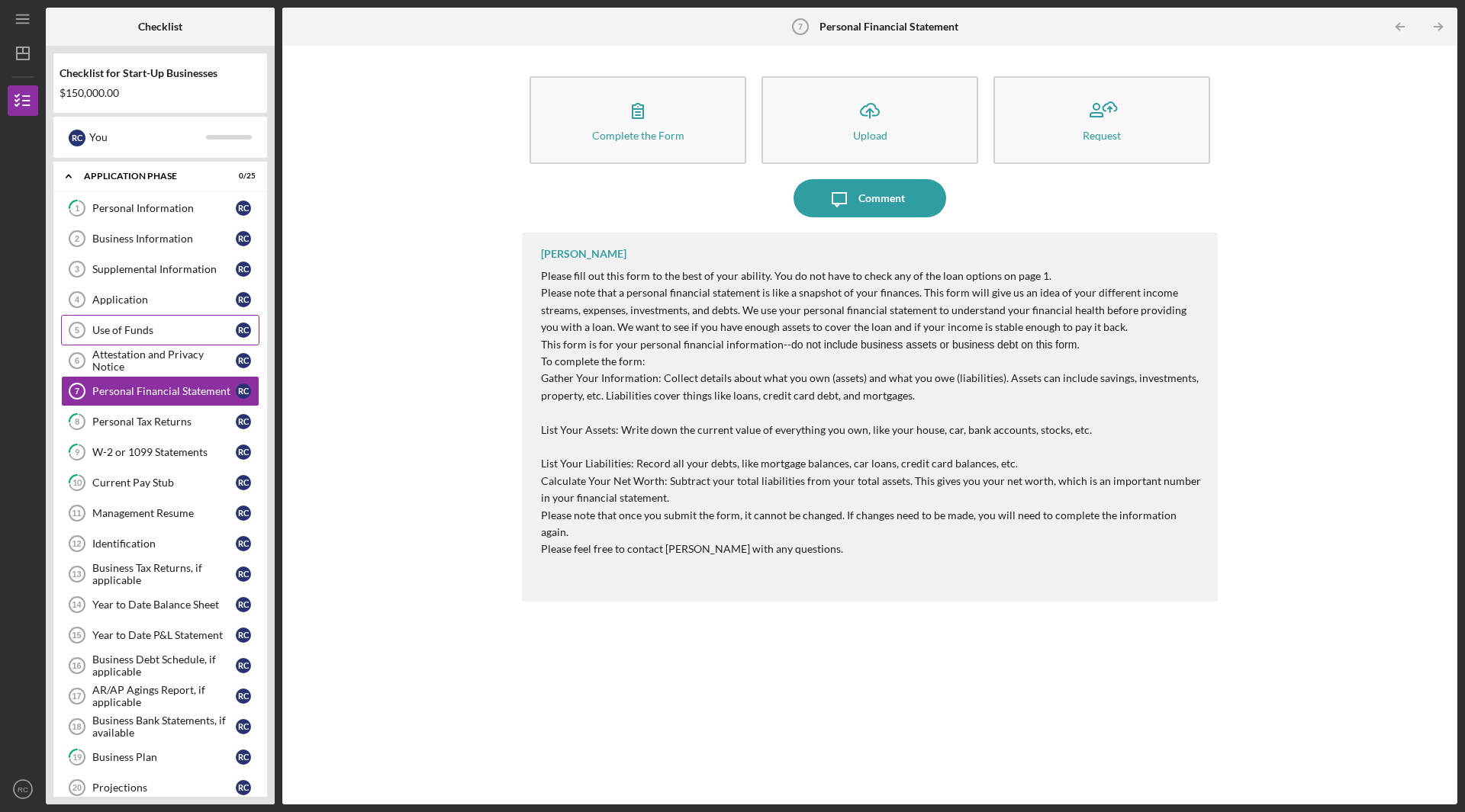
click at [157, 328] on div "Use of Funds" at bounding box center [164, 330] width 143 height 12
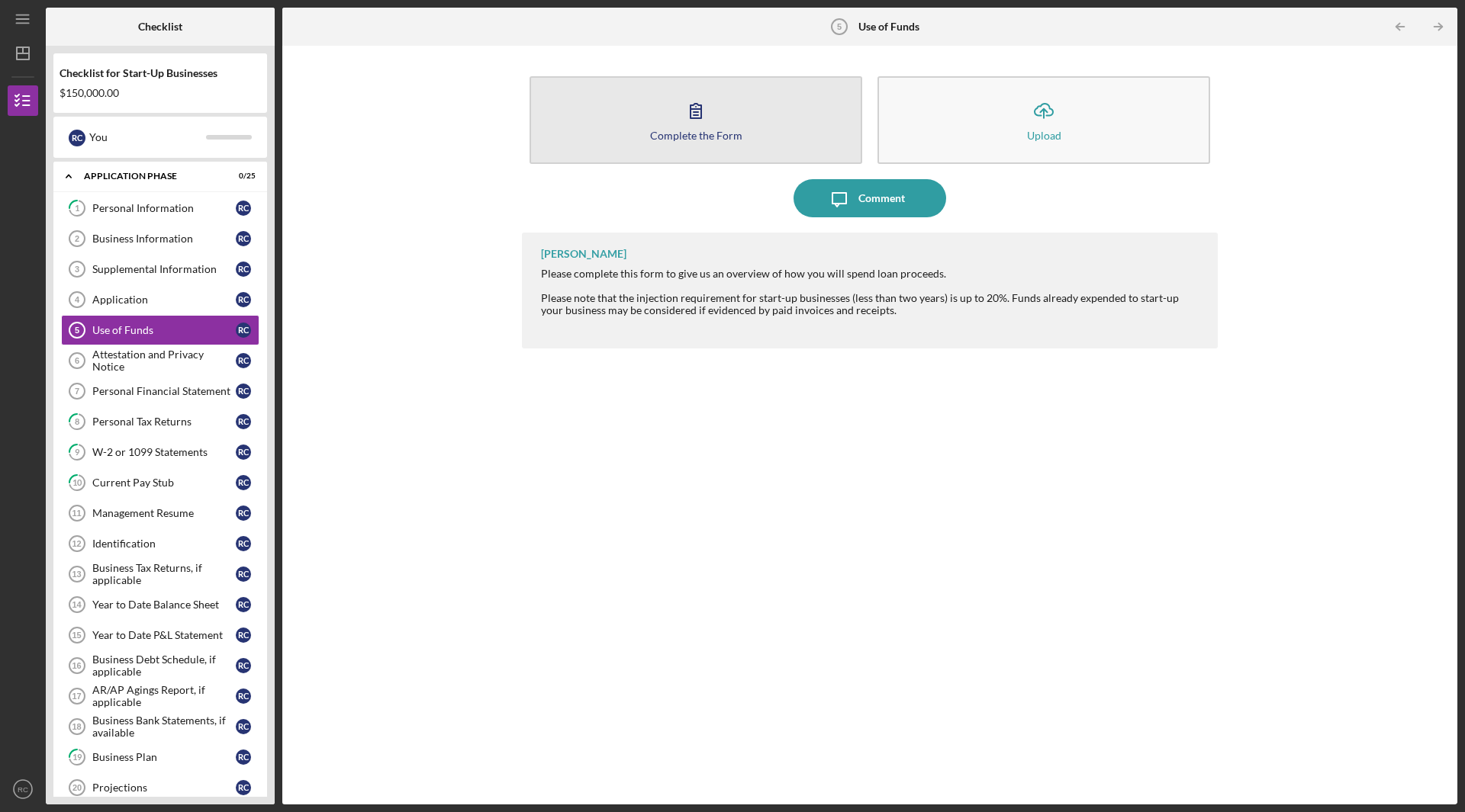
click at [726, 130] on div "Complete the Form" at bounding box center [696, 136] width 93 height 12
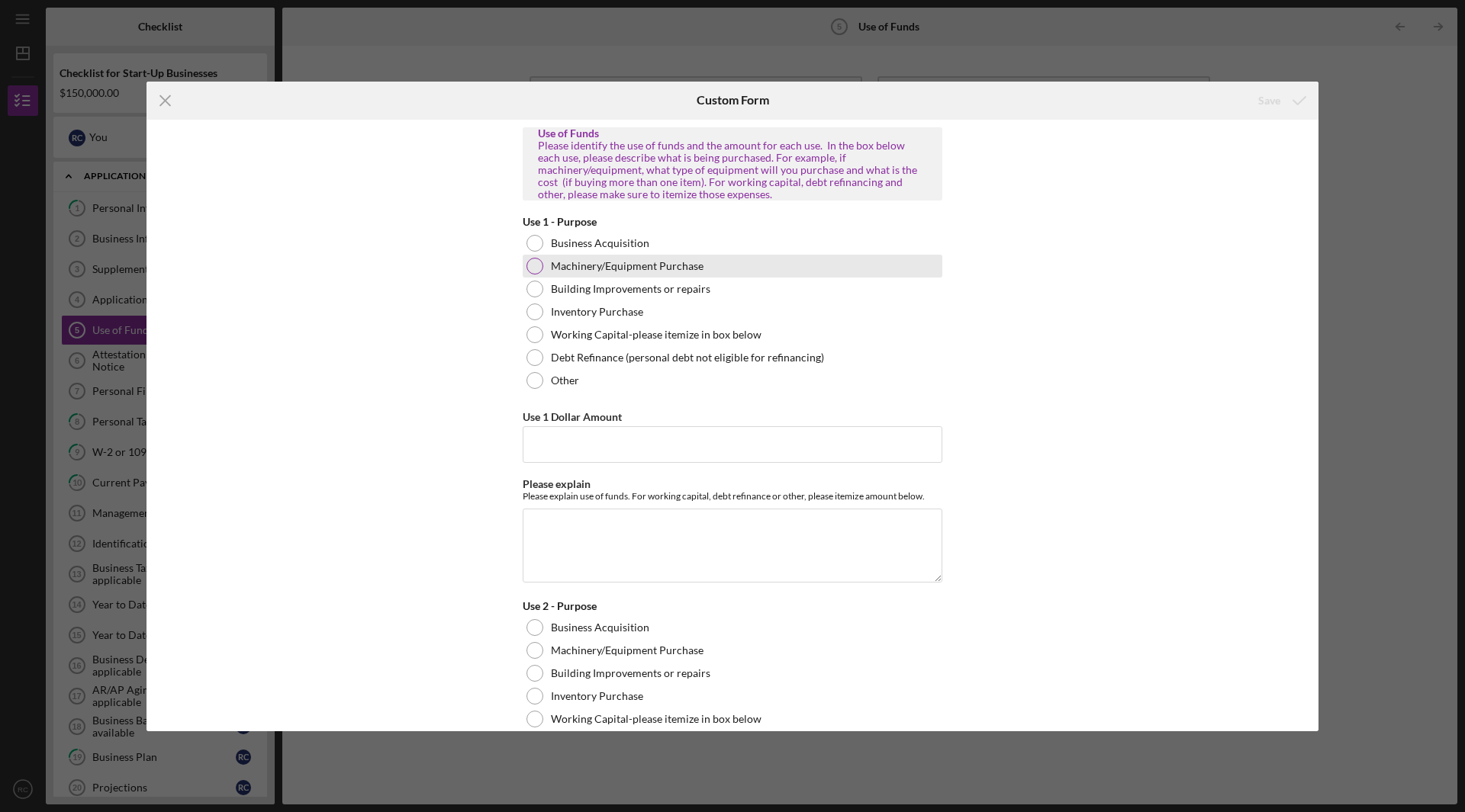
click at [629, 264] on label "Machinery/Equipment Purchase" at bounding box center [627, 266] width 152 height 12
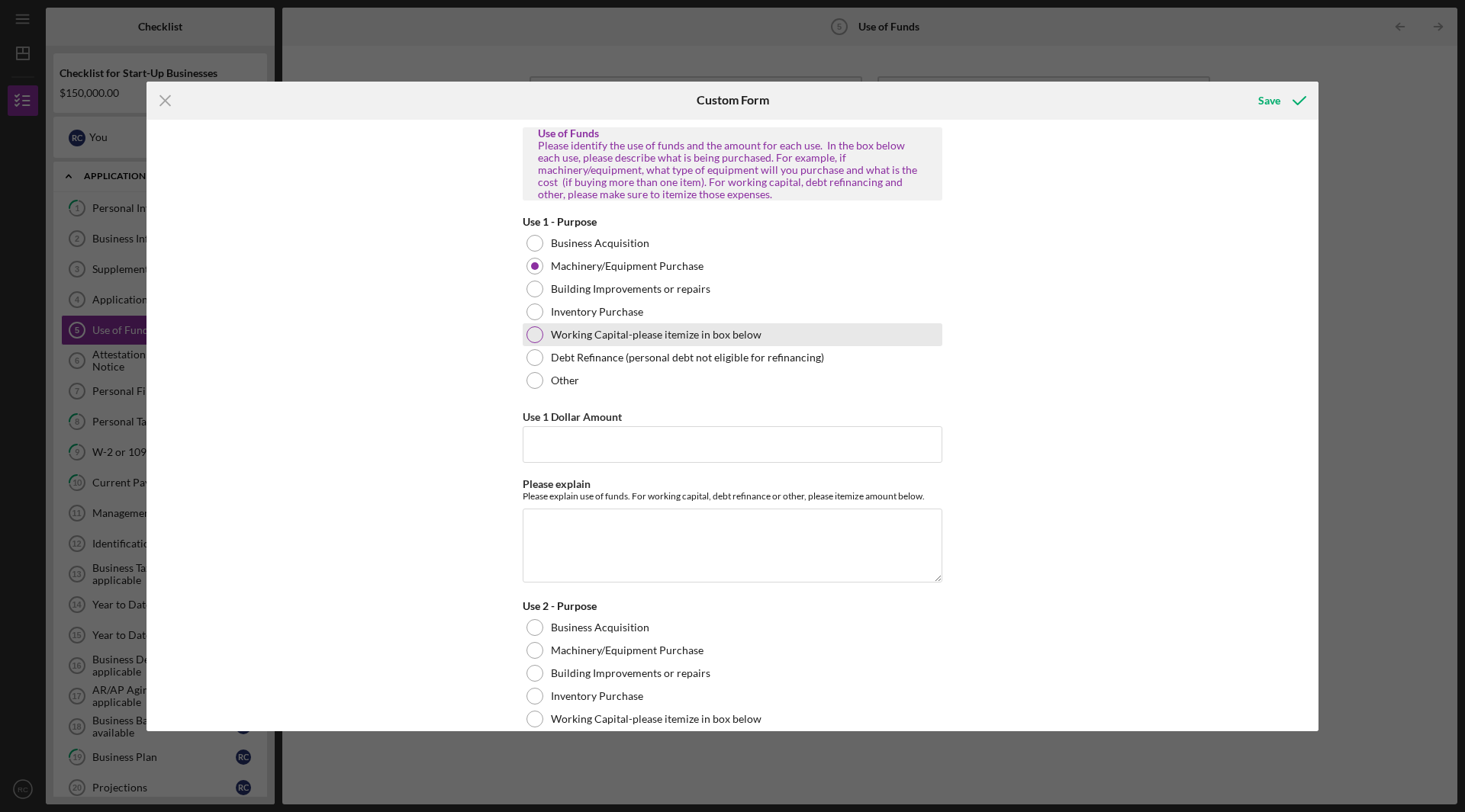
click at [581, 327] on div "Working Capital-please itemize in box below" at bounding box center [732, 334] width 420 height 23
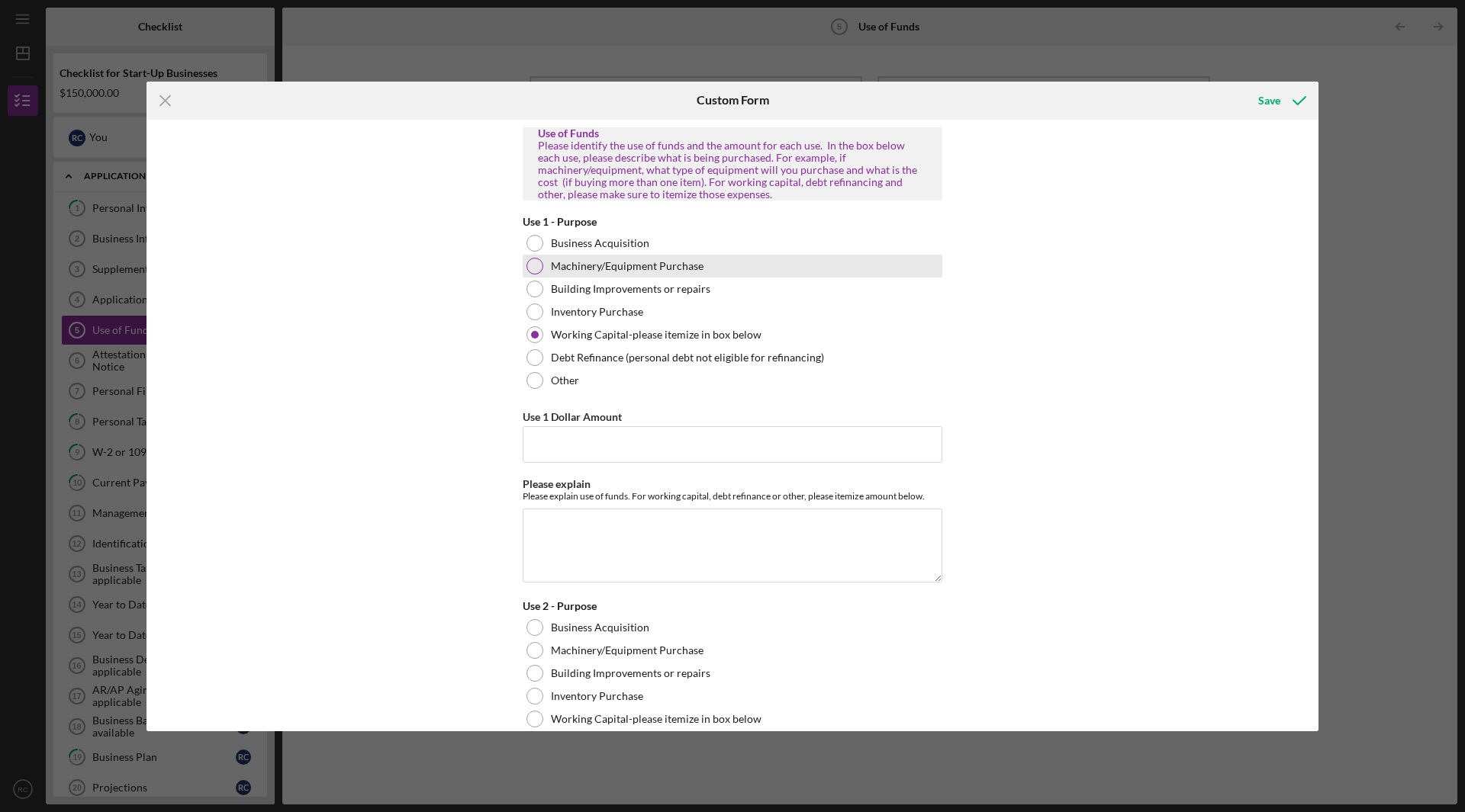
click at [592, 266] on label "Machinery/Equipment Purchase" at bounding box center [627, 266] width 152 height 12
click at [560, 441] on input "Use 1 Dollar Amount" at bounding box center [732, 444] width 420 height 36
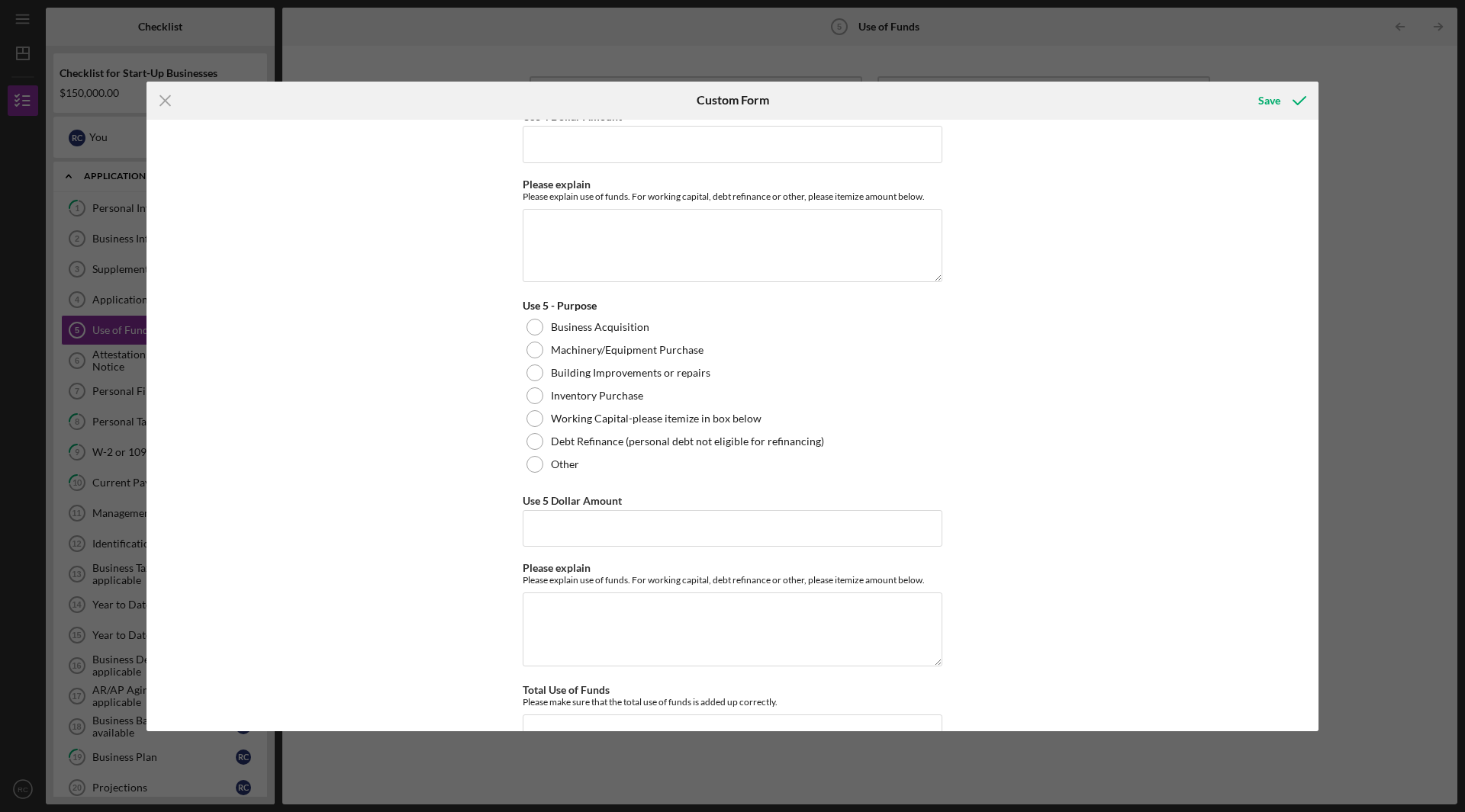
scroll to position [843, 0]
